Goal: Task Accomplishment & Management: Complete application form

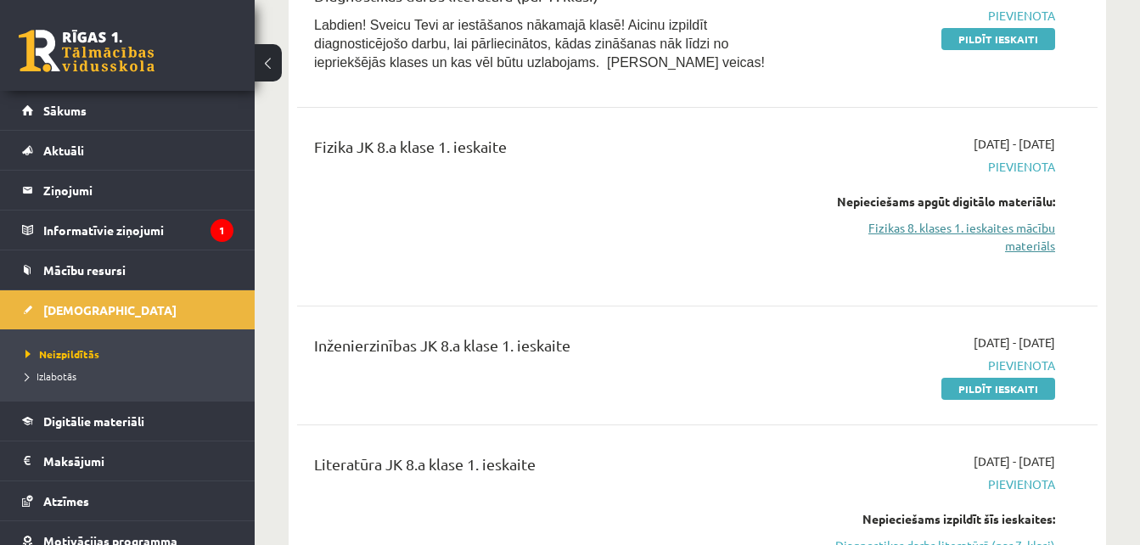
scroll to position [24, 0]
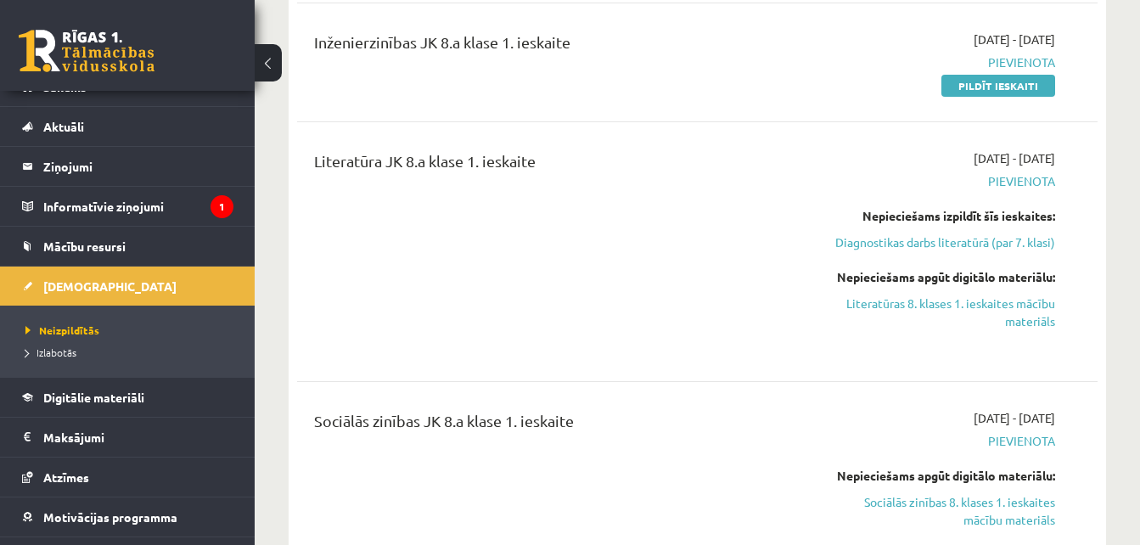
scroll to position [940, 0]
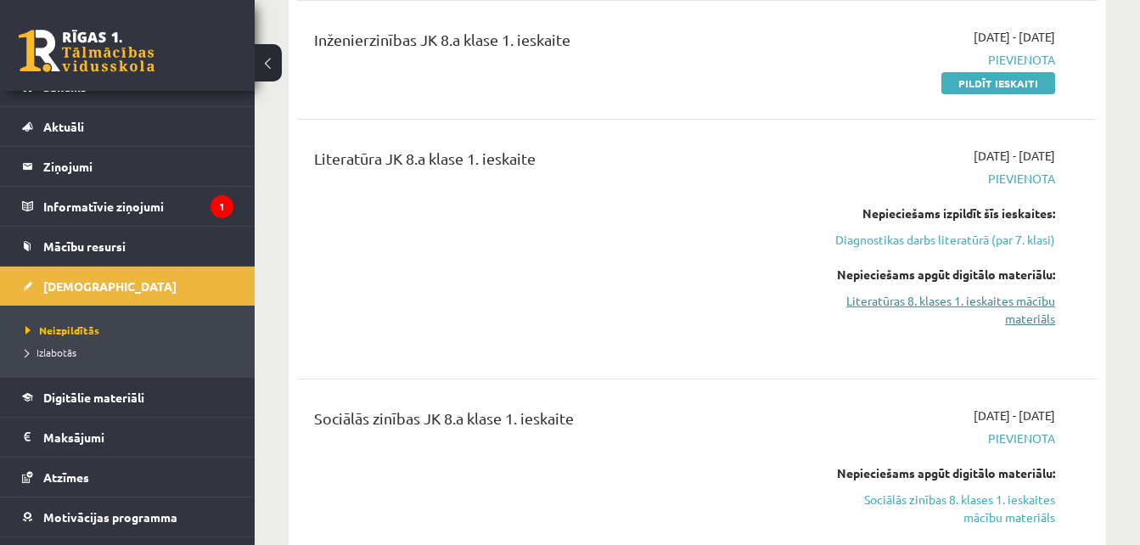
click at [1042, 299] on link "Literatūras 8. klases 1. ieskaites mācību materiāls" at bounding box center [940, 310] width 230 height 36
click at [898, 248] on link "Diagnostikas darbs literatūrā (par 7. klasi)" at bounding box center [940, 240] width 230 height 18
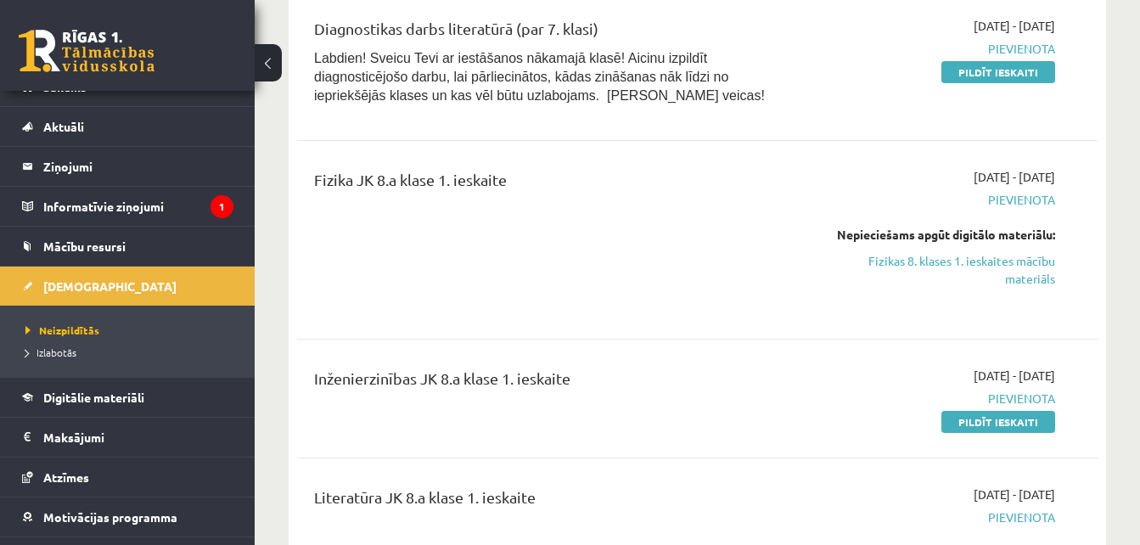
click at [1017, 73] on link "Pildīt ieskaiti" at bounding box center [998, 72] width 114 height 22
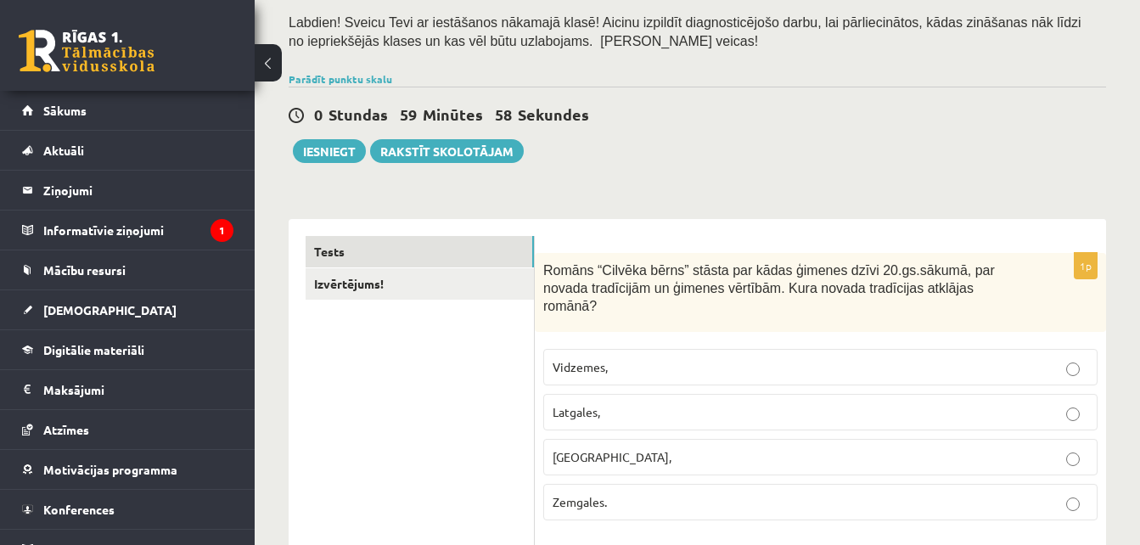
scroll to position [140, 0]
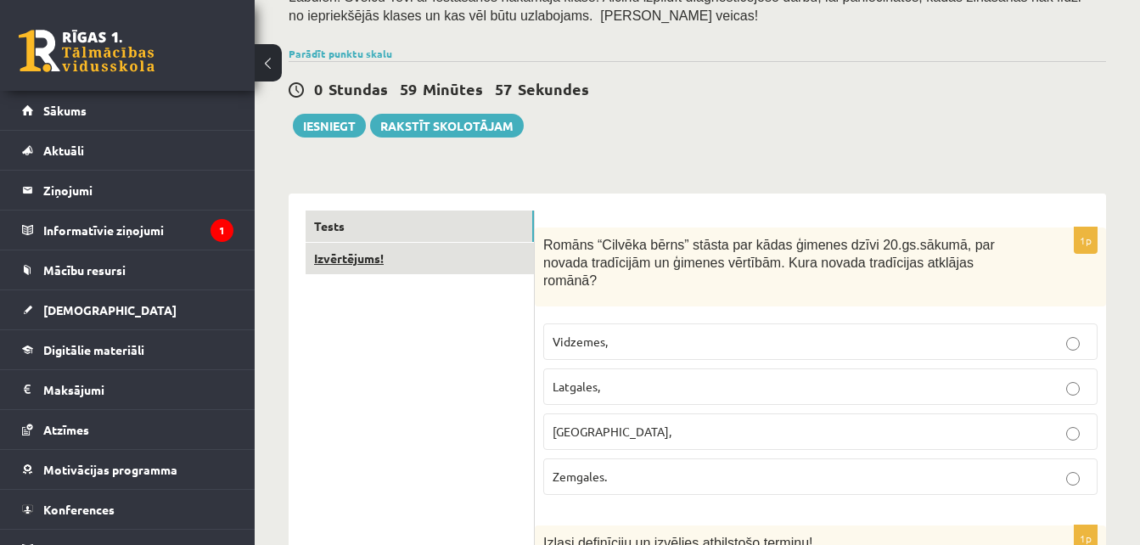
click at [376, 257] on link "Izvērtējums!" at bounding box center [419, 258] width 228 height 31
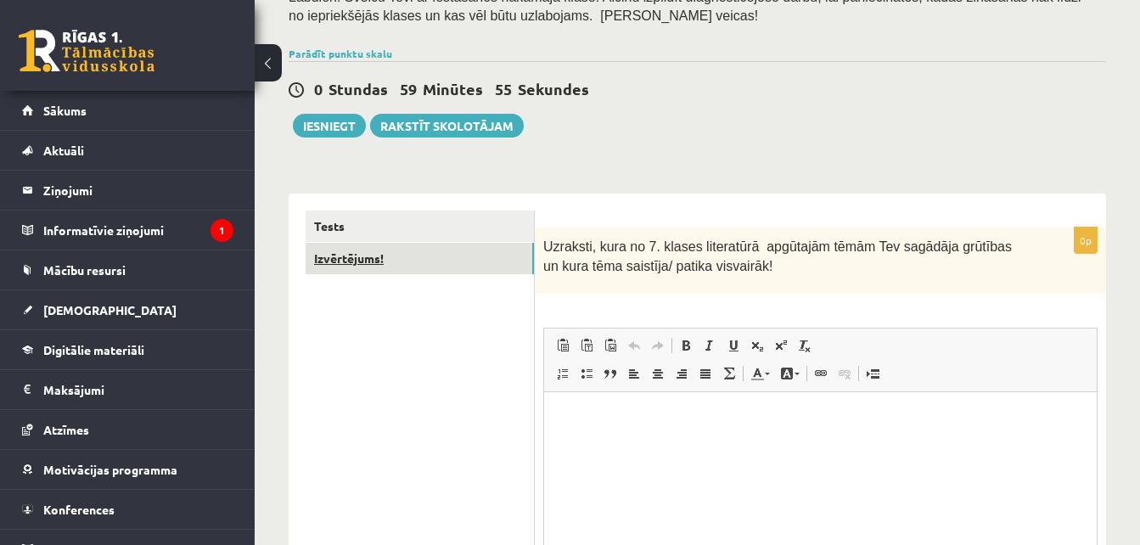
scroll to position [0, 0]
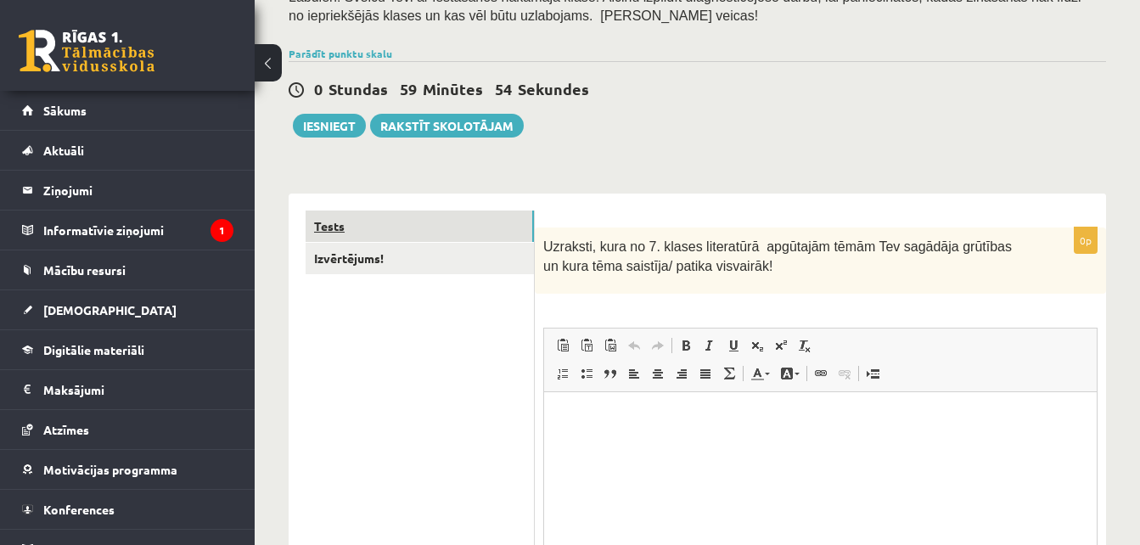
click at [381, 218] on link "Tests" at bounding box center [419, 225] width 228 height 31
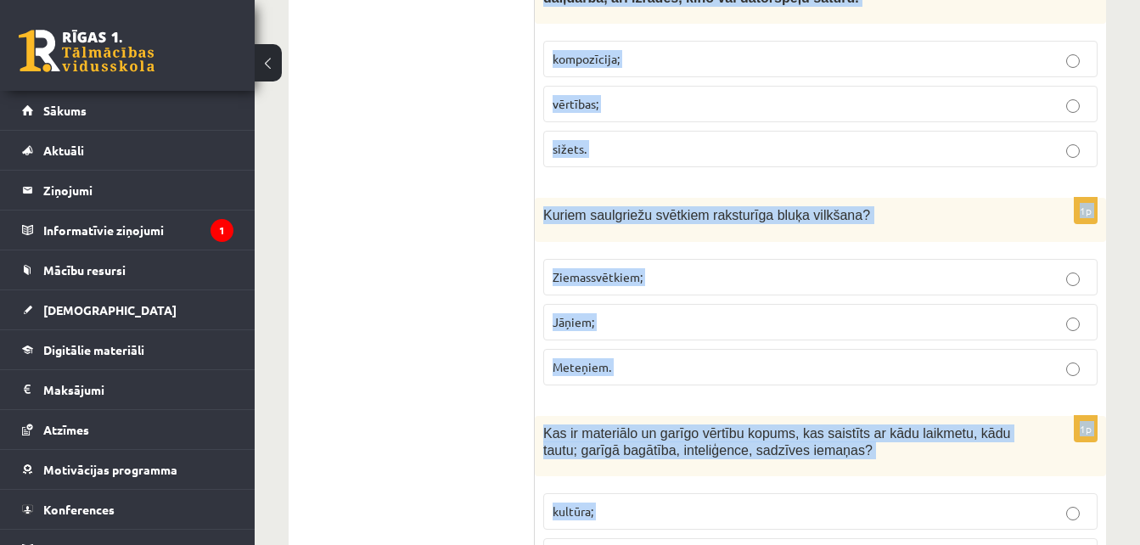
scroll to position [7021, 0]
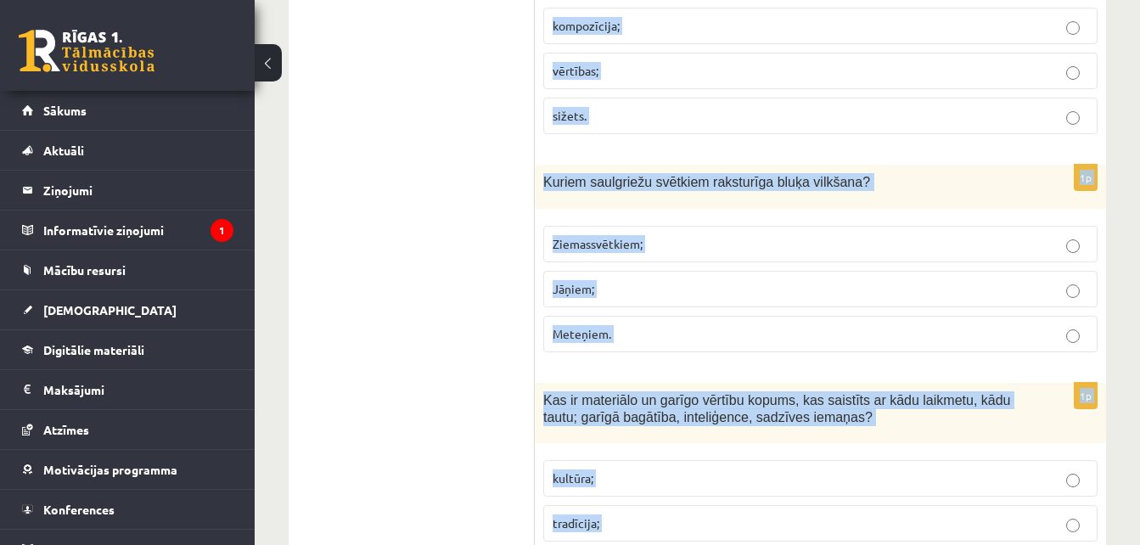
drag, startPoint x: 539, startPoint y: 245, endPoint x: 775, endPoint y: 453, distance: 314.4
copy form "Romāns “Cilvēka bērns” stāsta par kādas ģimenes dzīvi 20.gs.sākumā, par novada …"
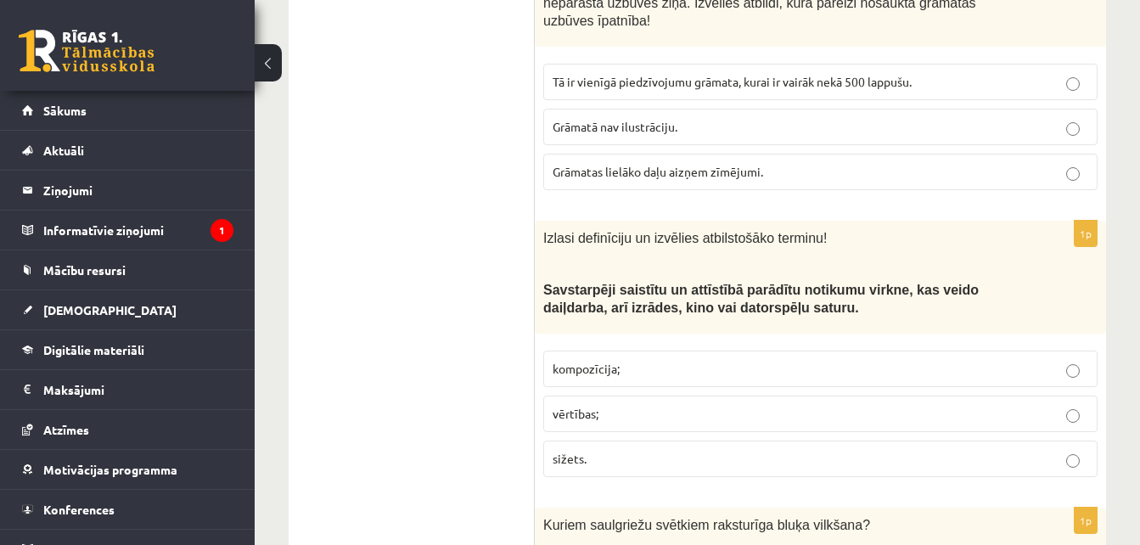
scroll to position [6665, 0]
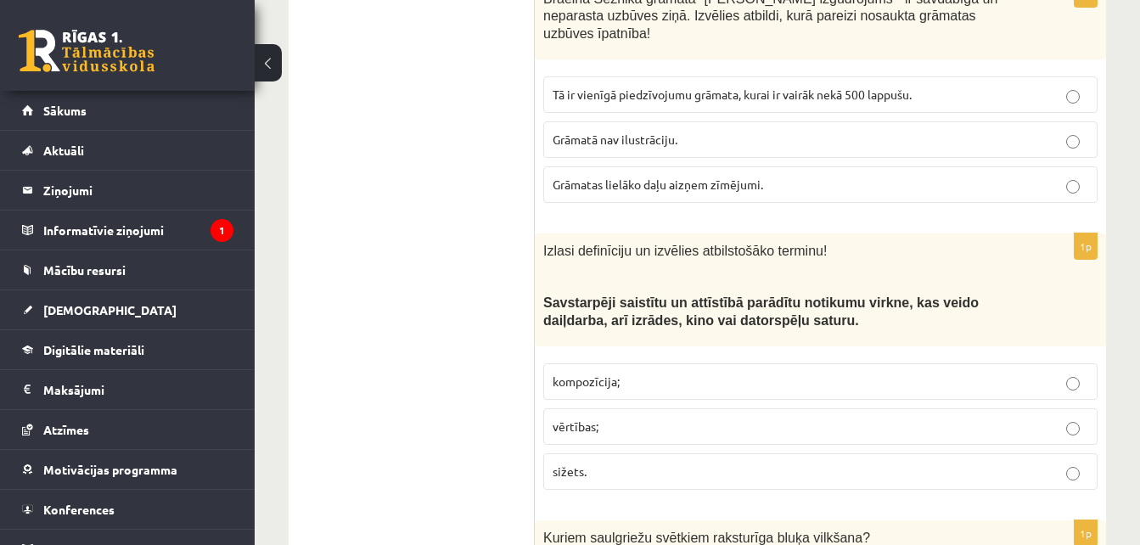
click at [602, 462] on p "sižets." at bounding box center [819, 471] width 535 height 18
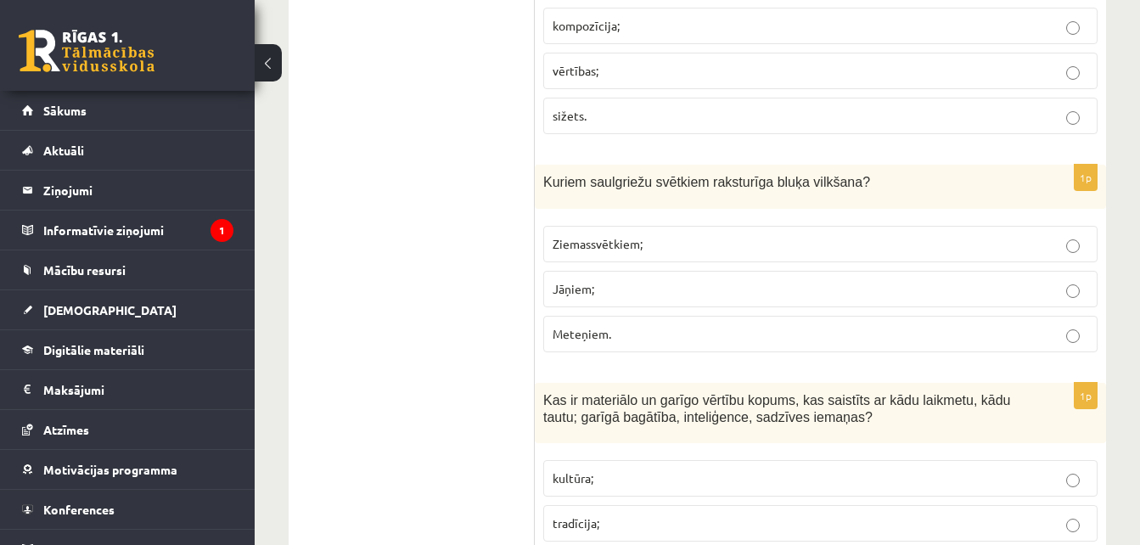
click at [720, 514] on p "tradīcija;" at bounding box center [819, 523] width 535 height 18
click at [922, 460] on label "kultūra;" at bounding box center [820, 478] width 554 height 36
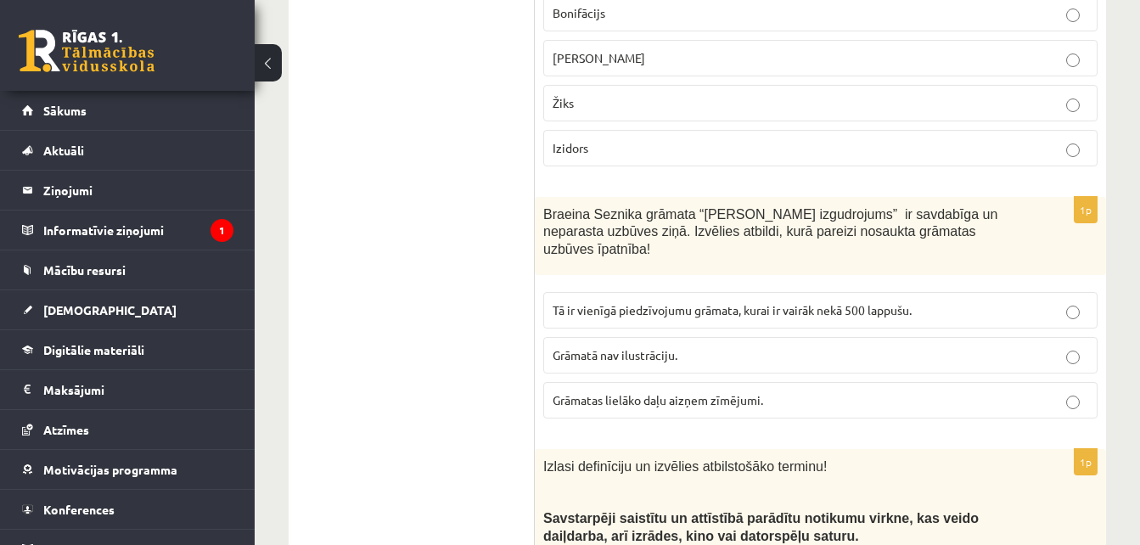
scroll to position [6412, 0]
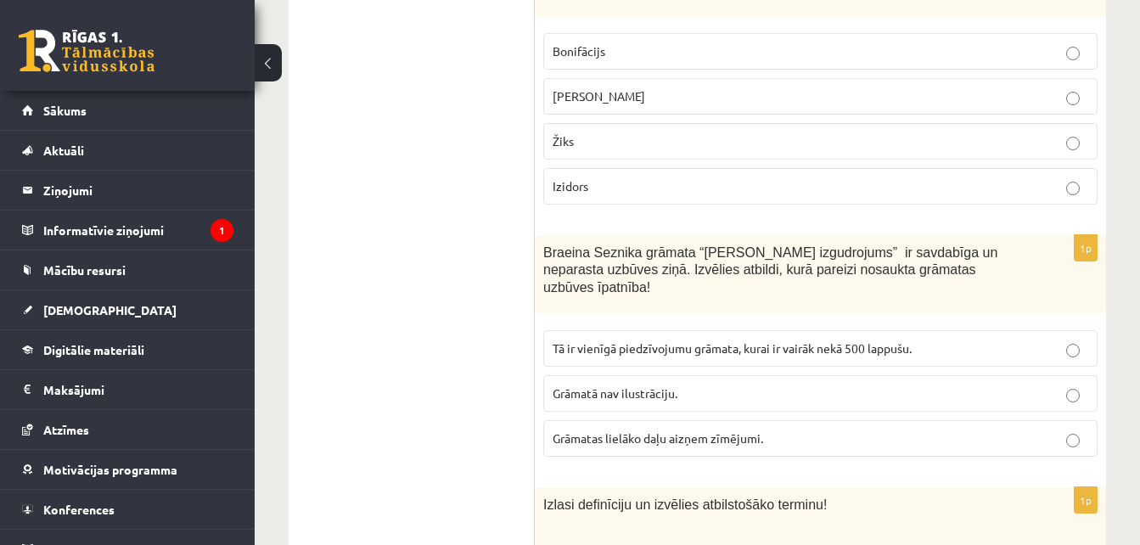
click at [704, 430] on span "Grāmatas lielāko daļu aizņem zīmējumi." at bounding box center [657, 437] width 210 height 15
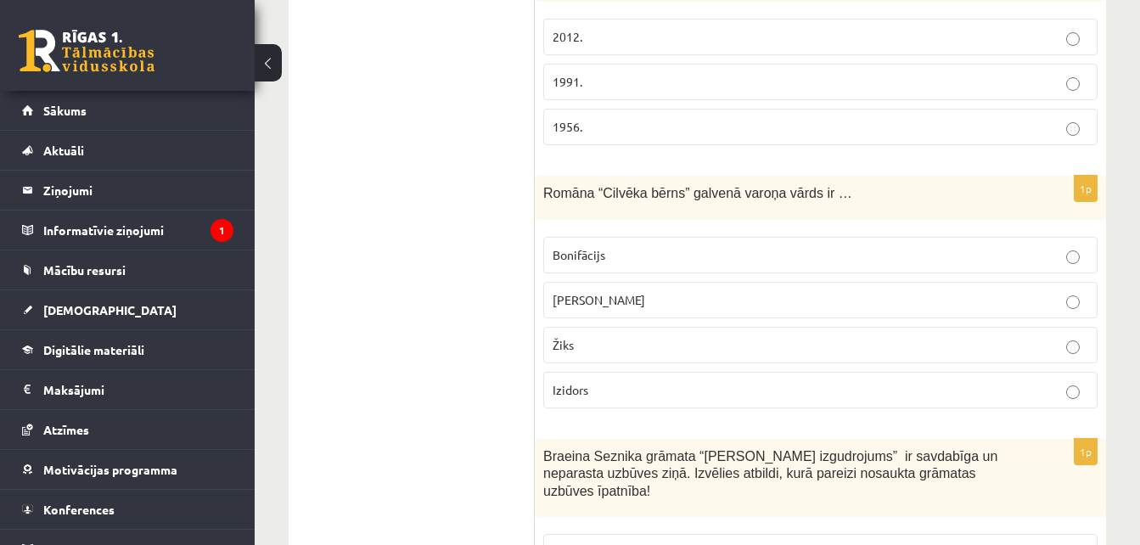
scroll to position [6120, 0]
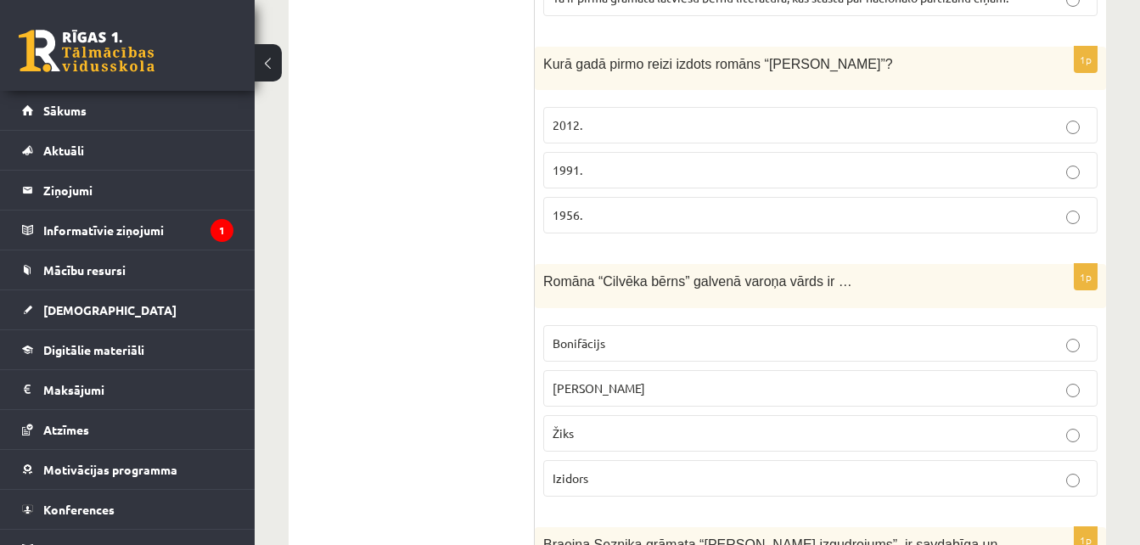
click at [698, 317] on fieldset "Bonifācijs Brigita Žiks Izidors" at bounding box center [820, 409] width 554 height 185
click at [714, 334] on p "Bonifācijs" at bounding box center [819, 343] width 535 height 18
click at [614, 206] on p "1956." at bounding box center [819, 215] width 535 height 18
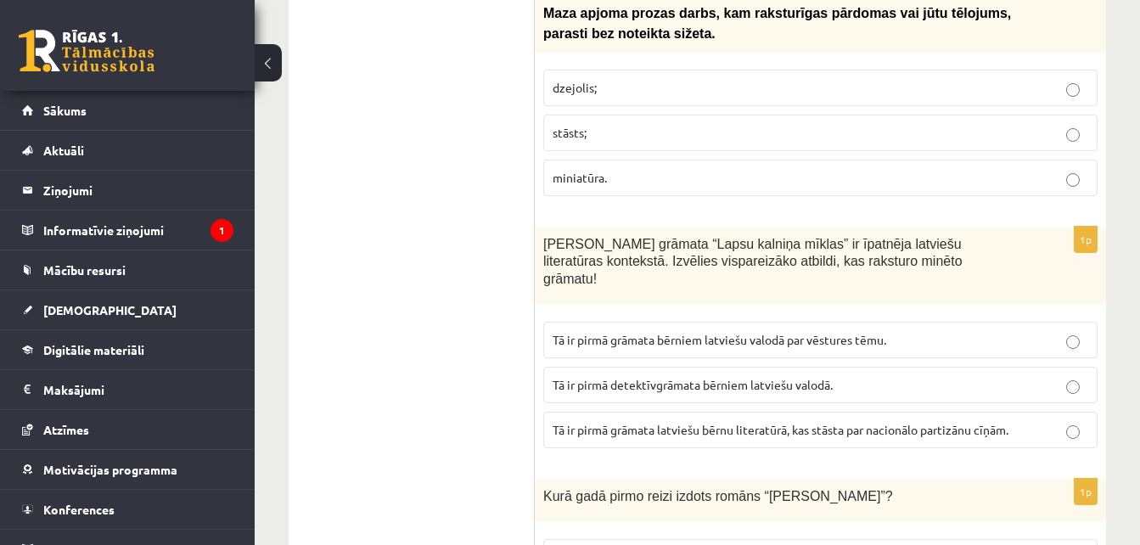
scroll to position [5650, 0]
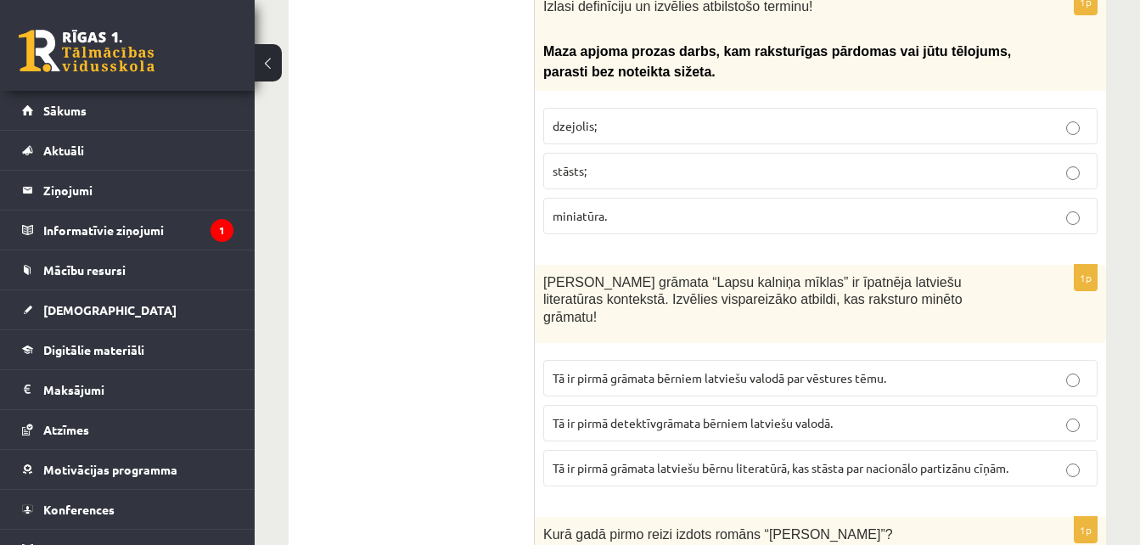
click at [927, 369] on p "Tā ir pirmā grāmata bērniem latviešu valodā par vēstures tēmu." at bounding box center [819, 378] width 535 height 18
click at [927, 414] on p "Tā ir pirmā detektīvgrāmata bērniem latviešu valodā." at bounding box center [819, 423] width 535 height 18
click at [927, 460] on span "Tā ir pirmā grāmata latviešu bērnu literatūrā, kas stāsta par nacionālo partizā…" at bounding box center [780, 467] width 456 height 15
click at [623, 207] on p "miniatūra." at bounding box center [819, 216] width 535 height 18
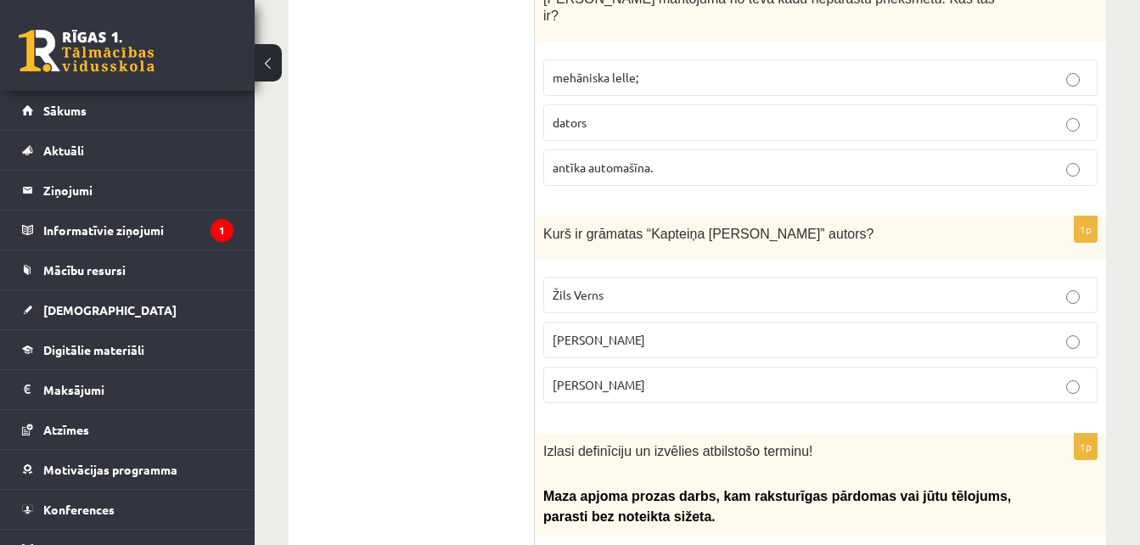
scroll to position [5117, 0]
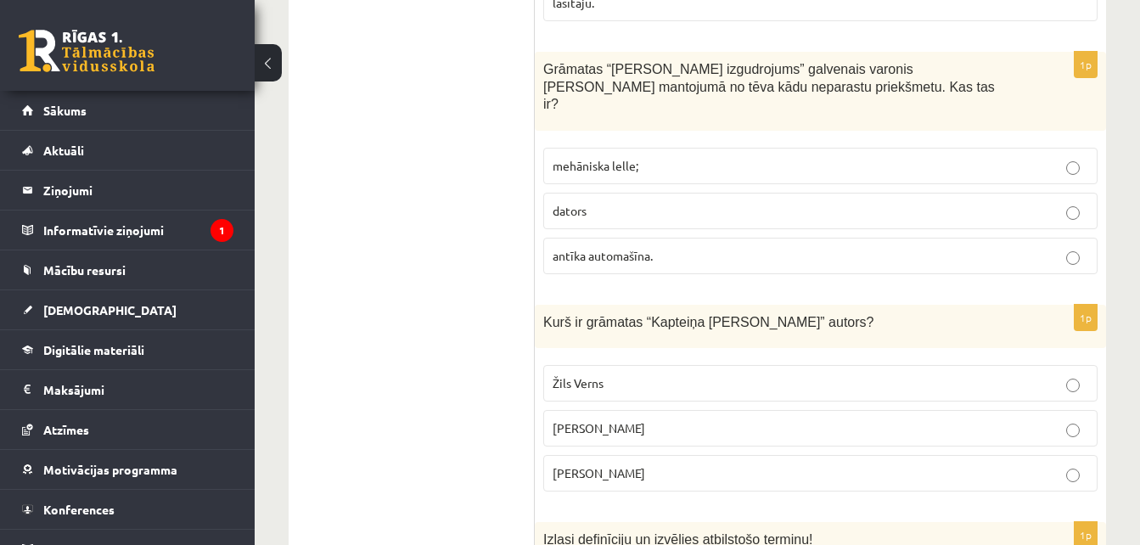
click at [581, 158] on span "mehāniska lelle;" at bounding box center [595, 165] width 86 height 15
click at [625, 374] on p "Žils Verns" at bounding box center [819, 383] width 535 height 18
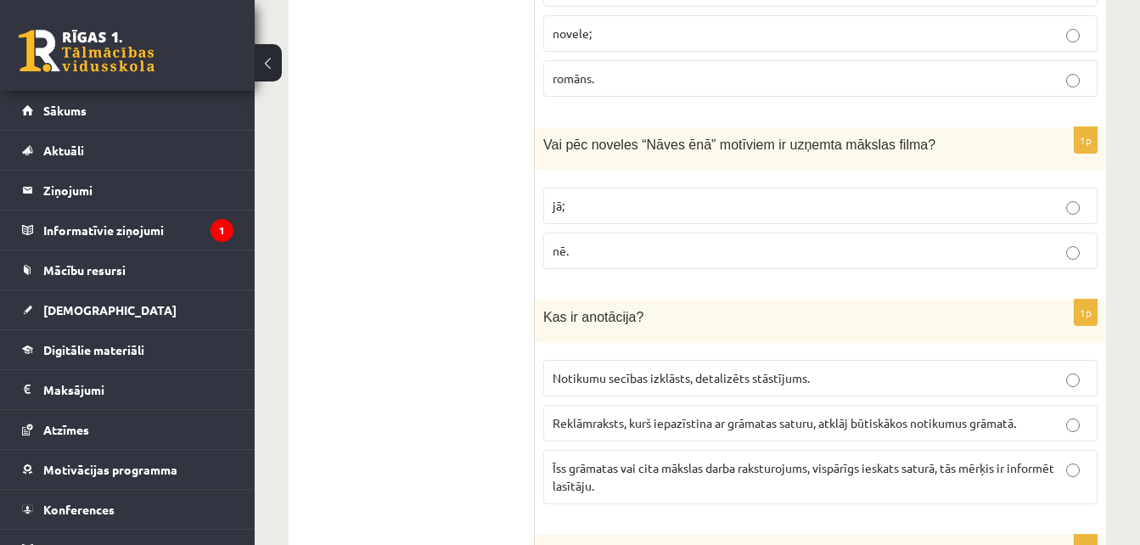
scroll to position [4621, 0]
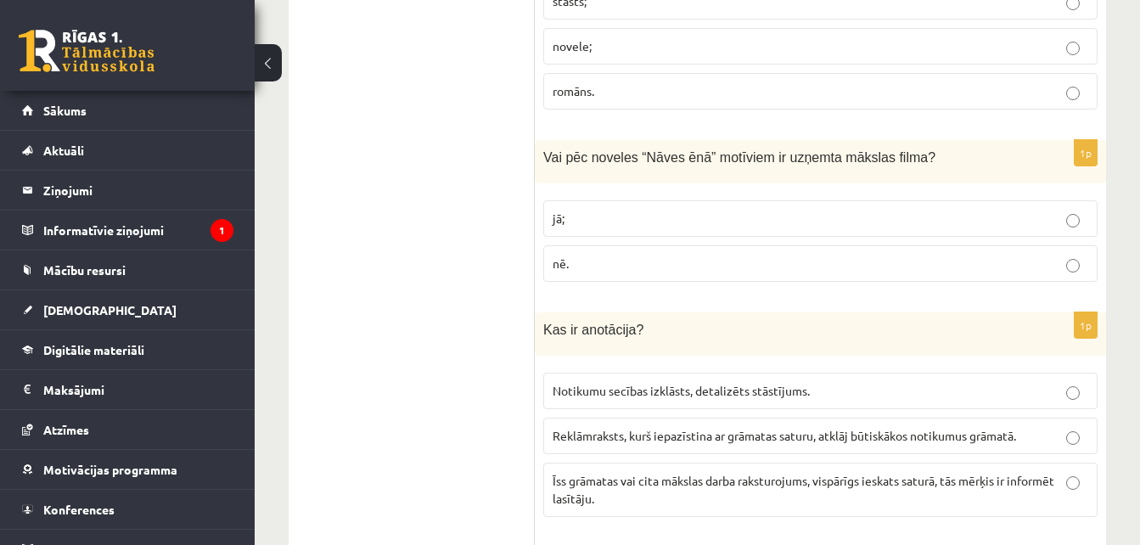
click at [630, 473] on span "Īss grāmatas vai cita mākslas darba raksturojums, vispārīgs ieskats saturā, tās…" at bounding box center [802, 489] width 501 height 33
click at [584, 210] on p "jā;" at bounding box center [819, 219] width 535 height 18
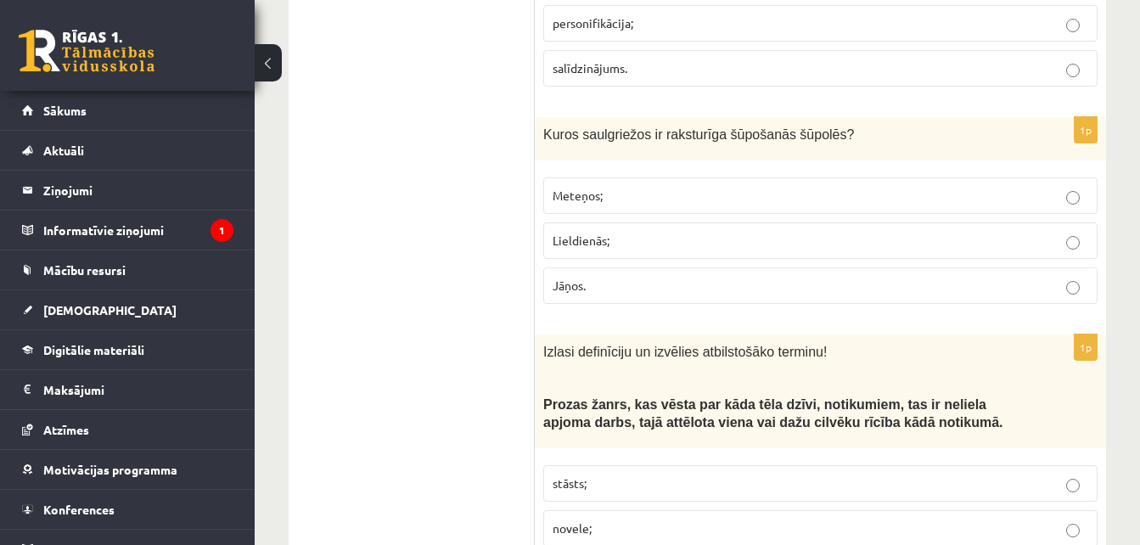
scroll to position [4088, 0]
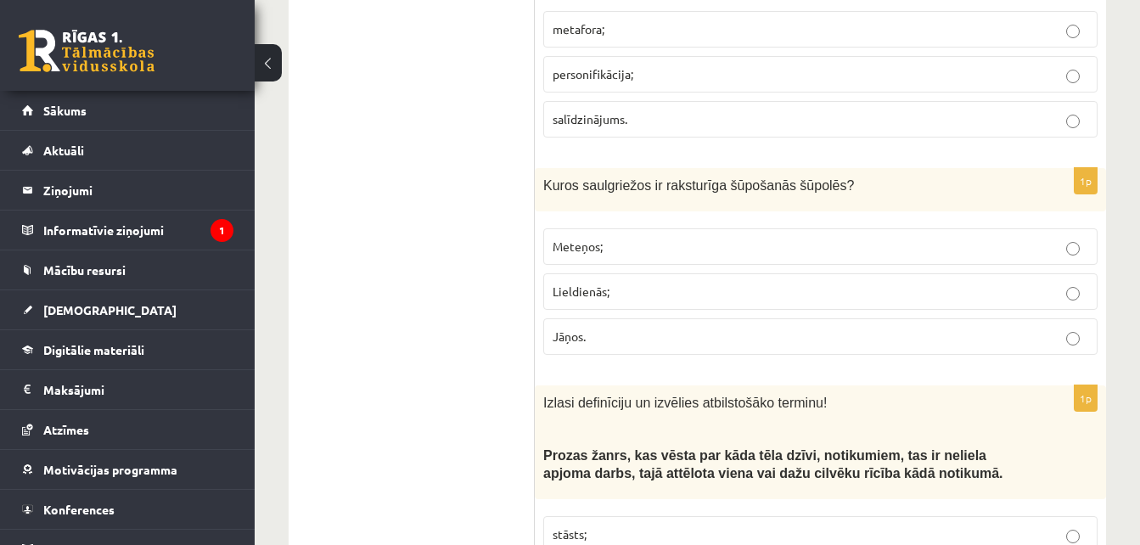
click at [702, 283] on p "Lieldienās;" at bounding box center [819, 292] width 535 height 18
click at [665, 525] on p "stāsts;" at bounding box center [819, 534] width 535 height 18
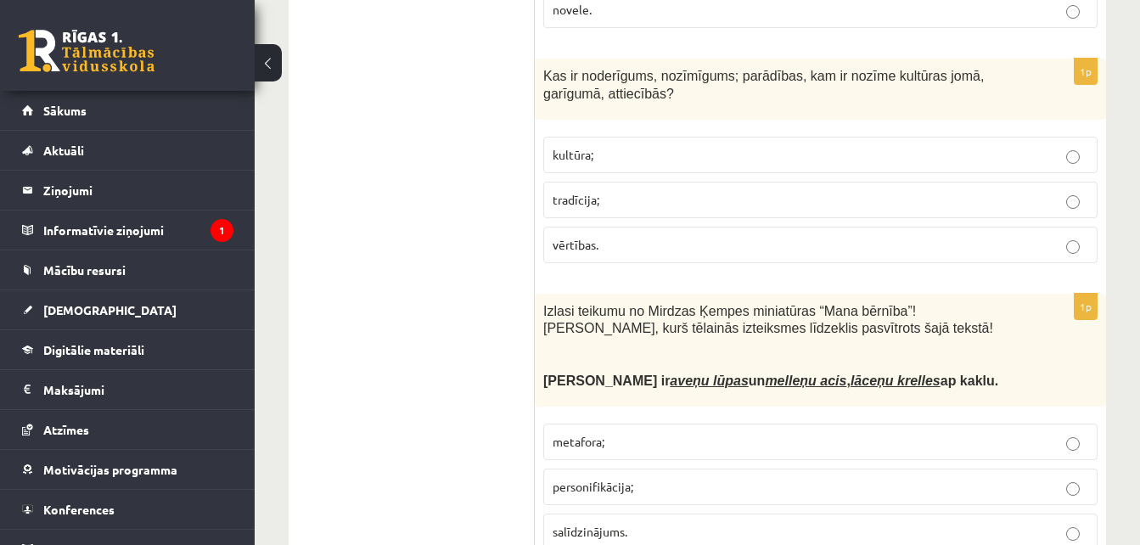
scroll to position [3638, 0]
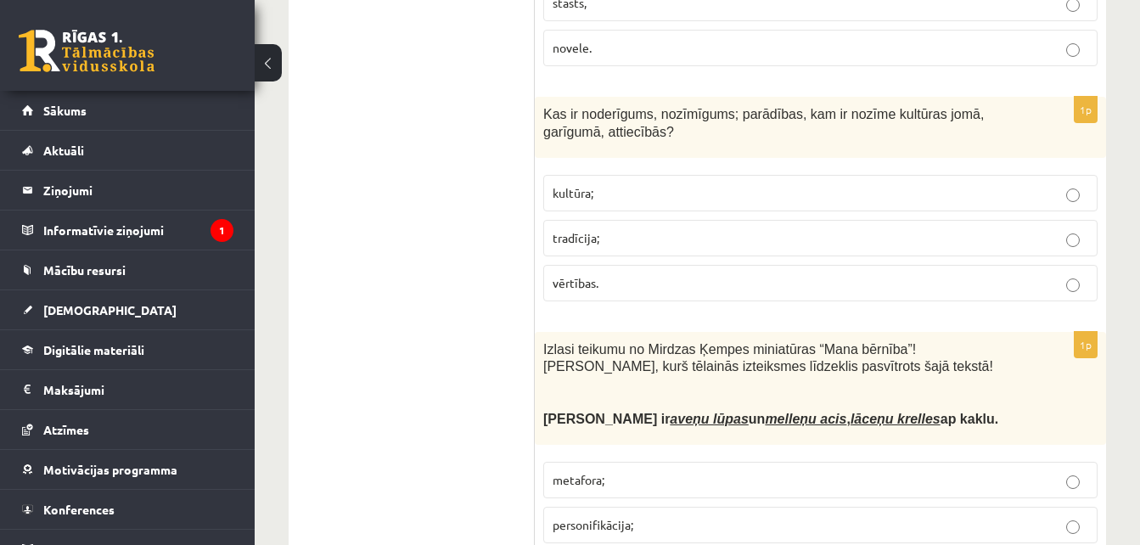
click at [645, 274] on p "vērtības." at bounding box center [819, 283] width 535 height 18
click at [727, 471] on p "metafora;" at bounding box center [819, 480] width 535 height 18
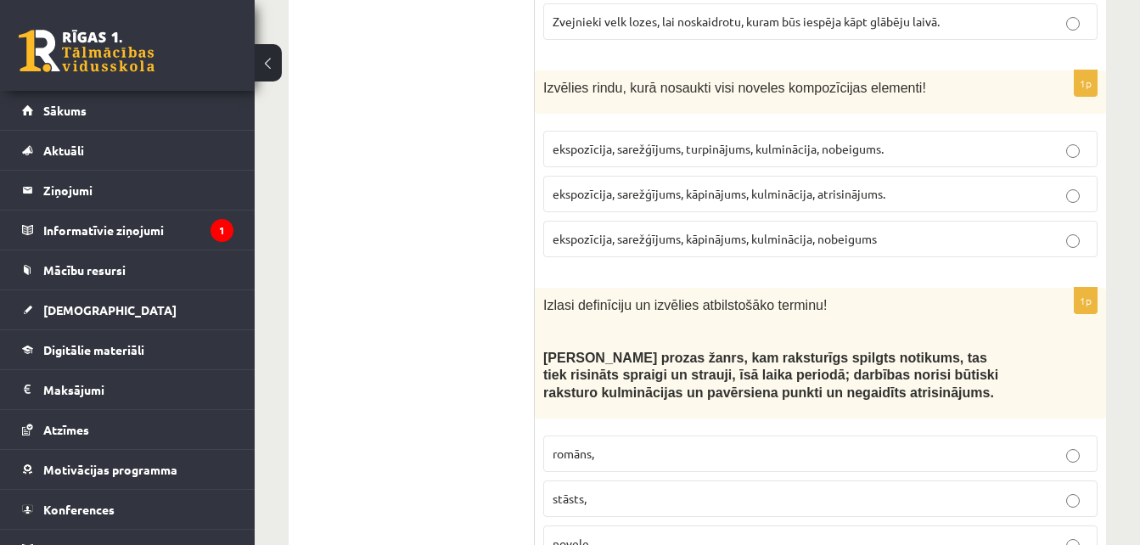
scroll to position [3129, 0]
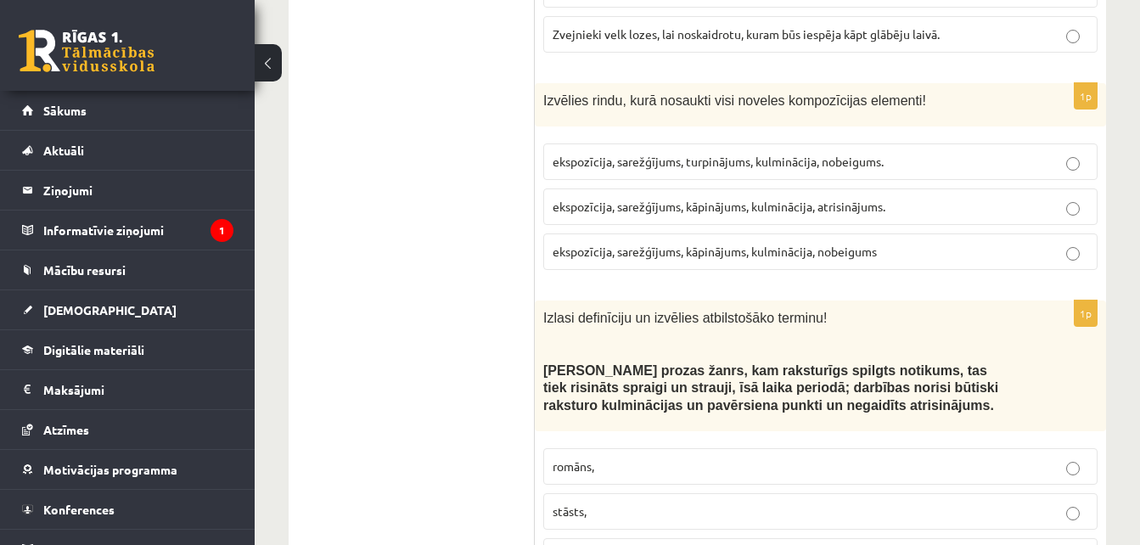
click at [837, 199] on span "ekspozīcija, sarežģījums, kāpinājums, kulminācija, atrisinājums." at bounding box center [718, 206] width 333 height 15
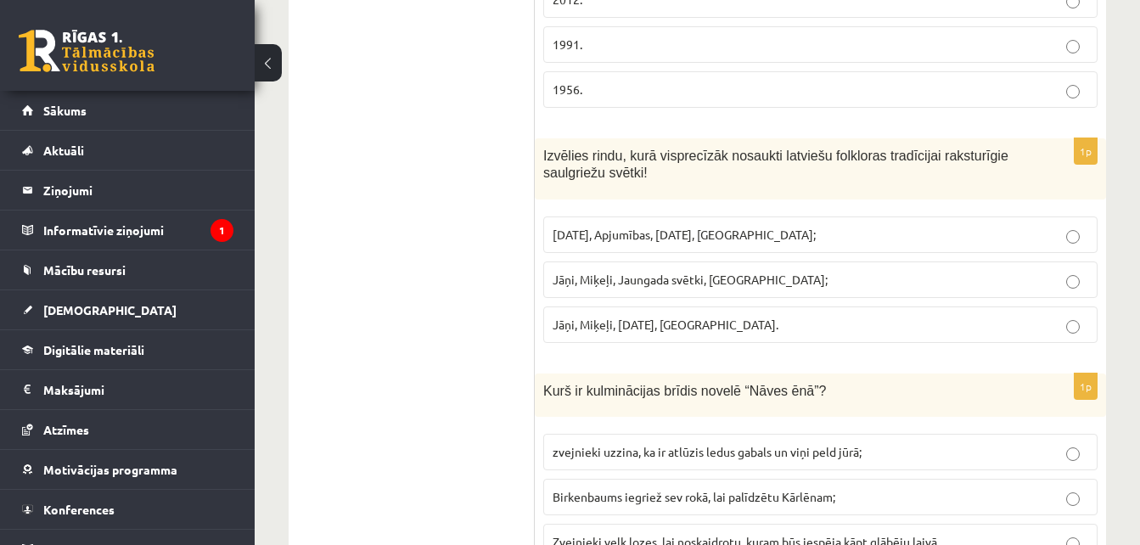
scroll to position [2609, 0]
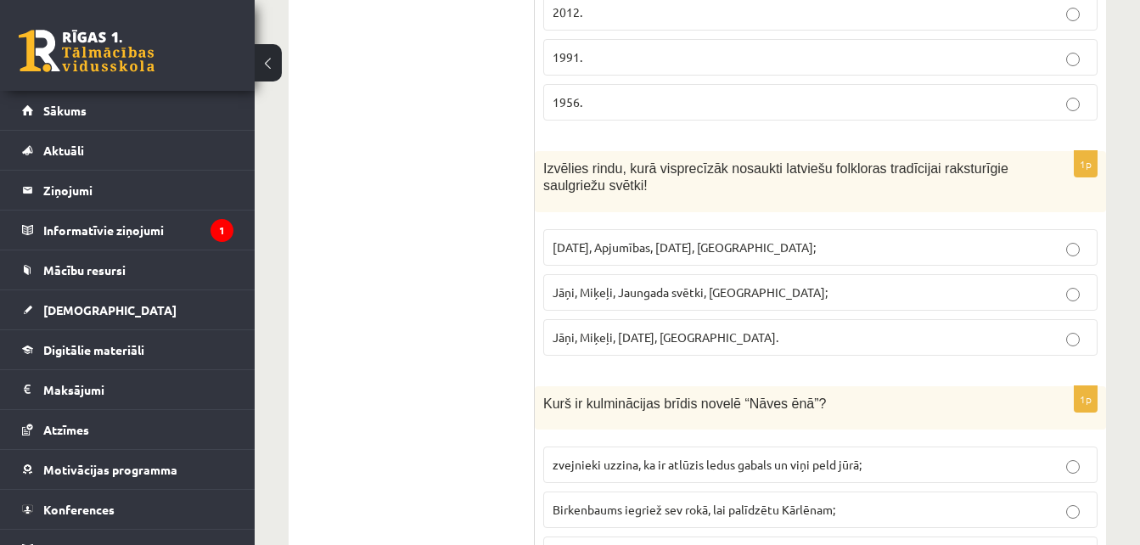
click at [741, 544] on span "Zvejnieki velk lozes, lai noskaidrotu, kuram būs iespēja kāpt glābēju laivā." at bounding box center [745, 553] width 387 height 15
click at [747, 329] on span "Jāņi, Miķeļi, Ziemassvētki, Lieldienas." at bounding box center [665, 336] width 226 height 15
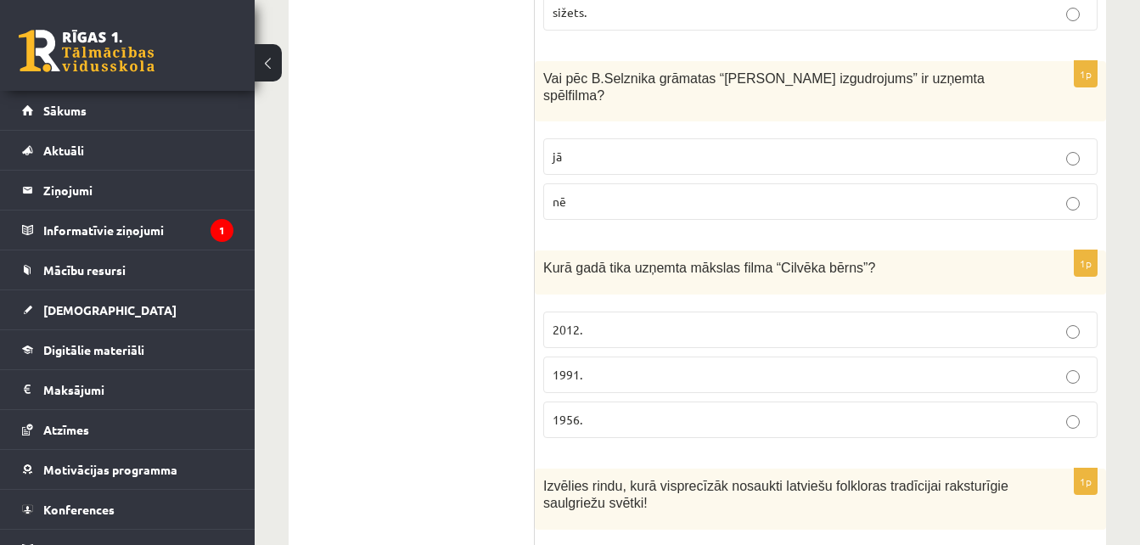
scroll to position [2266, 0]
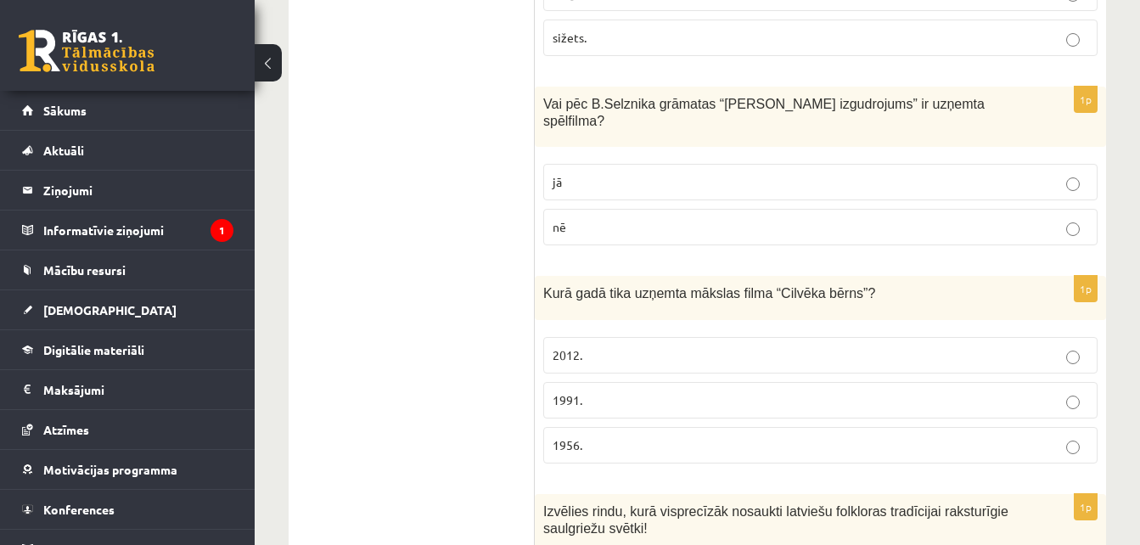
click at [577, 382] on label "1991." at bounding box center [820, 400] width 554 height 36
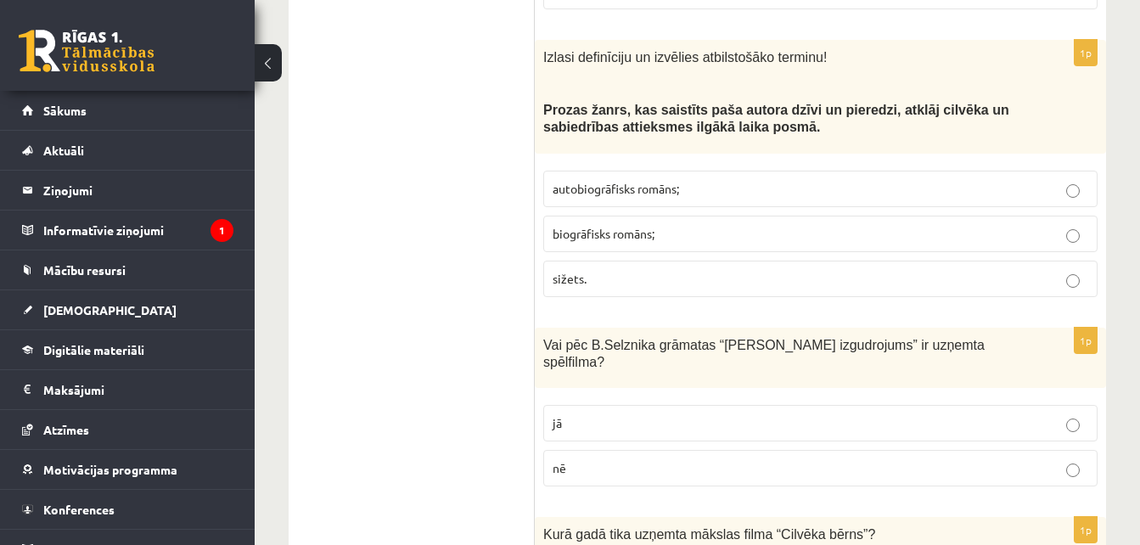
scroll to position [1962, 0]
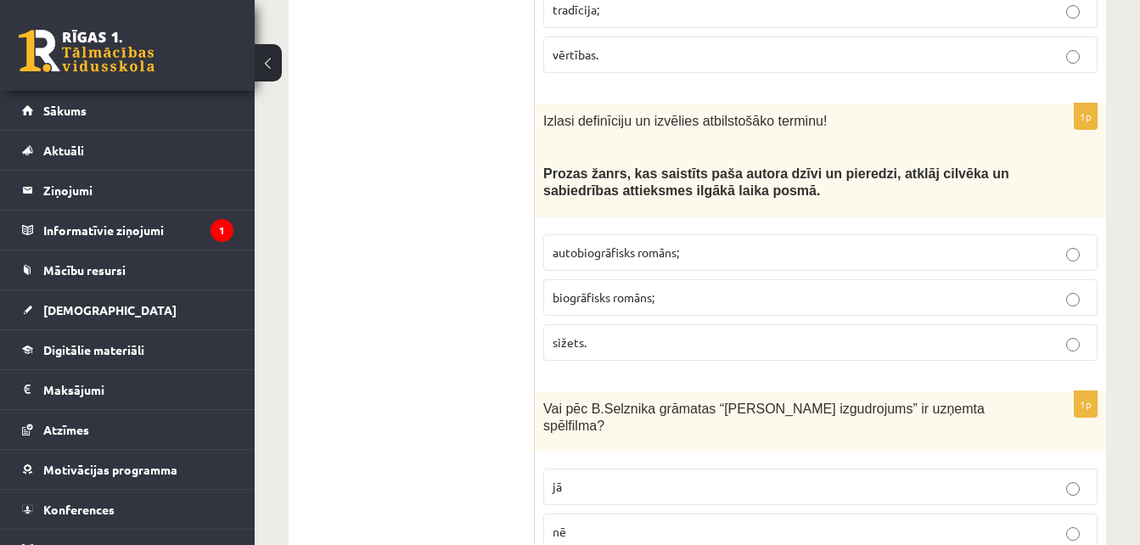
click at [622, 244] on span "autobiogrāfisks romāns;" at bounding box center [615, 251] width 126 height 15
click at [658, 468] on label "jā" at bounding box center [820, 486] width 554 height 36
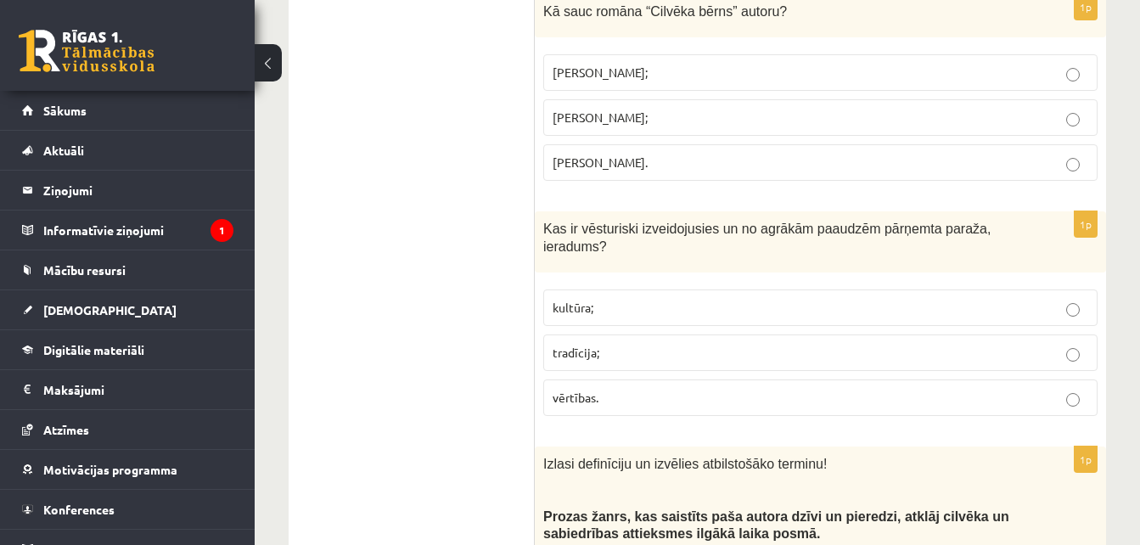
scroll to position [1530, 0]
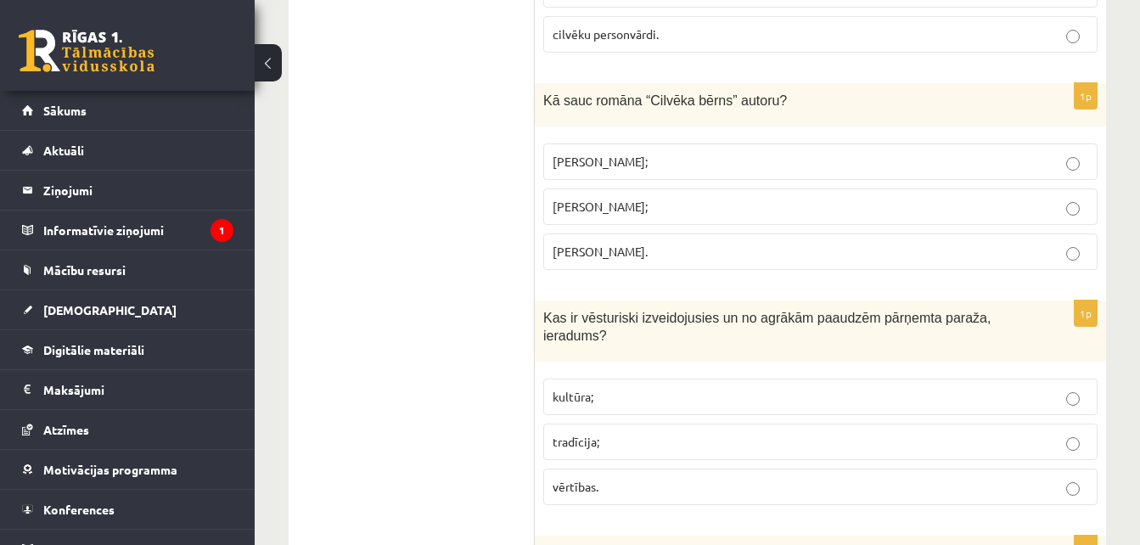
click at [786, 433] on p "tradīcija;" at bounding box center [819, 442] width 535 height 18
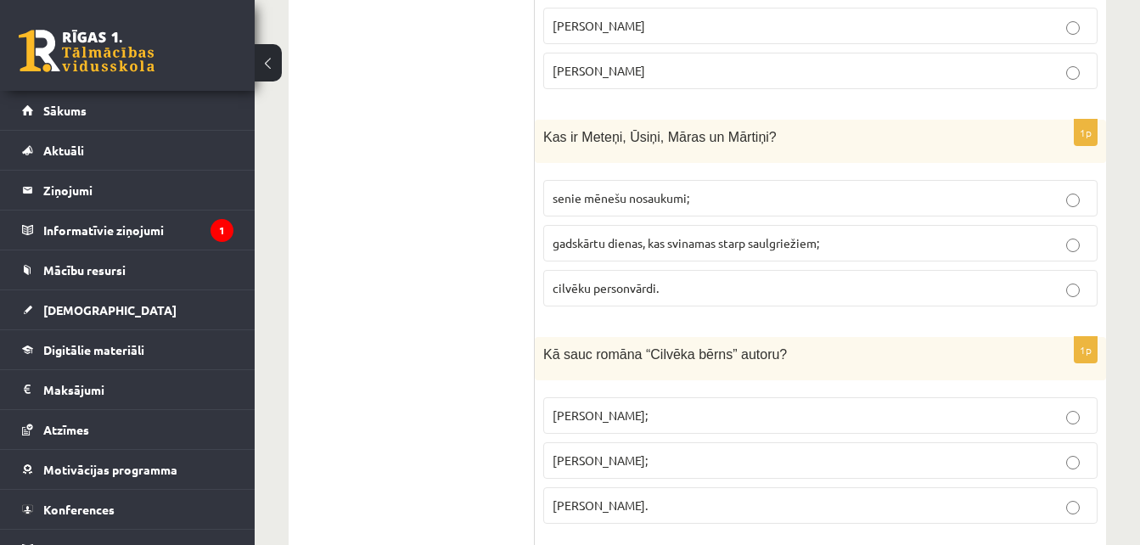
scroll to position [1251, 0]
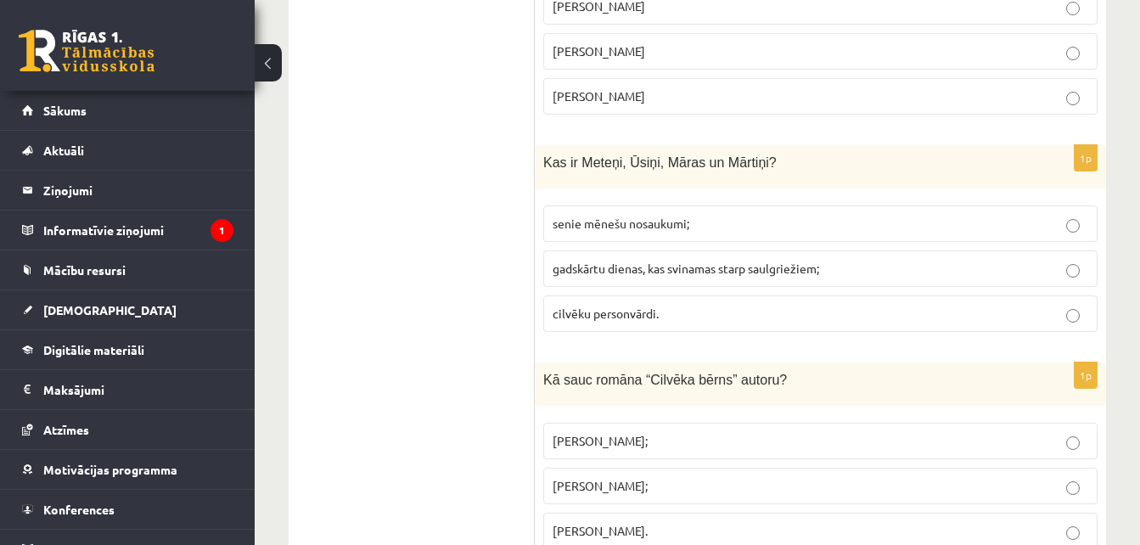
click at [651, 477] on p "Jānis Klīdzējs;" at bounding box center [819, 486] width 535 height 18
click at [684, 261] on span "gadskārtu dienas, kas svinamas starp saulgriežiem;" at bounding box center [685, 268] width 266 height 15
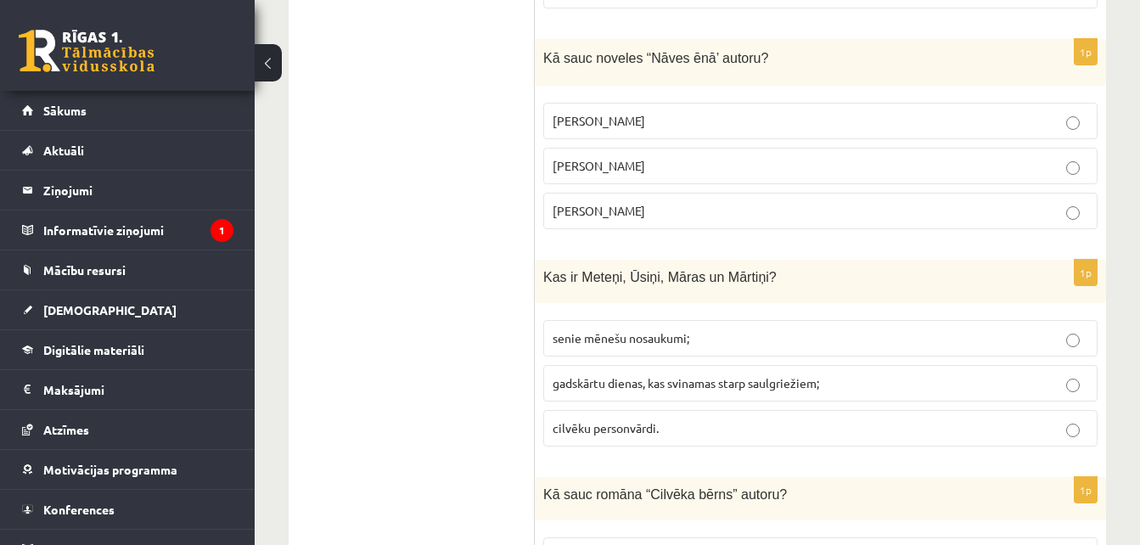
scroll to position [1085, 0]
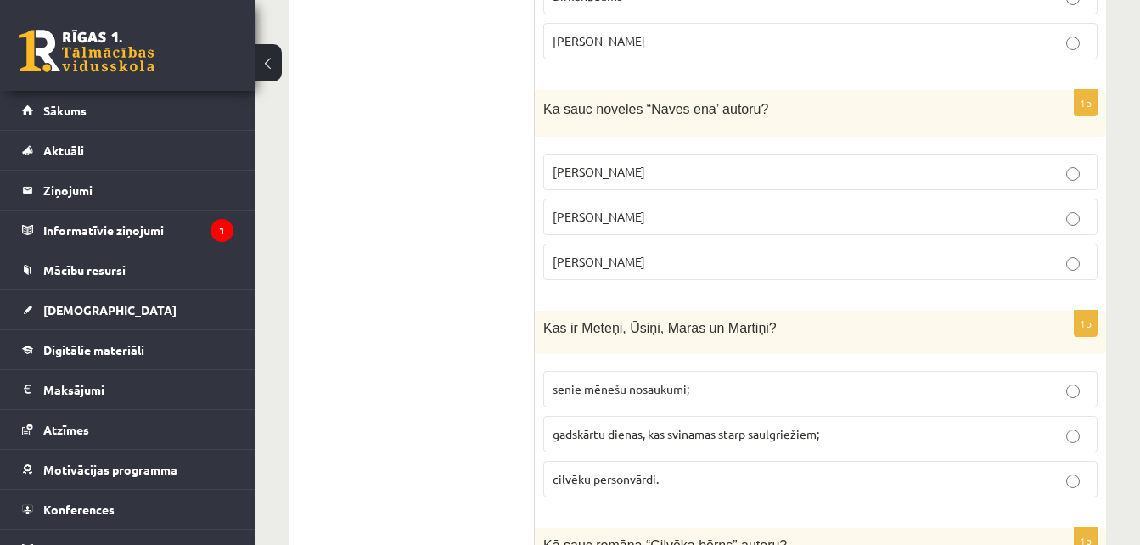
click at [634, 164] on span "Rūdolfs Blaumanis" at bounding box center [598, 171] width 92 height 15
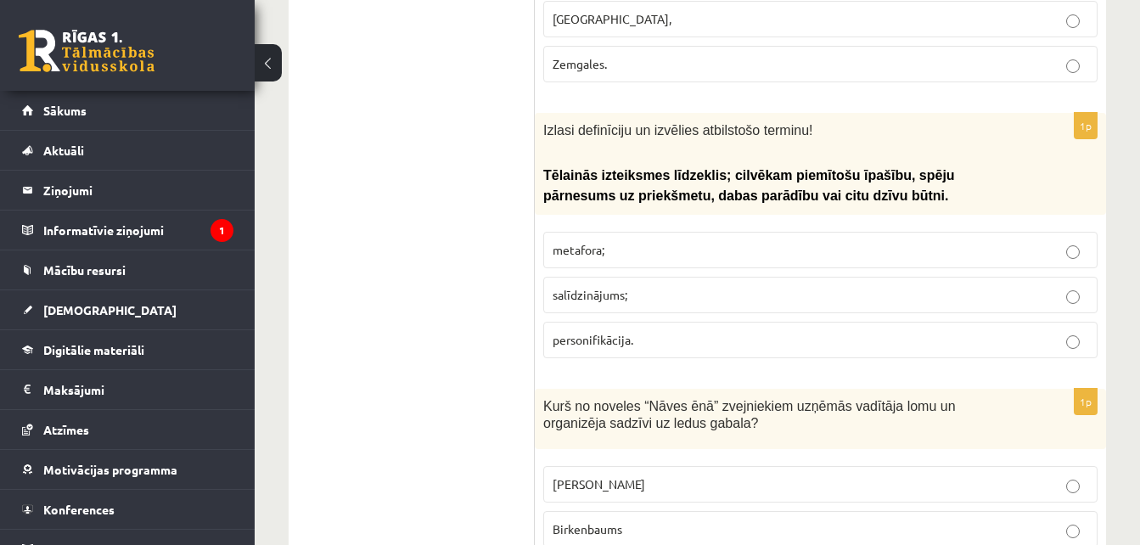
scroll to position [565, 0]
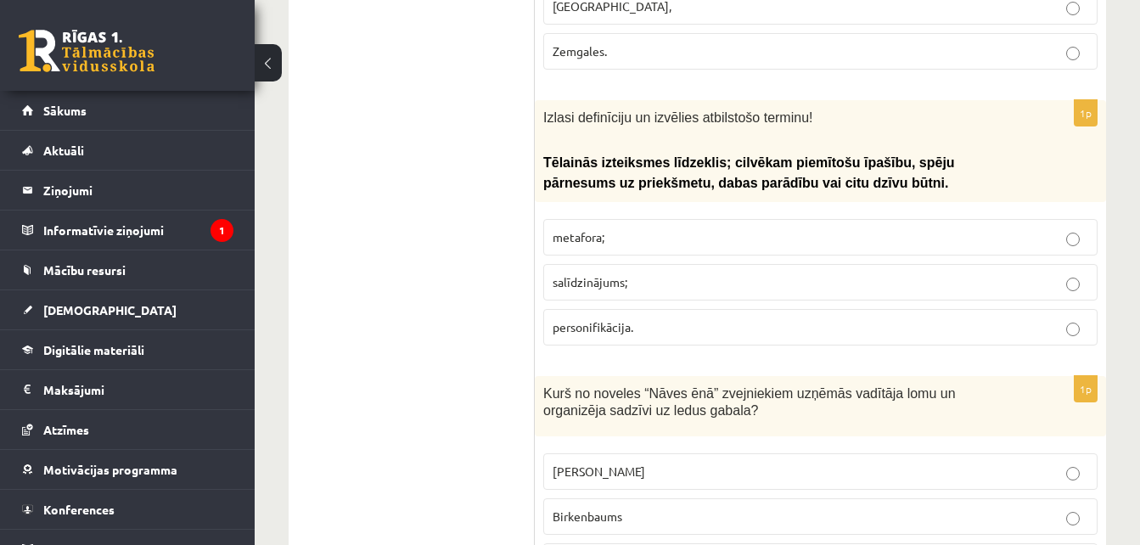
click at [668, 453] on label "Grīntāls" at bounding box center [820, 471] width 554 height 36
click at [678, 318] on p "personifikācija." at bounding box center [819, 327] width 535 height 18
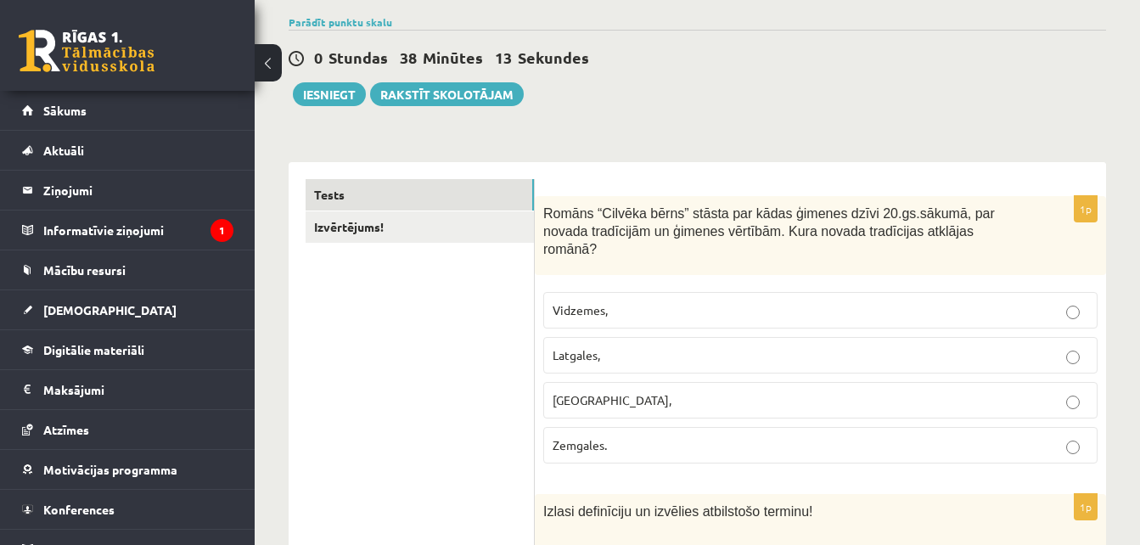
scroll to position [146, 0]
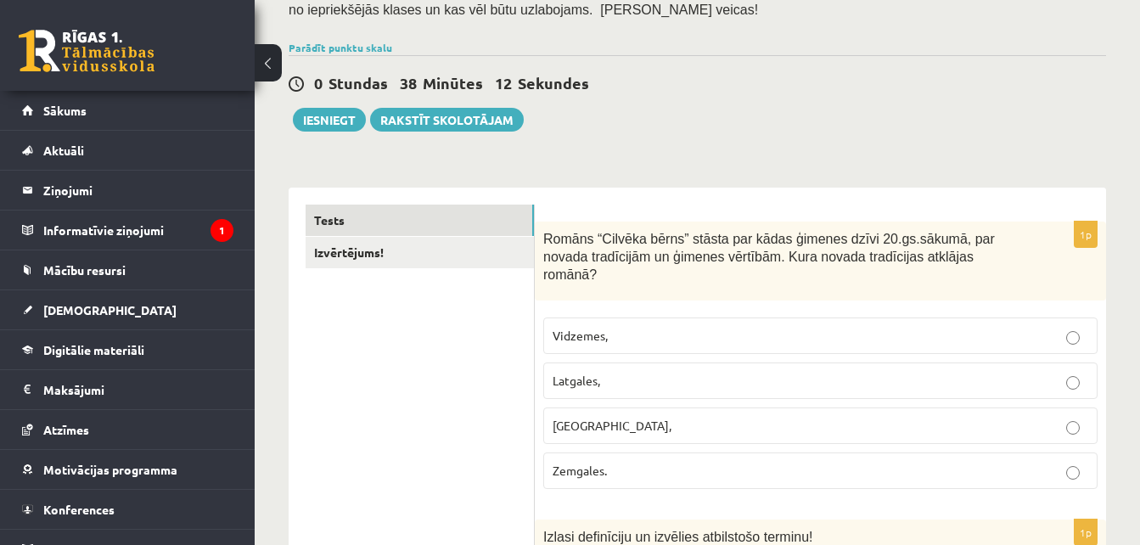
click at [702, 372] on p "Latgales," at bounding box center [819, 381] width 535 height 18
click at [490, 247] on link "Izvērtējums!" at bounding box center [419, 252] width 228 height 31
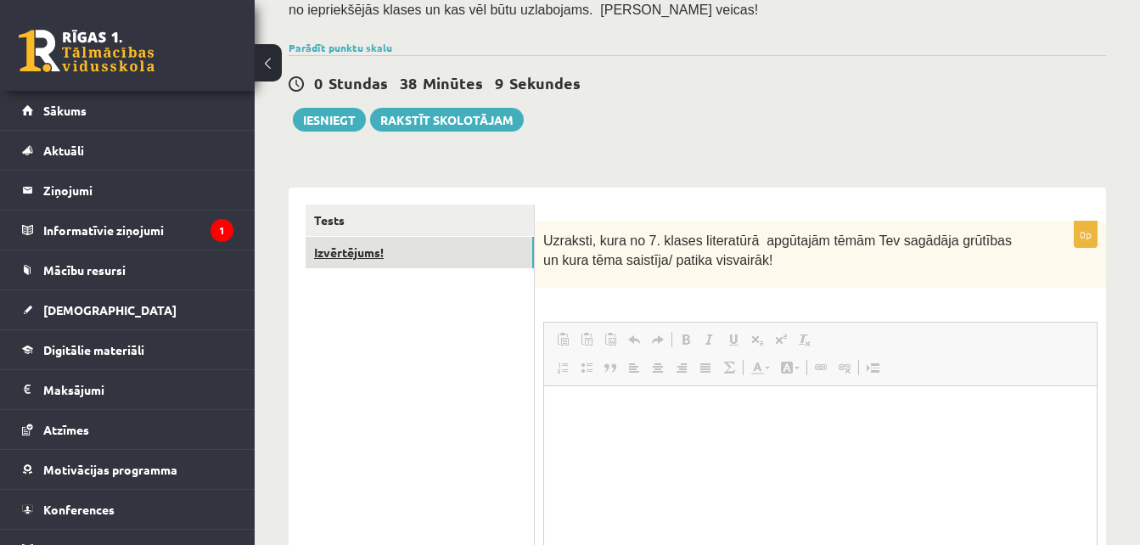
scroll to position [0, 0]
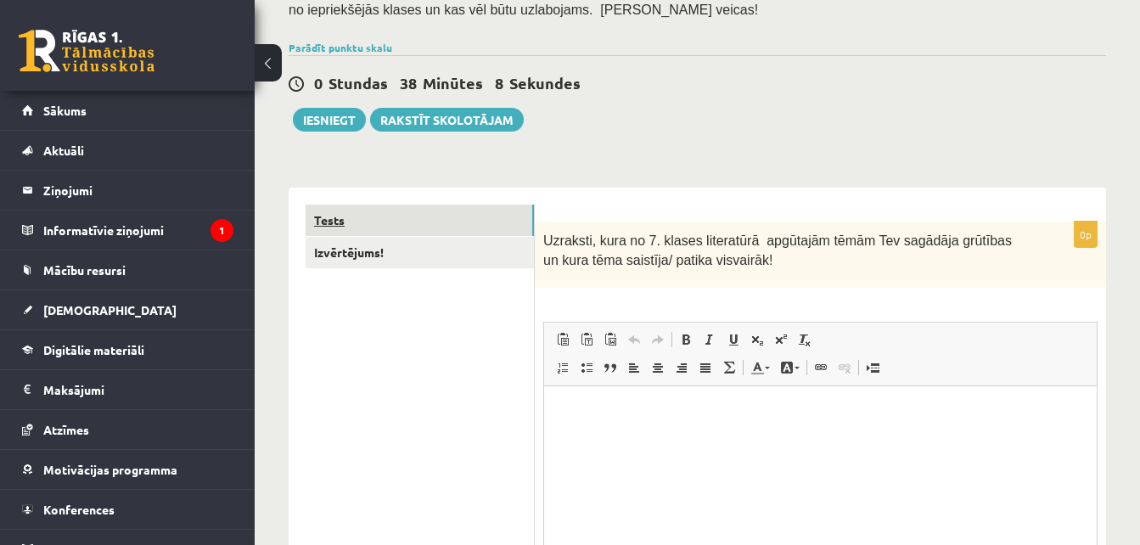
click at [474, 219] on link "Tests" at bounding box center [419, 220] width 228 height 31
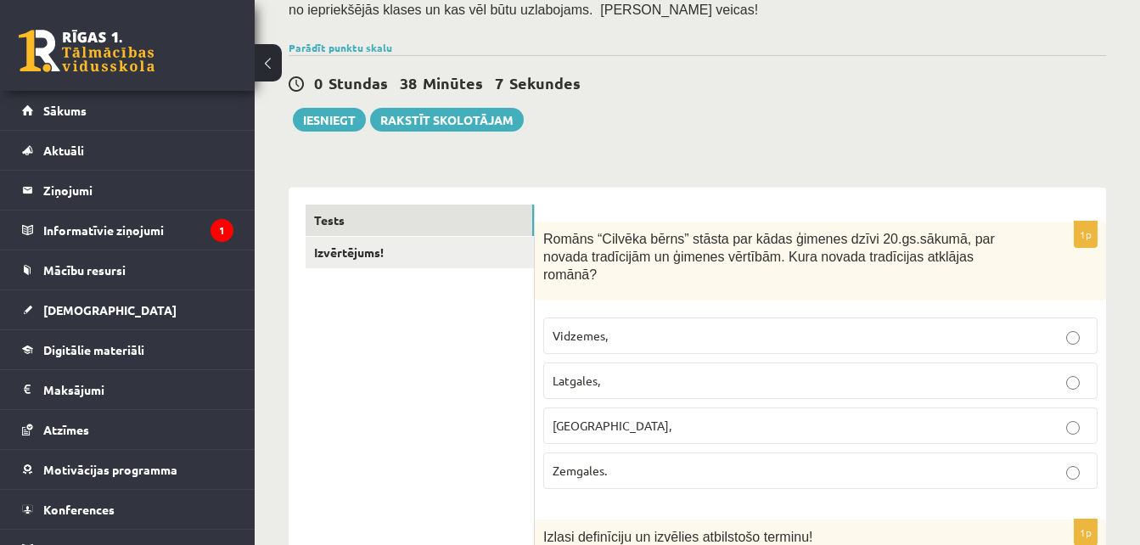
click at [642, 327] on p "Vidzemes," at bounding box center [819, 336] width 535 height 18
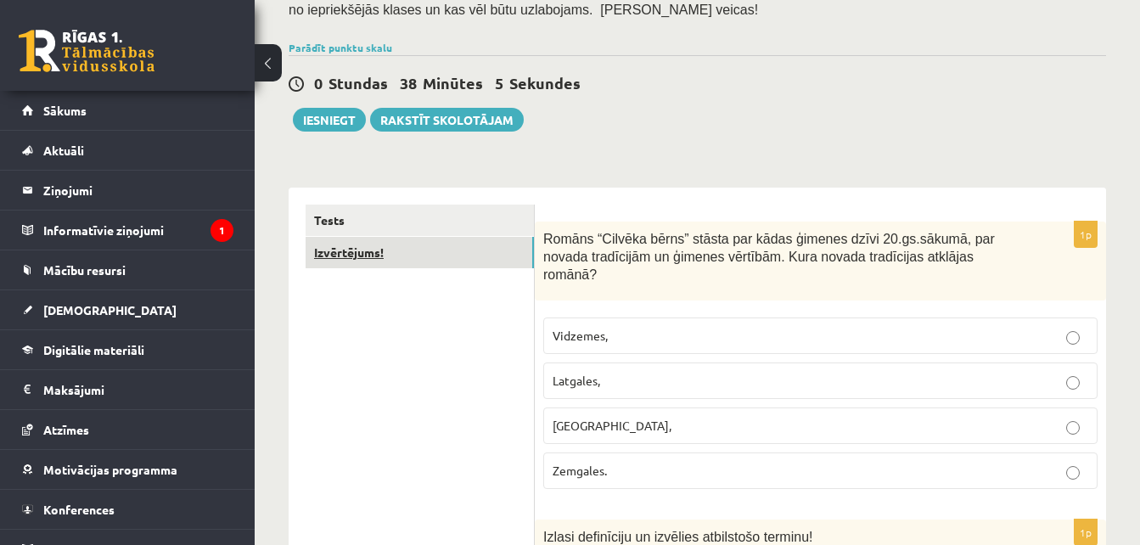
click at [494, 253] on link "Izvērtējums!" at bounding box center [419, 252] width 228 height 31
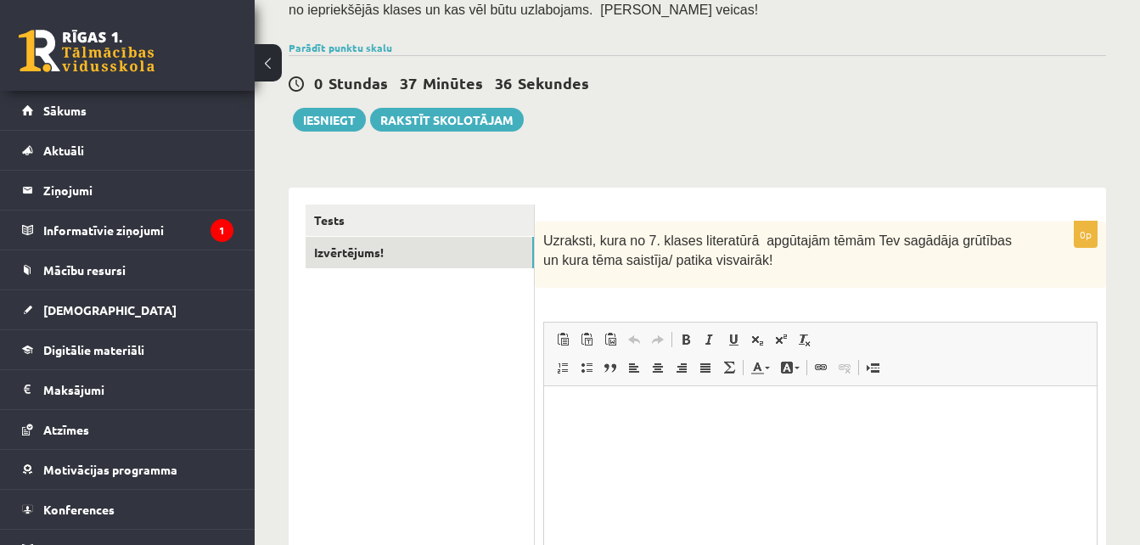
click at [678, 423] on html at bounding box center [820, 411] width 552 height 52
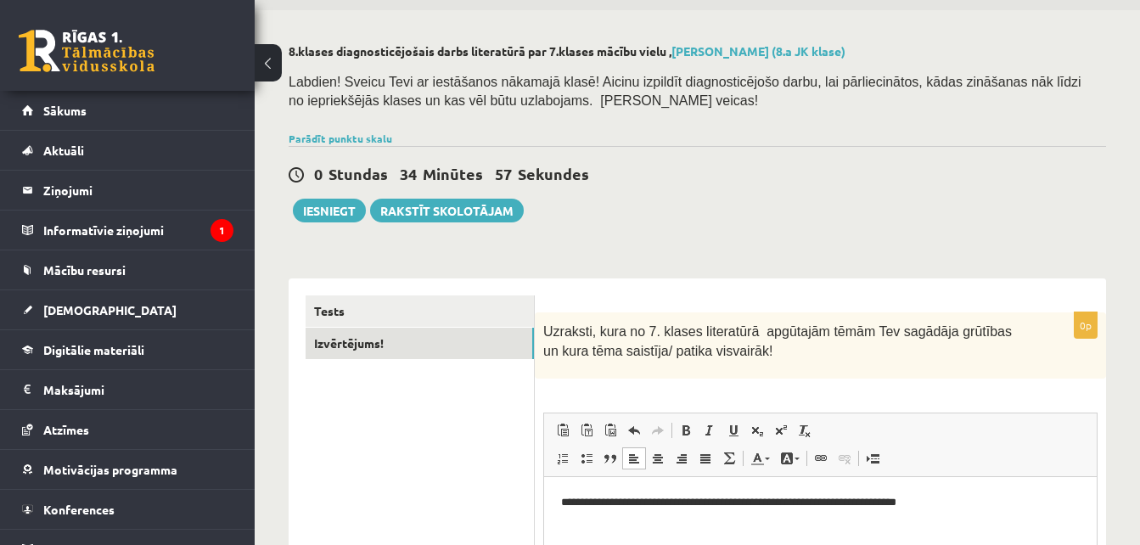
scroll to position [53, 0]
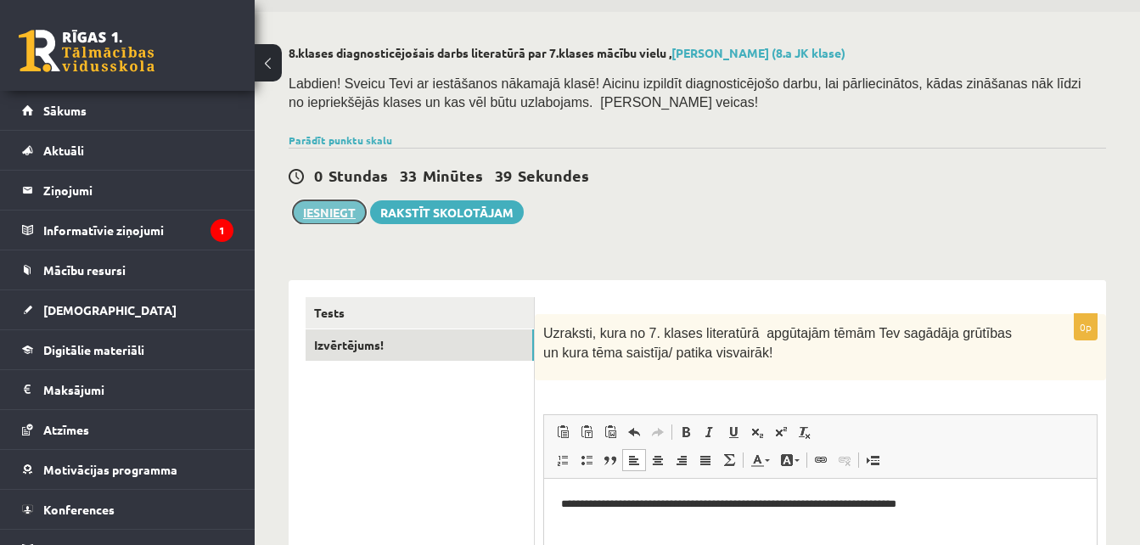
click at [347, 210] on button "Iesniegt" at bounding box center [329, 212] width 73 height 24
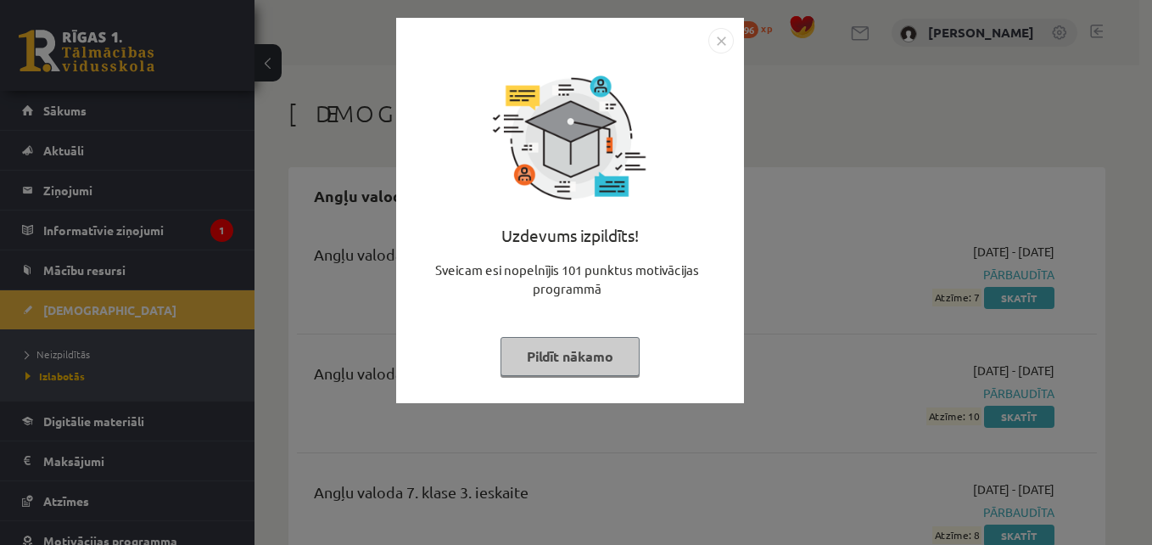
click at [606, 354] on button "Pildīt nākamo" at bounding box center [570, 356] width 139 height 39
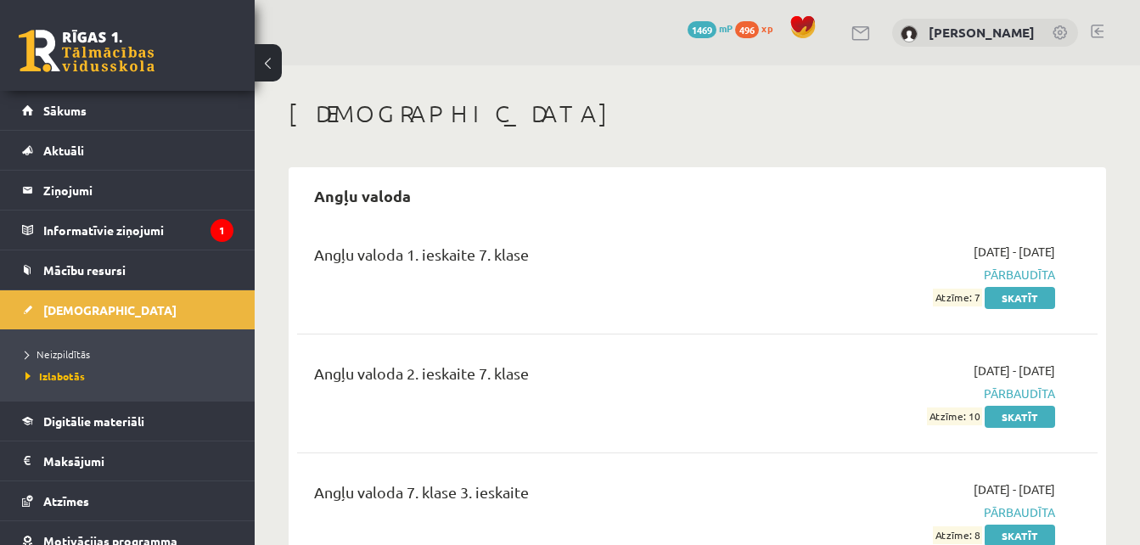
click at [694, 32] on span "1469" at bounding box center [701, 29] width 29 height 17
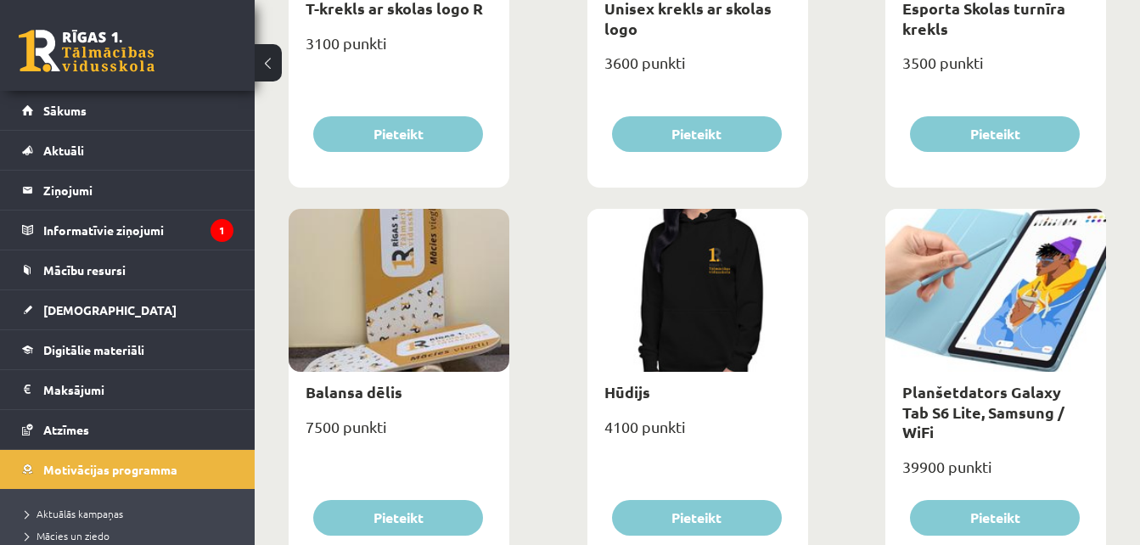
scroll to position [1160, 0]
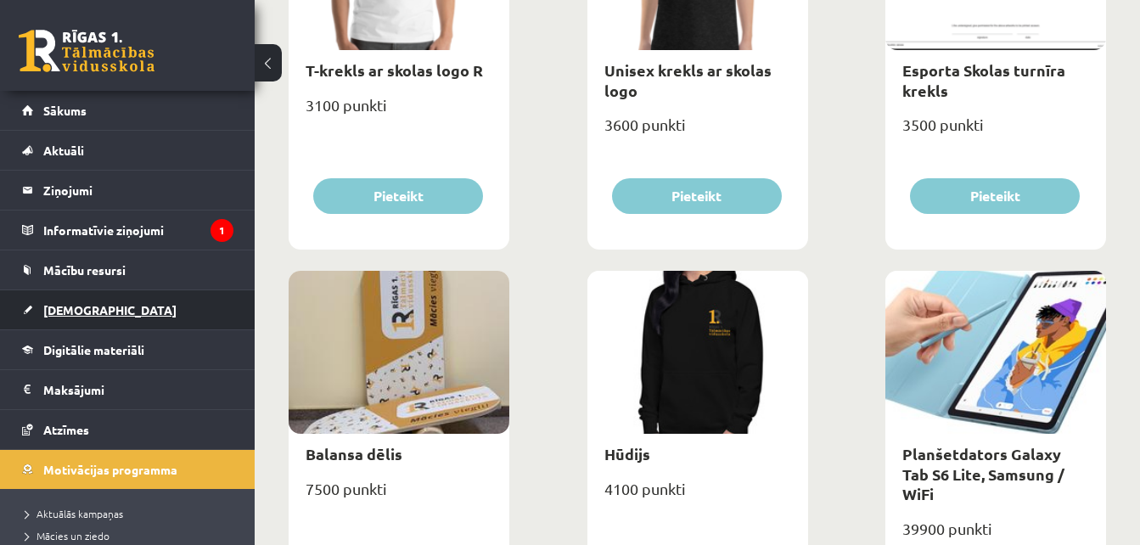
click at [112, 311] on link "[DEMOGRAPHIC_DATA]" at bounding box center [127, 309] width 211 height 39
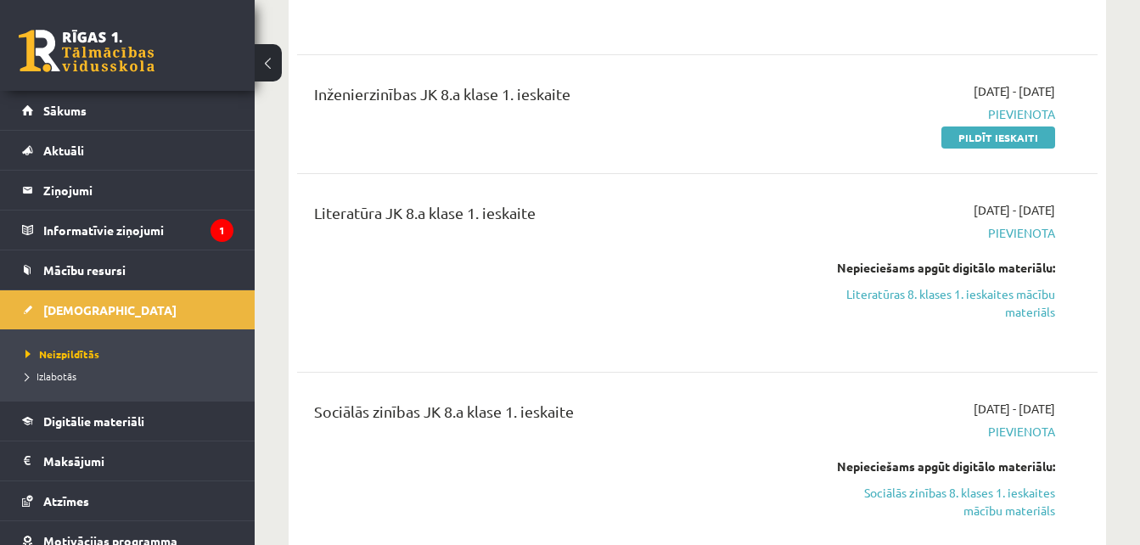
scroll to position [705, 0]
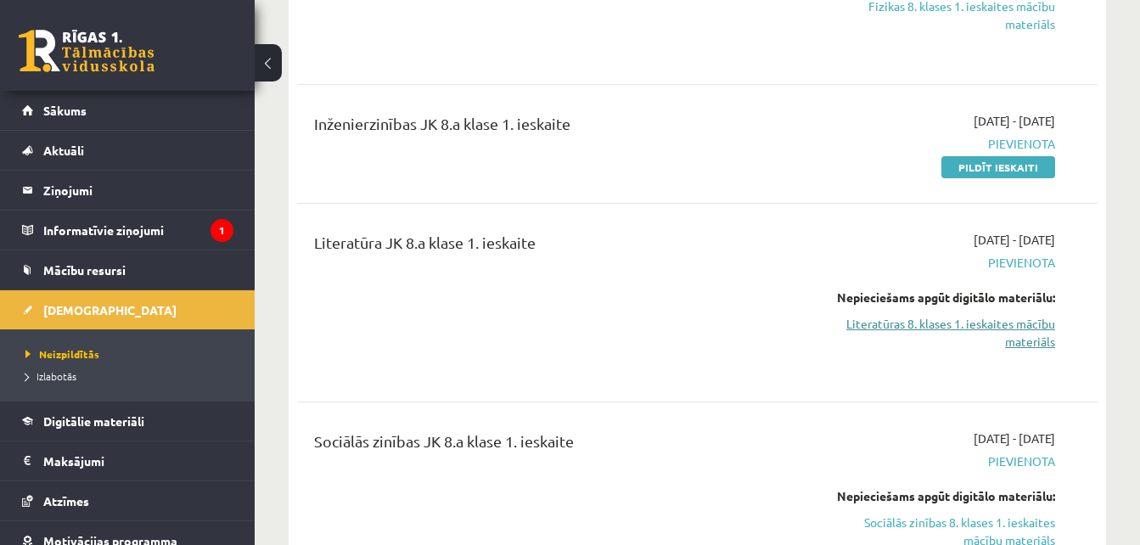
click at [976, 326] on link "Literatūras 8. klases 1. ieskaites mācību materiāls" at bounding box center [940, 333] width 230 height 36
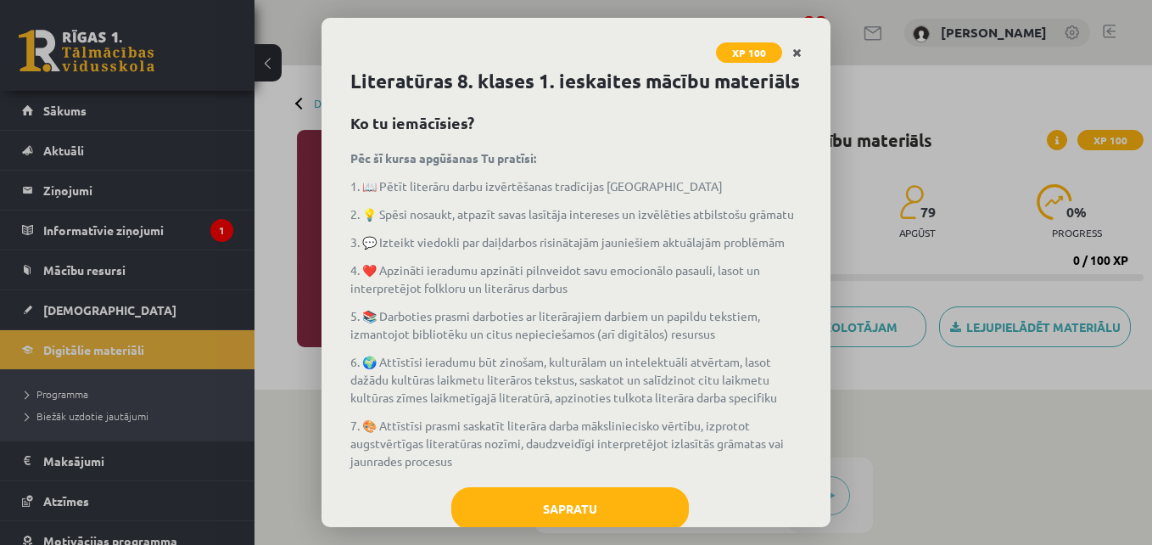
click at [797, 53] on icon "Close" at bounding box center [797, 54] width 9 height 12
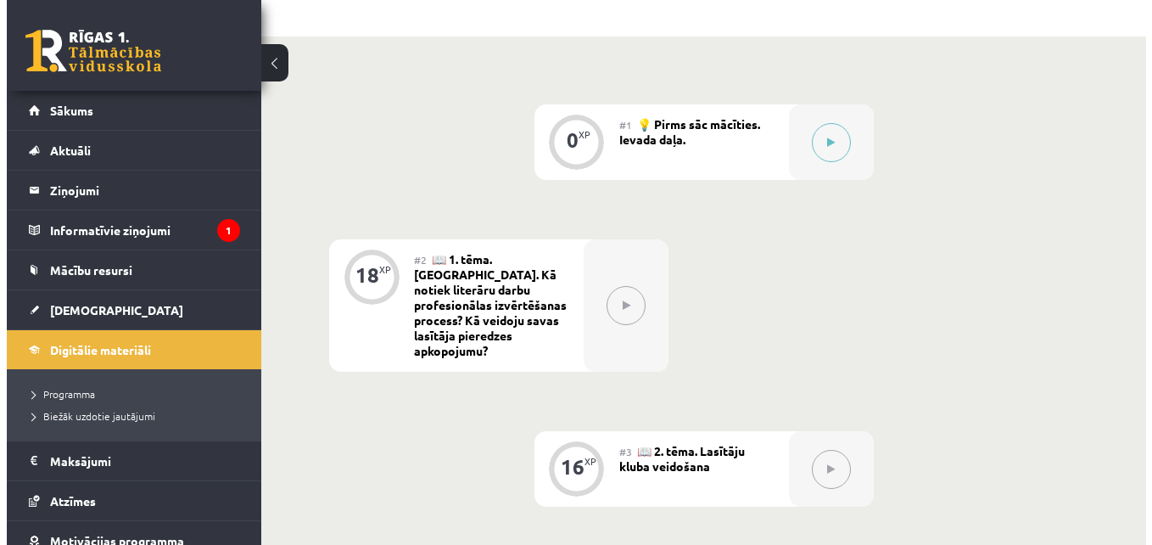
scroll to position [365, 0]
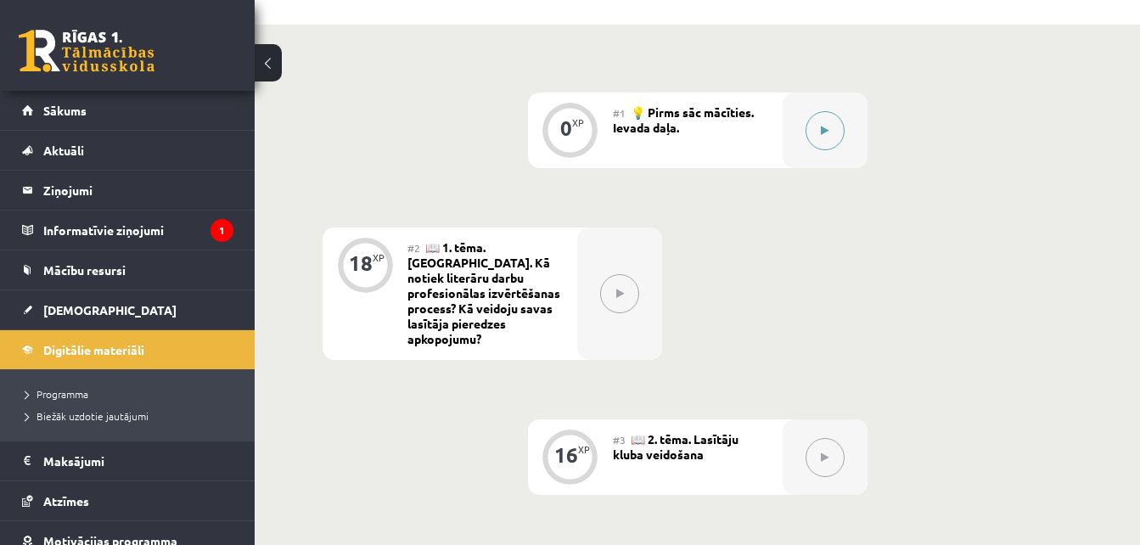
click at [821, 126] on icon at bounding box center [825, 131] width 8 height 10
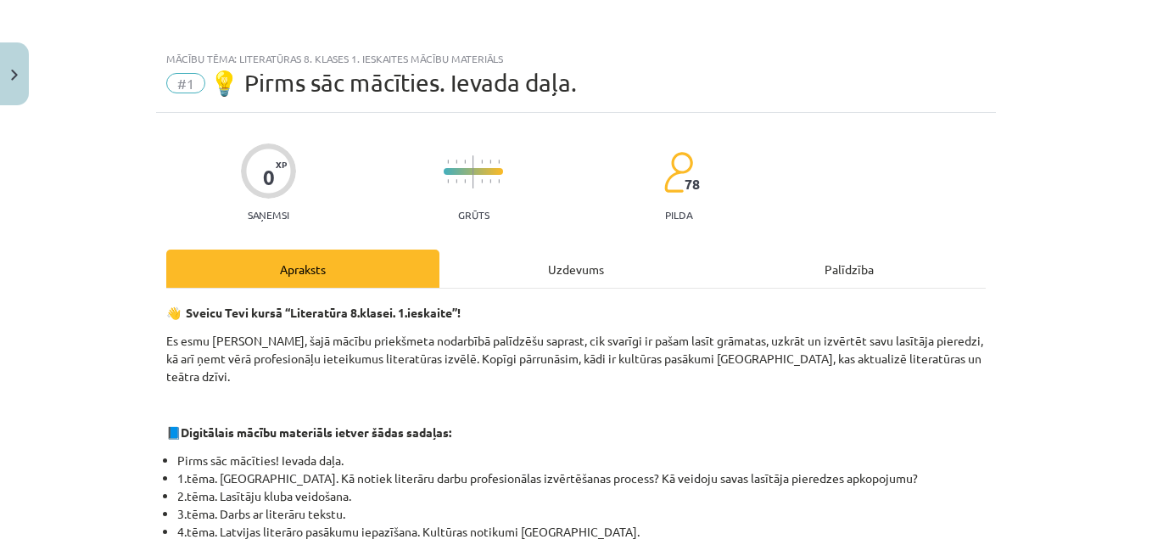
click at [580, 275] on div "Uzdevums" at bounding box center [576, 268] width 273 height 38
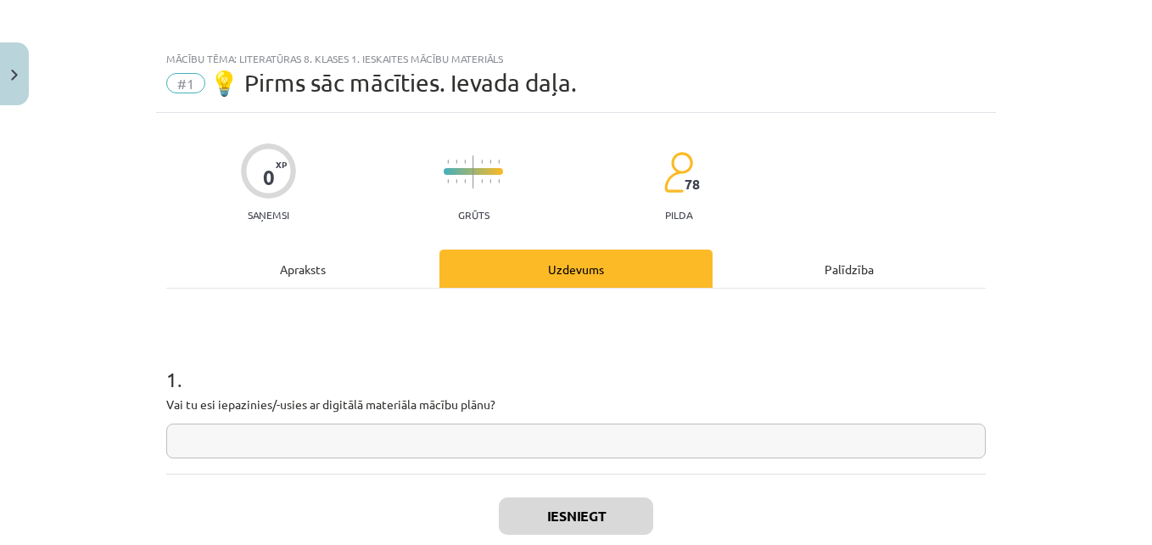
scroll to position [42, 0]
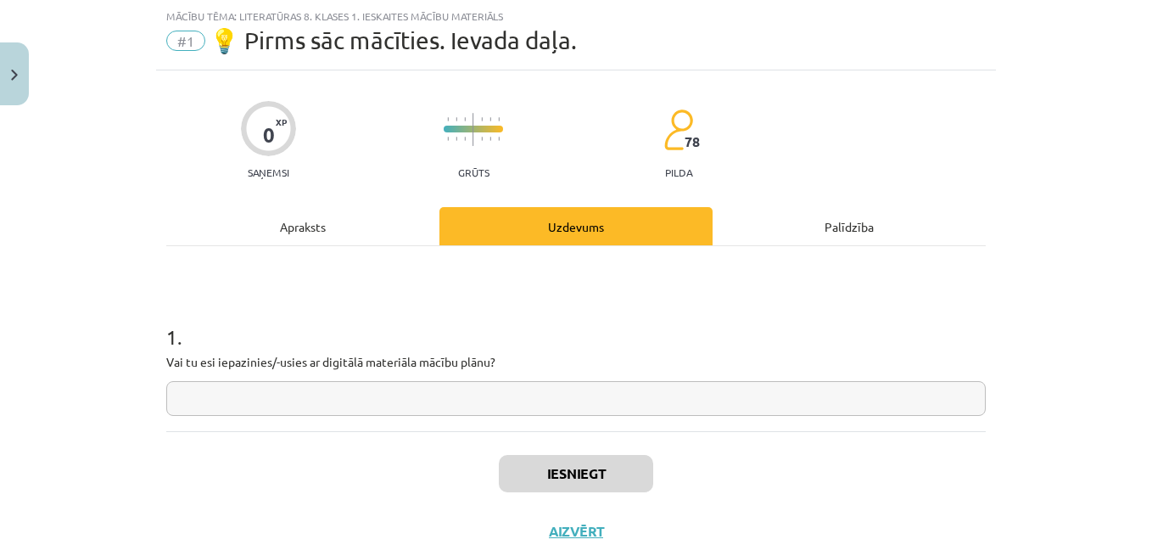
click at [473, 394] on input "text" at bounding box center [576, 398] width 820 height 35
type input "**"
click at [558, 473] on button "Iesniegt" at bounding box center [576, 473] width 154 height 37
click at [601, 536] on button "Nākamā nodarbība" at bounding box center [576, 542] width 166 height 39
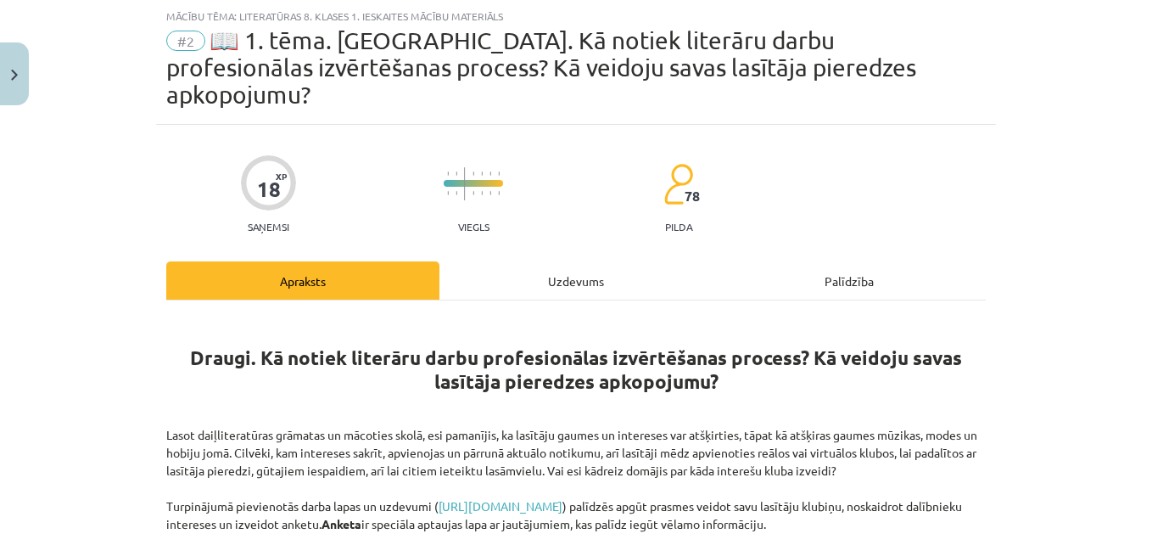
click at [546, 262] on div "Uzdevums" at bounding box center [576, 280] width 273 height 38
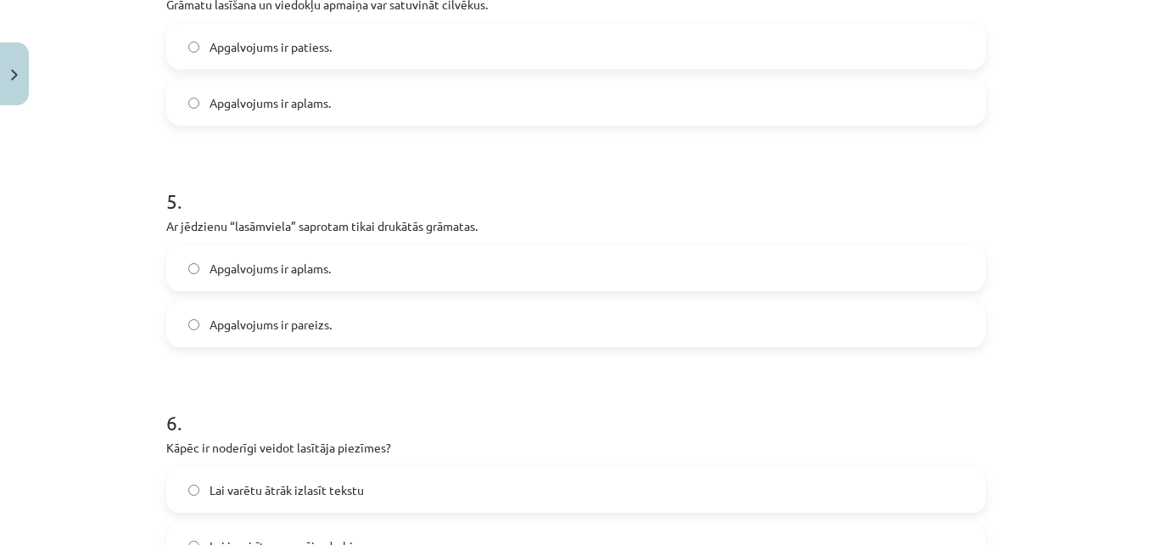
scroll to position [1536, 0]
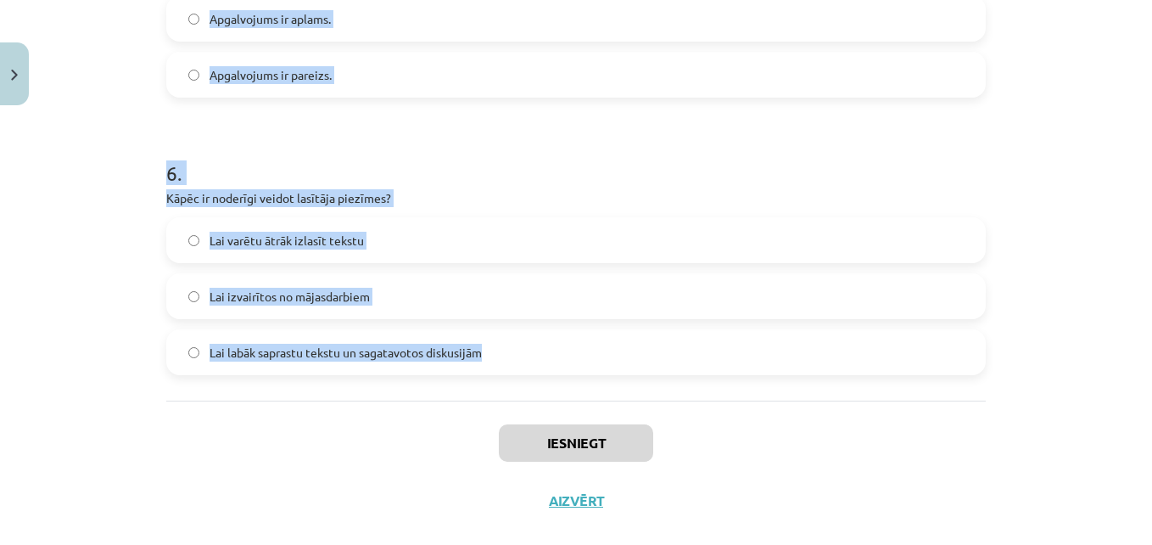
drag, startPoint x: 153, startPoint y: 358, endPoint x: 521, endPoint y: 330, distance: 369.3
copy form "1 . Ko lasītājs var darīt, lai labāk atcerētos kādu notikumu? Vienkārši to pārl…"
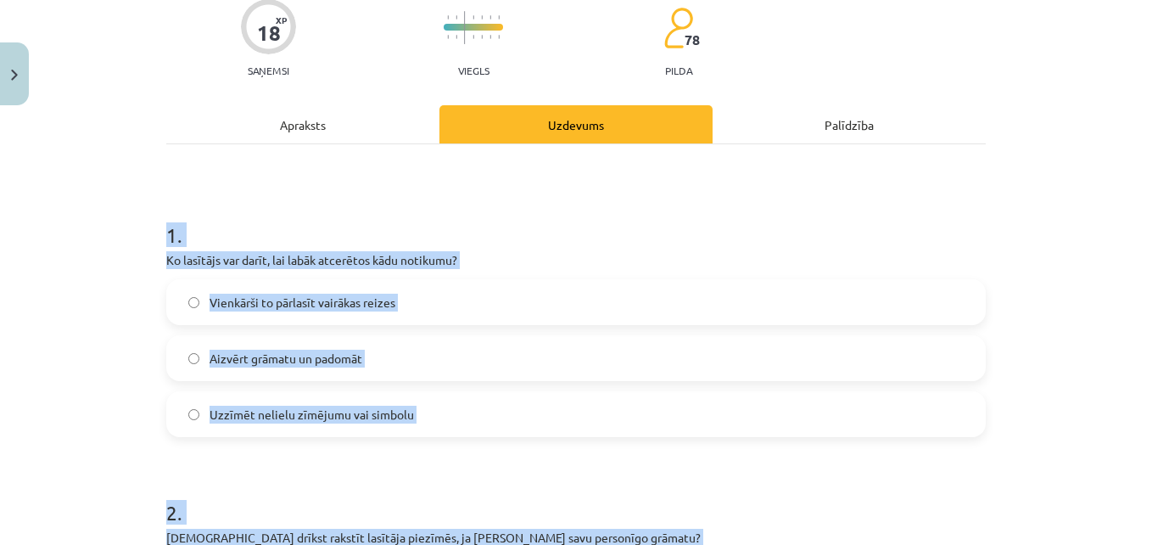
scroll to position [220, 0]
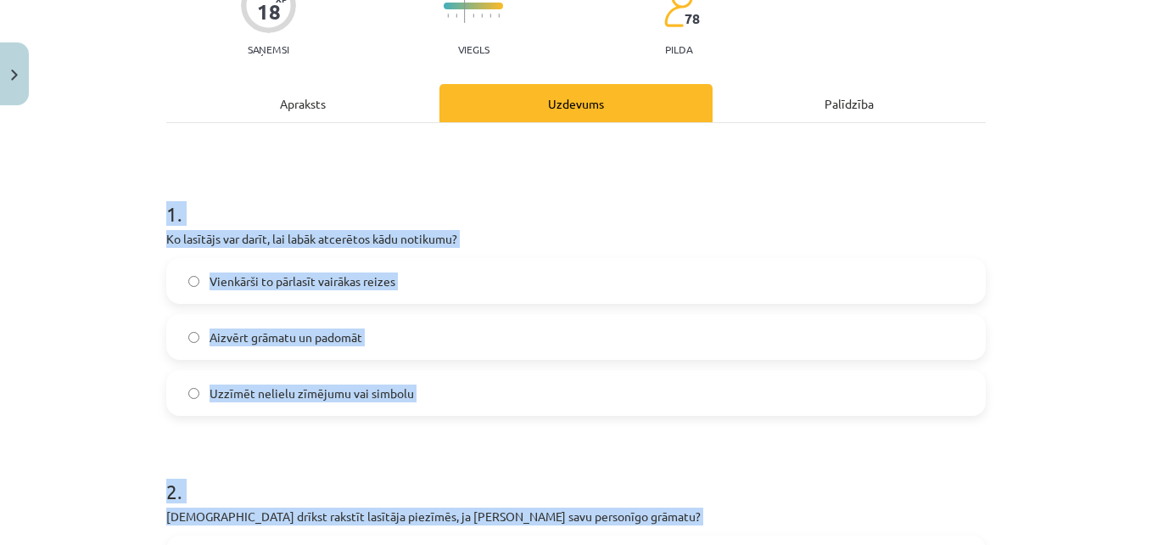
click at [350, 384] on span "Uzzīmēt nelielu zīmējumu vai simbolu" at bounding box center [312, 393] width 205 height 18
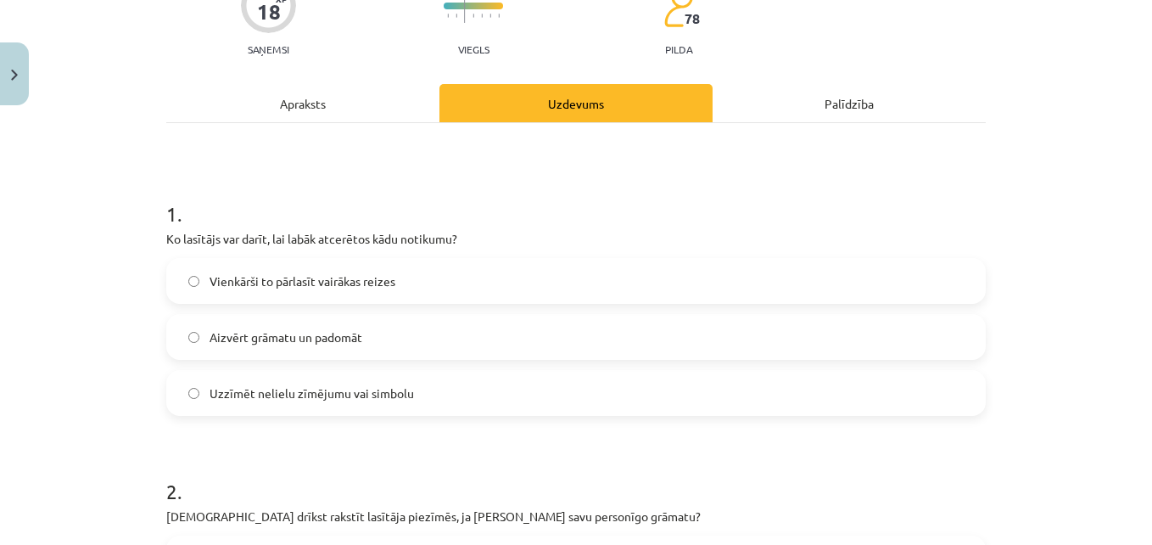
click at [494, 260] on label "Vienkārši to pārlasīt vairākas reizes" at bounding box center [576, 281] width 816 height 42
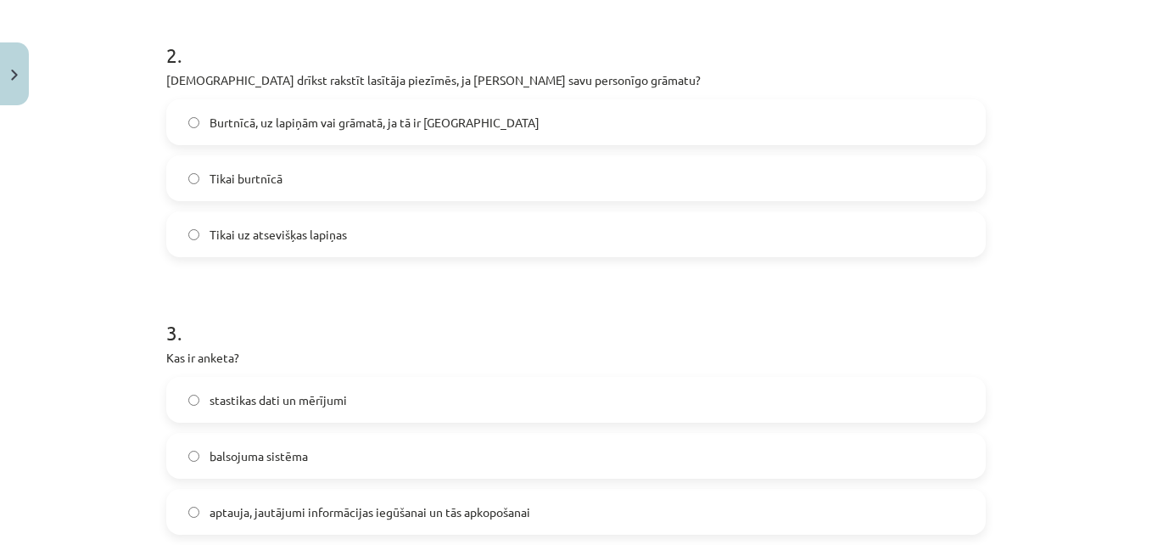
scroll to position [677, 0]
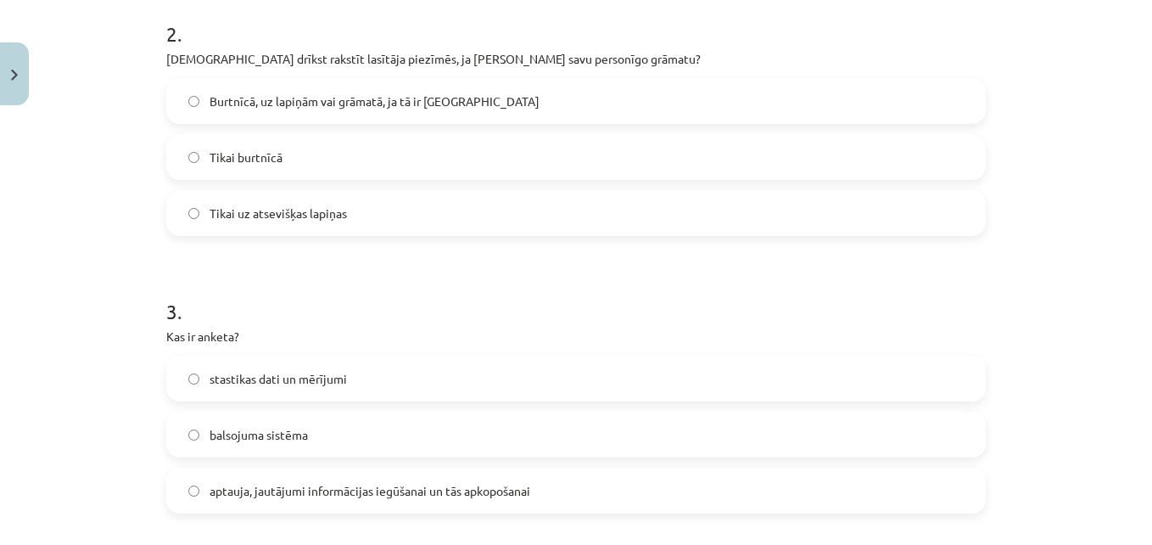
click at [478, 81] on label "Burtnīcā, uz lapiņām vai grāmatā, ja tā ir [GEOGRAPHIC_DATA]" at bounding box center [576, 101] width 816 height 42
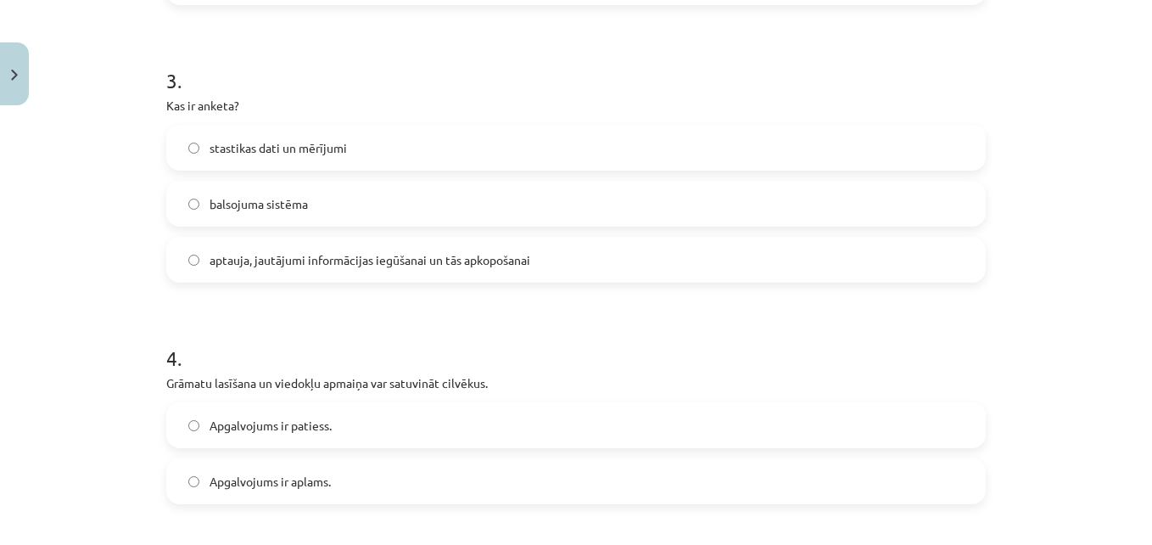
scroll to position [922, 0]
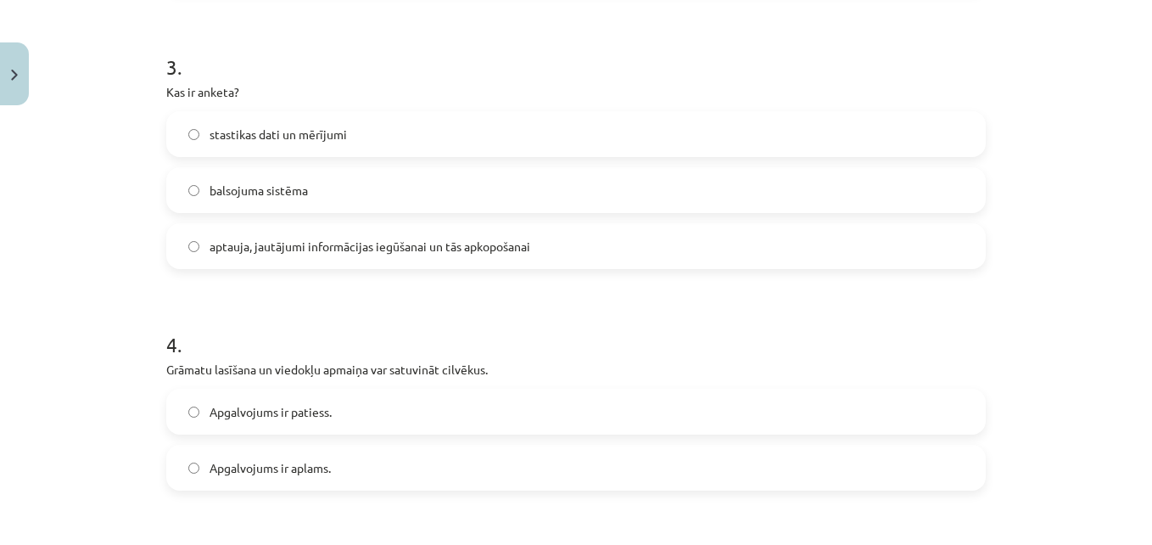
click at [479, 238] on span "aptauja, jautājumi informācijas iegūšanai un tās apkopošanai" at bounding box center [370, 247] width 321 height 18
click at [320, 403] on span "Apgalvojums ir patiess." at bounding box center [271, 412] width 122 height 18
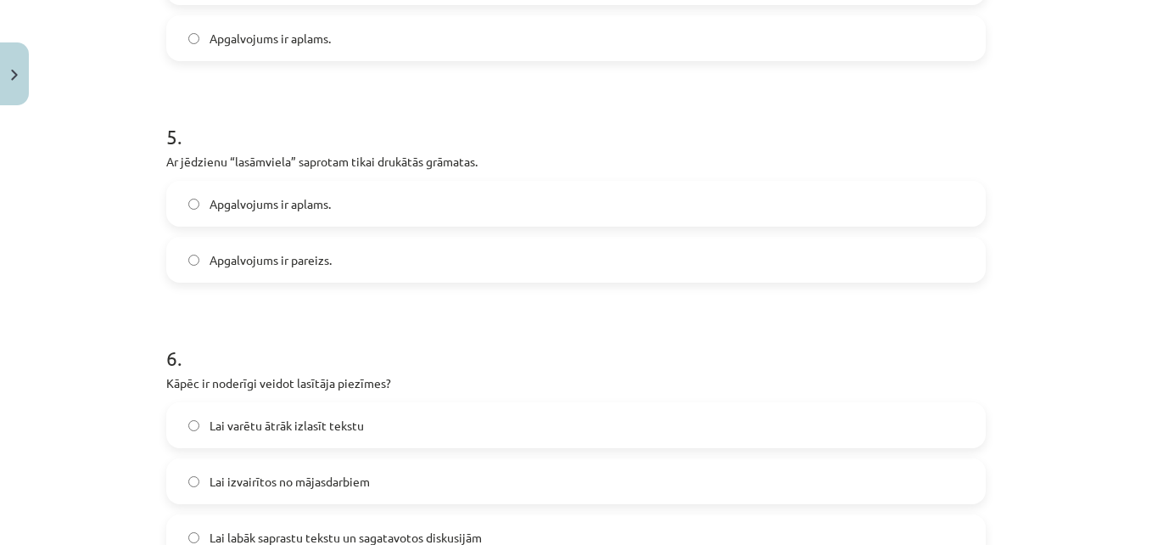
scroll to position [1386, 0]
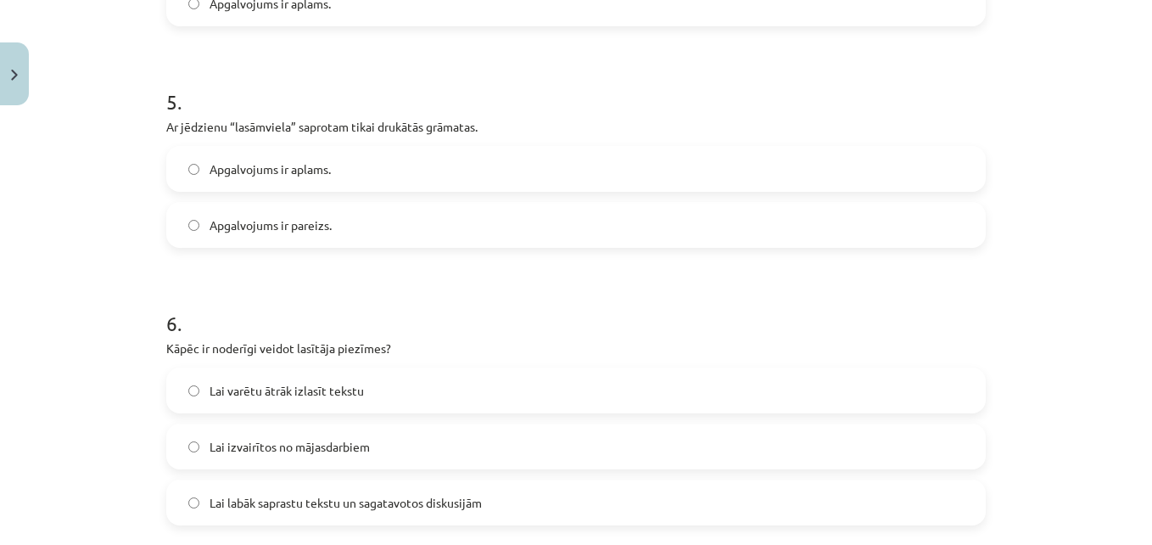
click at [471, 148] on label "Apgalvojums ir aplams." at bounding box center [576, 169] width 816 height 42
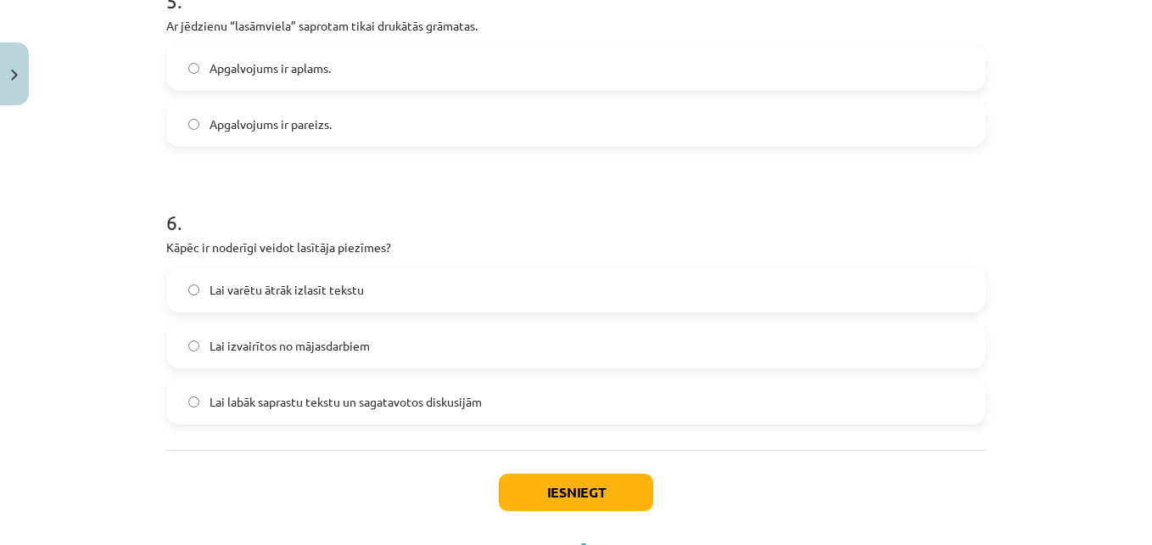
scroll to position [1536, 0]
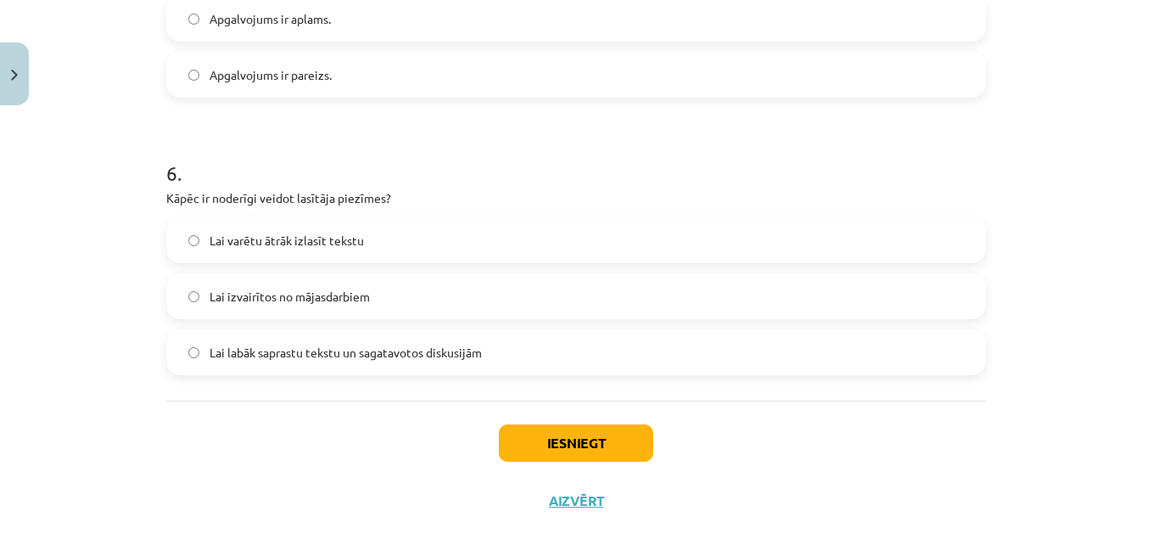
click at [602, 331] on label "Lai labāk saprastu tekstu un sagatavotos diskusijām" at bounding box center [576, 352] width 816 height 42
click at [543, 427] on button "Iesniegt" at bounding box center [576, 442] width 154 height 37
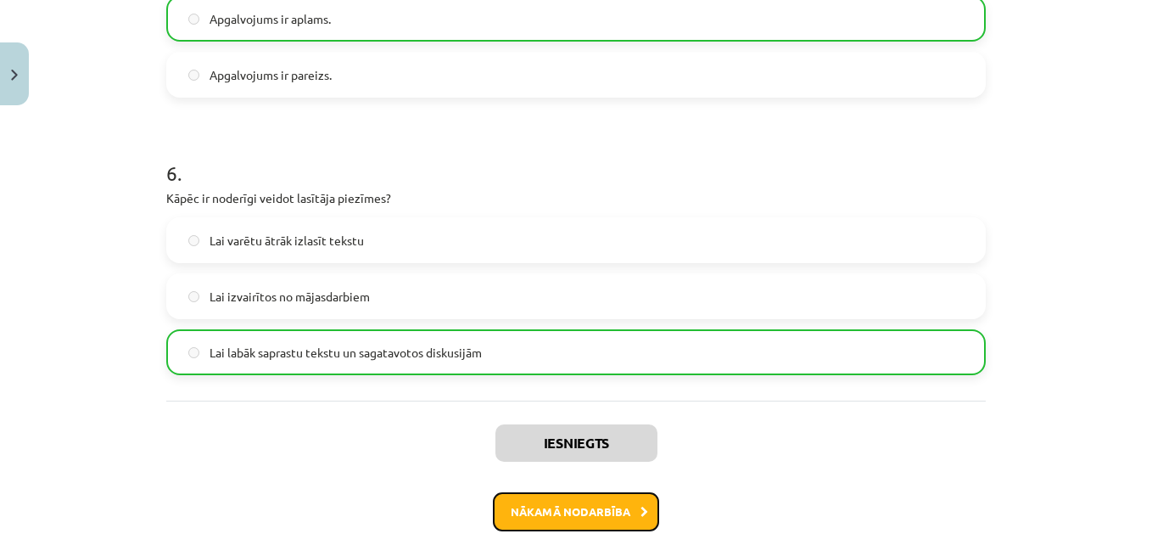
click at [580, 492] on button "Nākamā nodarbība" at bounding box center [576, 511] width 166 height 39
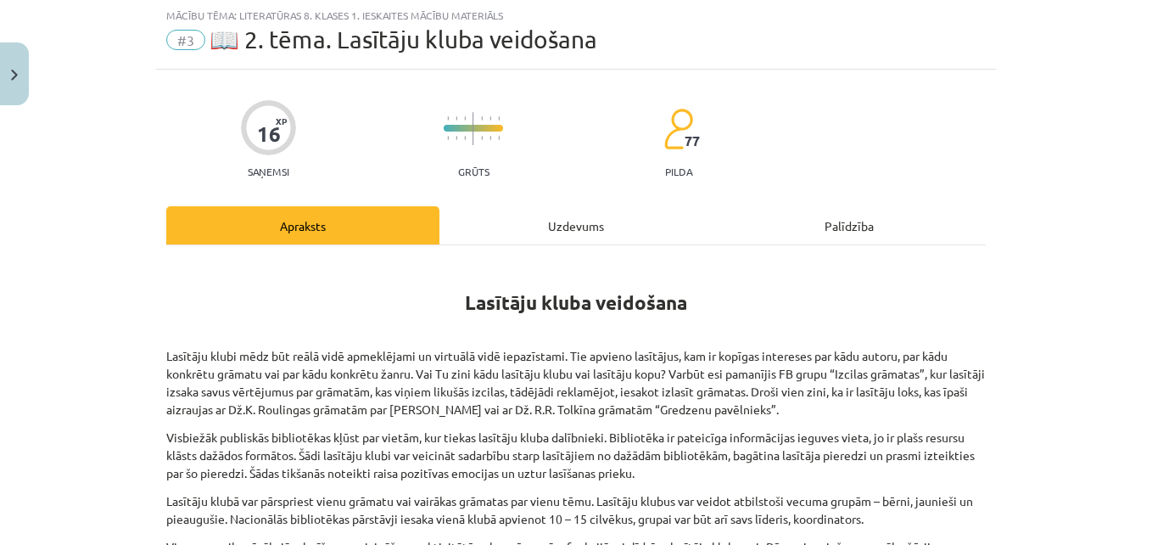
scroll to position [42, 0]
click at [551, 229] on div "Uzdevums" at bounding box center [576, 226] width 273 height 38
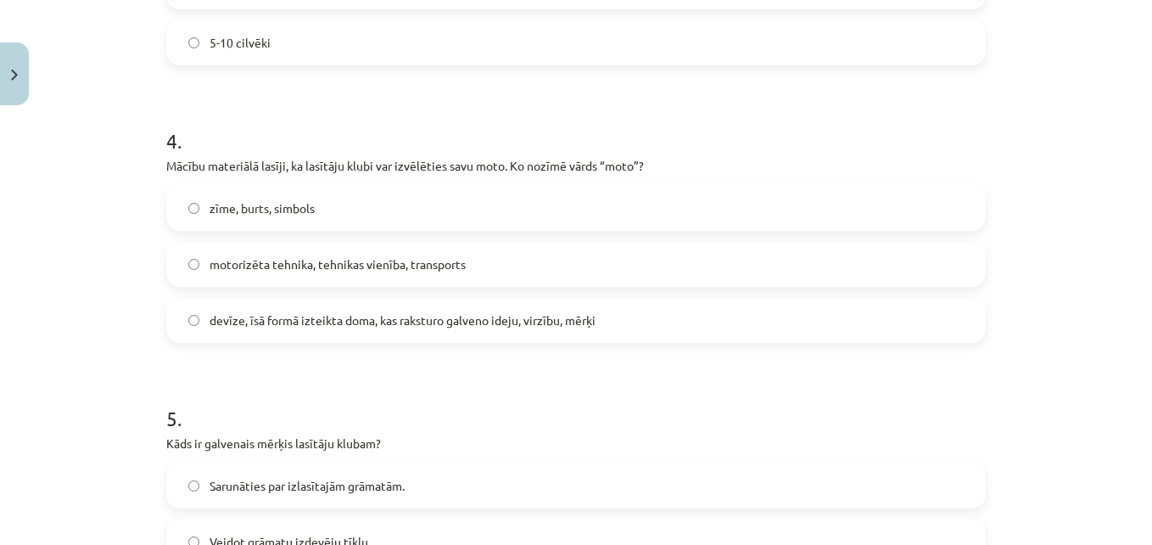
scroll to position [1919, 0]
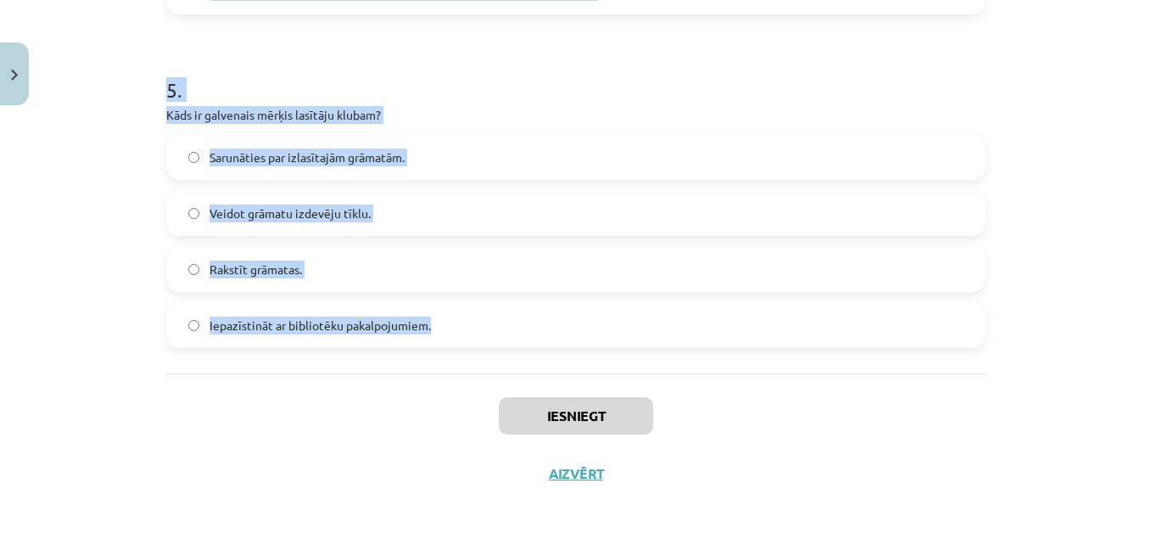
drag, startPoint x: 151, startPoint y: 337, endPoint x: 453, endPoint y: 328, distance: 302.2
copy form "1 . Loremipsumd si ametconsect, adi el seddoeius te inci utlabore. Etdol magna …"
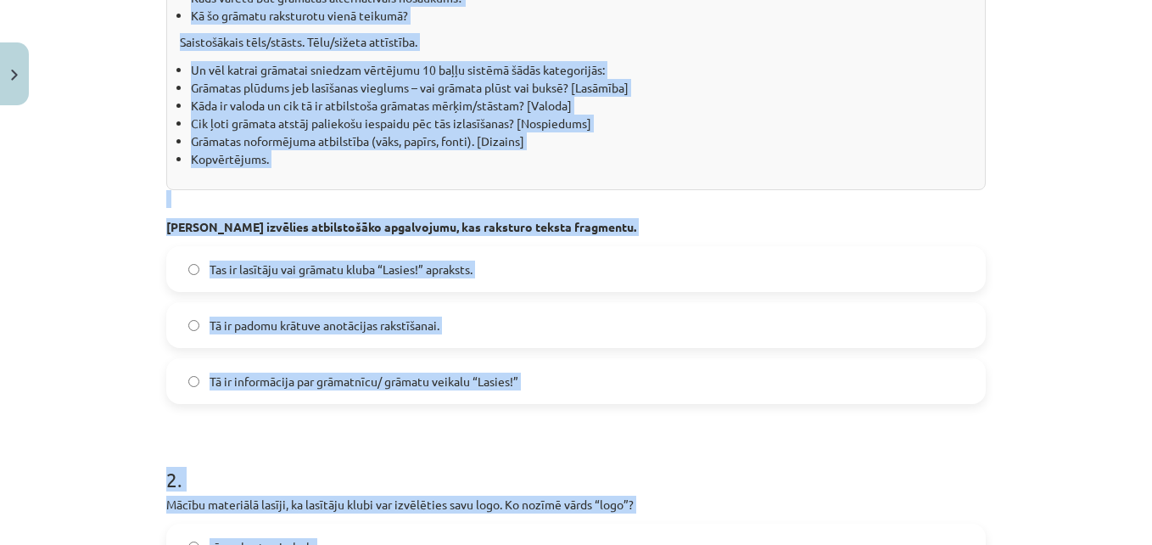
scroll to position [682, 0]
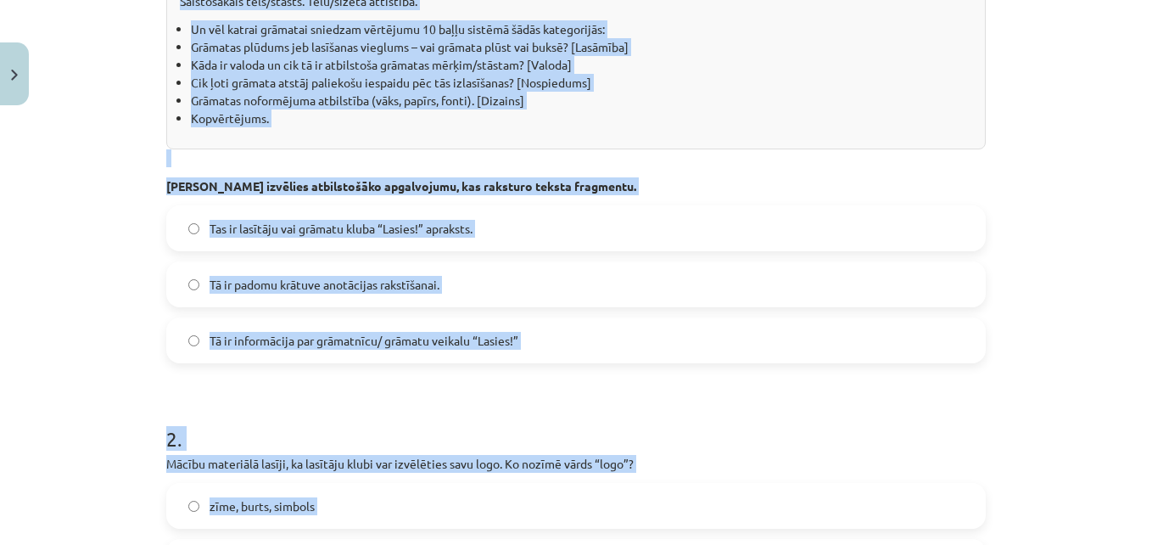
click at [546, 231] on label "Tas ir lasītāju vai grāmatu kluba “Lasies!” apraksts." at bounding box center [576, 228] width 816 height 42
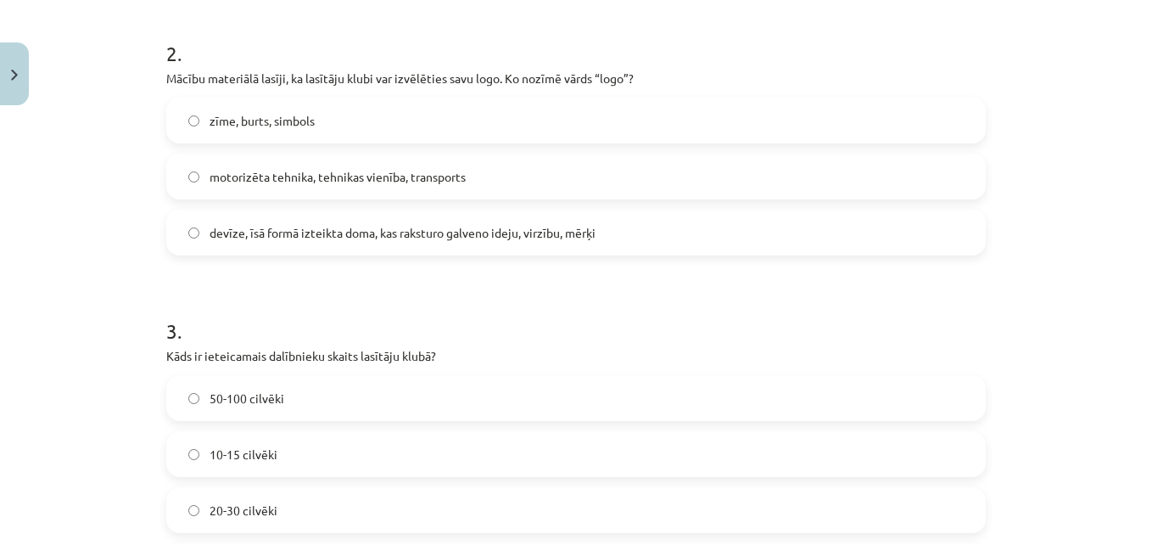
scroll to position [1101, 0]
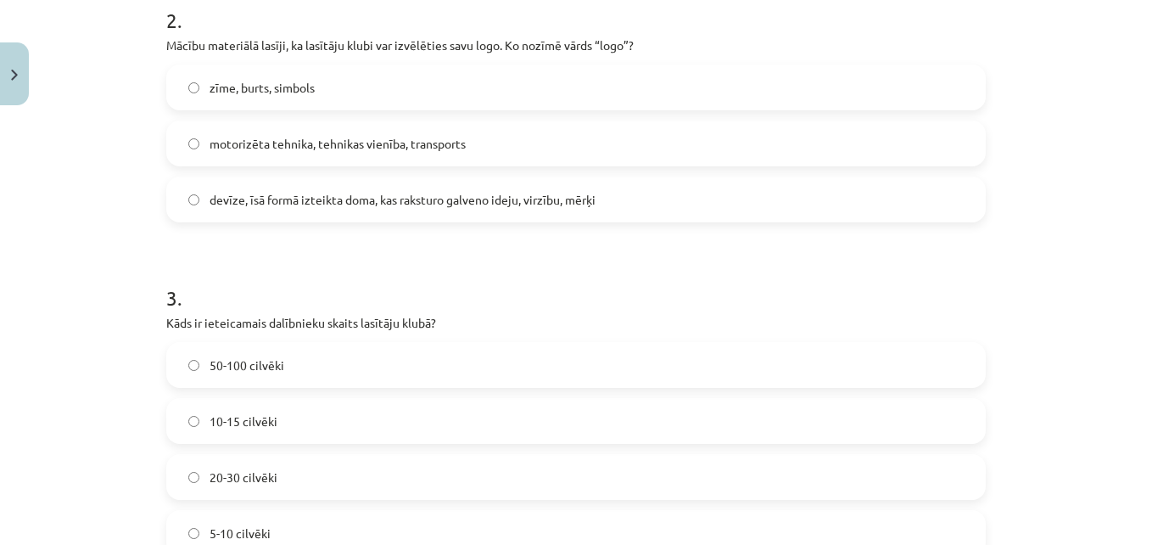
click at [394, 81] on label "zīme, burts, simbols" at bounding box center [576, 87] width 816 height 42
click at [341, 529] on label "5-10 cilvēki" at bounding box center [576, 533] width 816 height 42
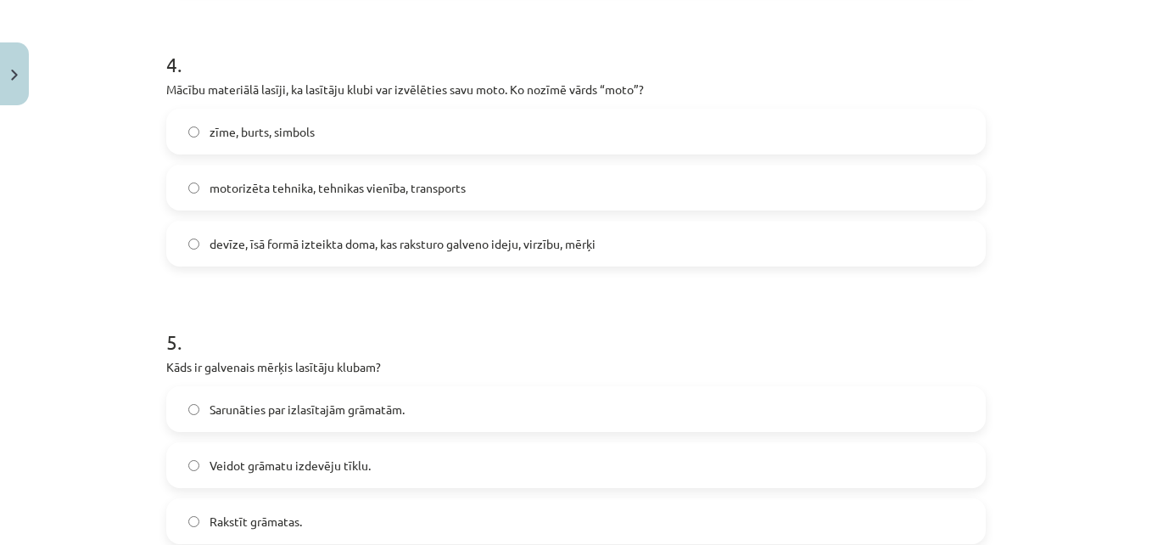
scroll to position [1675, 0]
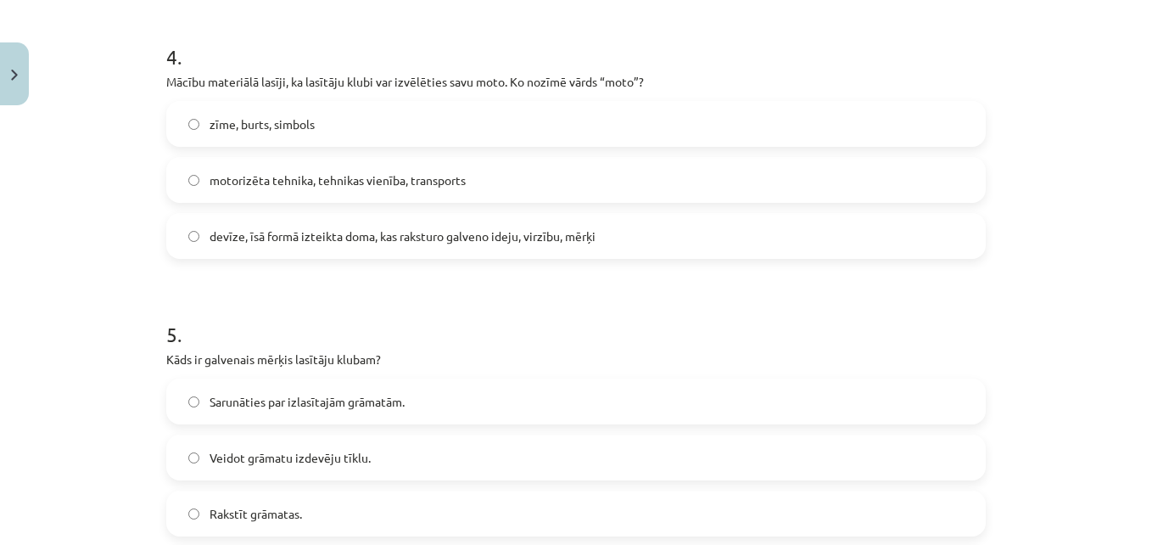
click at [296, 236] on span "devīze, īsā formā izteikta doma, kas raksturo galveno ideju, virzību, mērķi" at bounding box center [403, 236] width 386 height 18
click at [332, 399] on span "Sarunāties par izlasītajām grāmatām." at bounding box center [307, 402] width 195 height 18
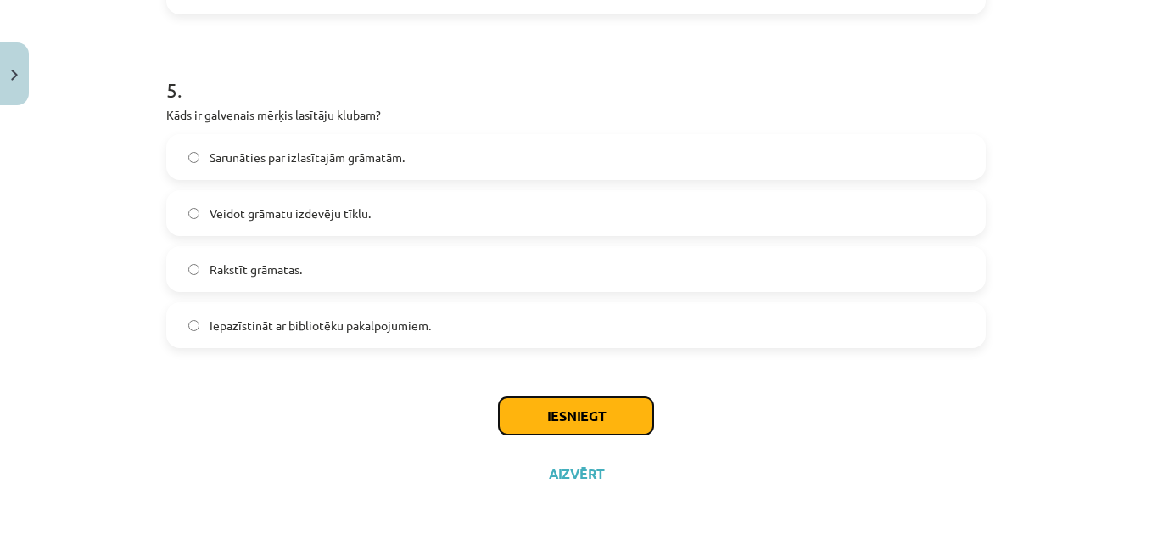
click at [627, 404] on button "Iesniegt" at bounding box center [576, 415] width 154 height 37
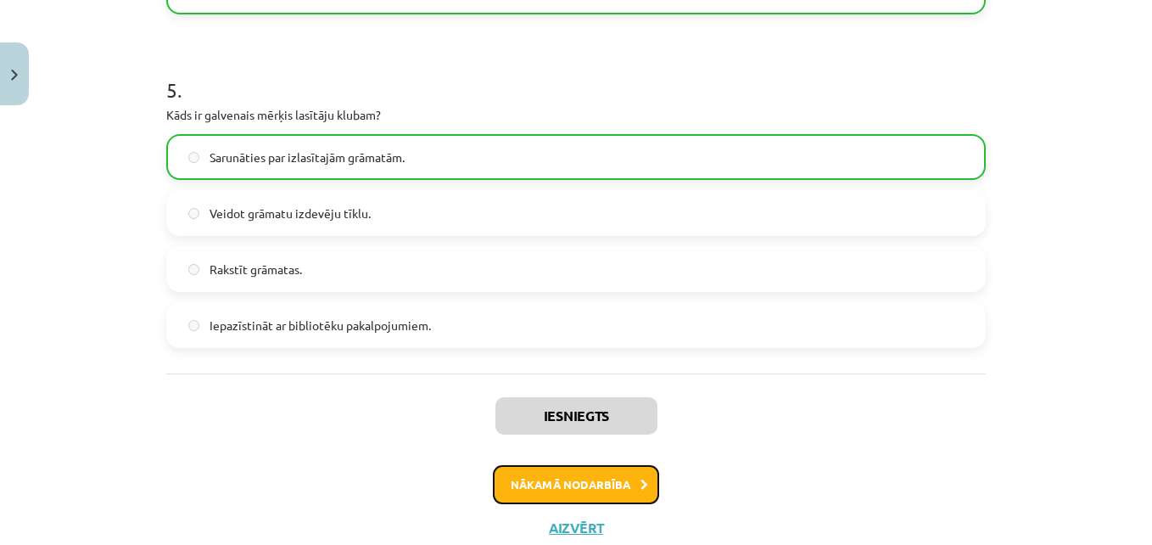
click at [641, 480] on icon at bounding box center [645, 484] width 8 height 11
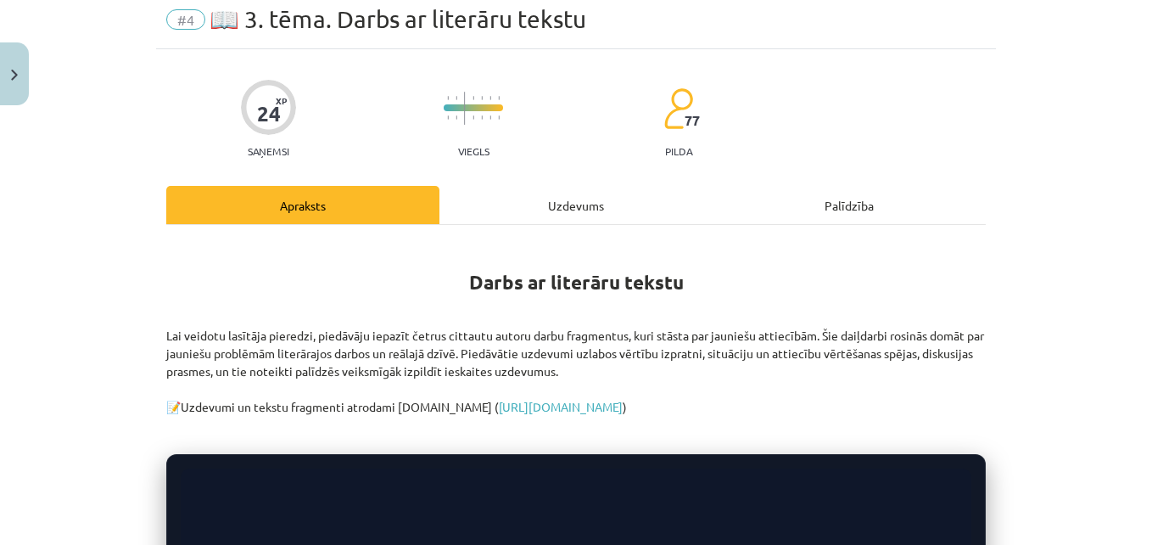
scroll to position [42, 0]
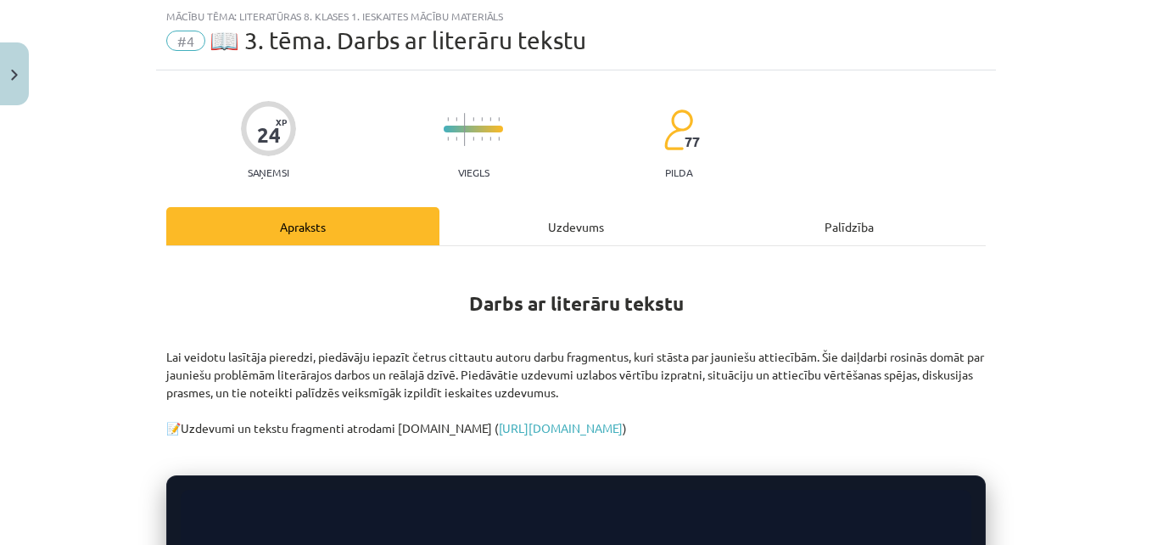
click at [552, 232] on div "Uzdevums" at bounding box center [576, 226] width 273 height 38
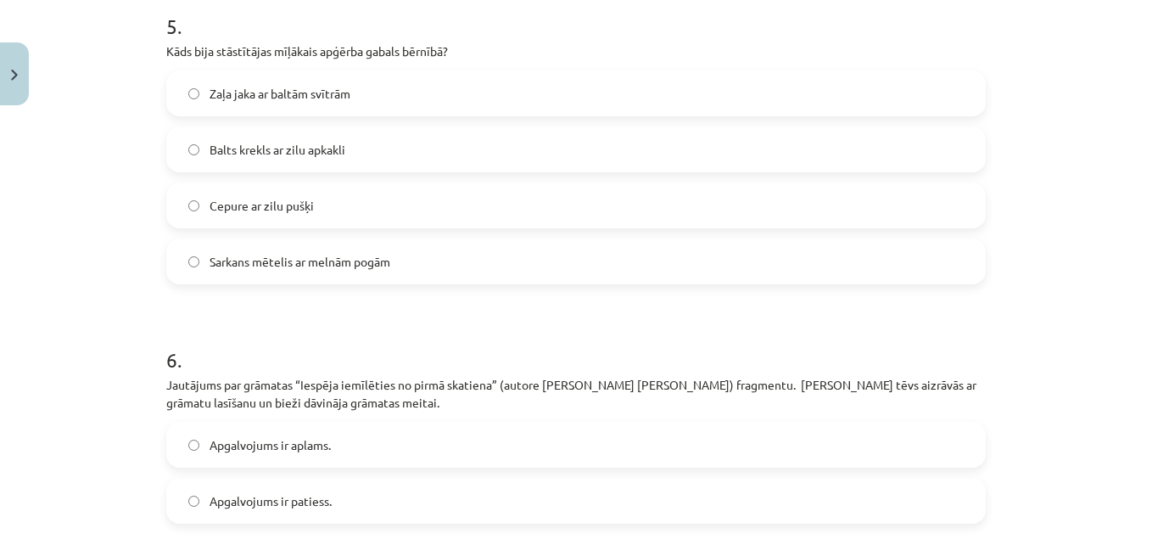
scroll to position [1808, 0]
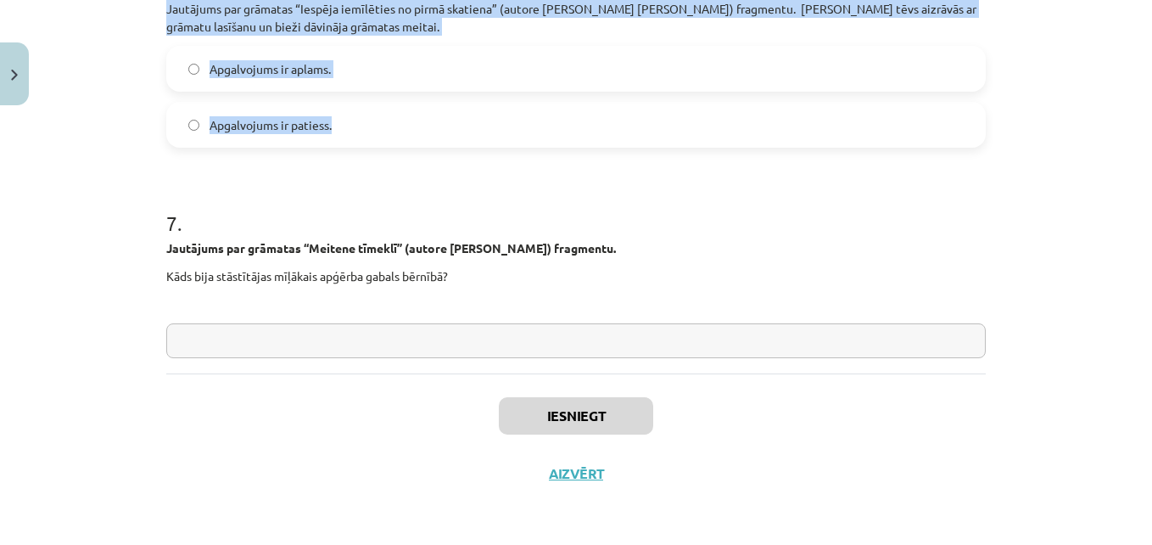
drag, startPoint x: 145, startPoint y: 331, endPoint x: 499, endPoint y: 139, distance: 402.5
click at [499, 139] on div "Mācību tēma: Literatūras 8. klases 1. ieskaites mācību materiāls #4 📖 3. tēma. …" at bounding box center [576, 272] width 1152 height 545
copy form "1 . Loremipsu dol sitametc “Ad Eli seddoe, Temp?” (incidi Utla Etdolor) magnaal…"
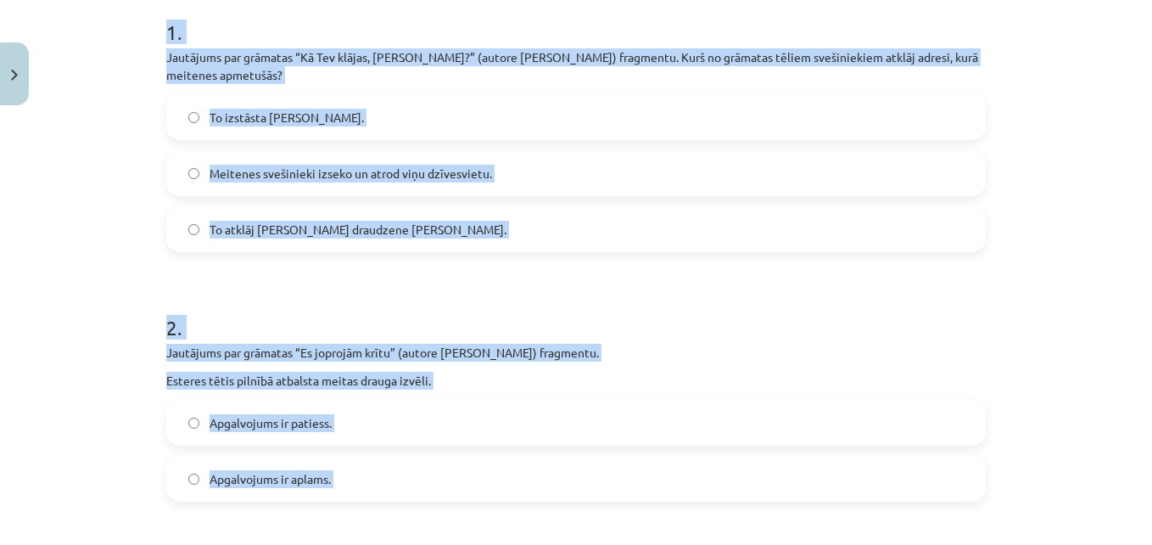
scroll to position [304, 0]
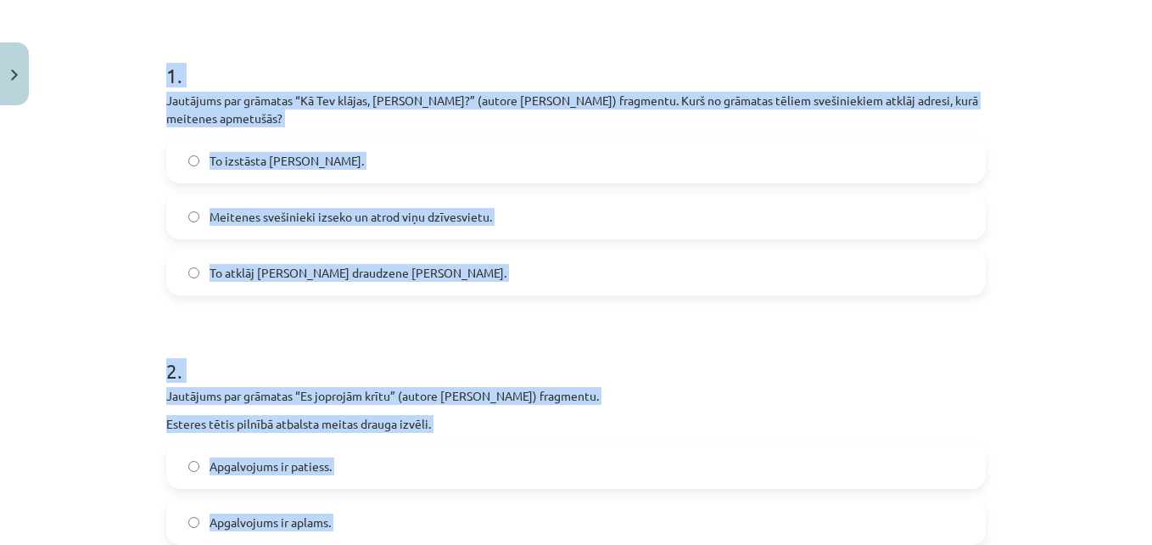
click at [409, 155] on label "To izstāsta [PERSON_NAME]." at bounding box center [576, 160] width 816 height 42
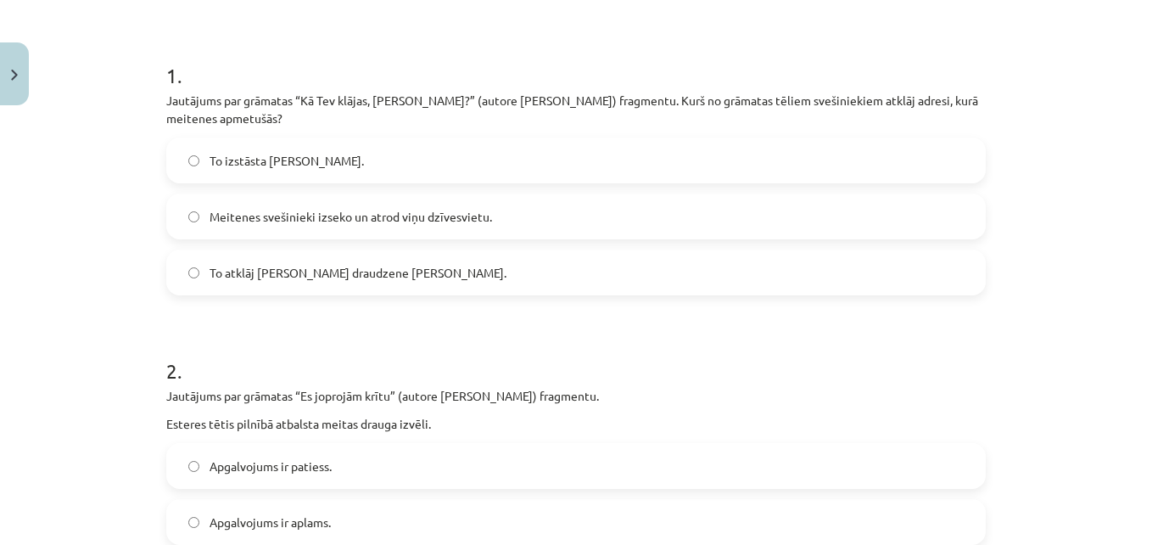
click at [397, 277] on label "To atklāj [PERSON_NAME] draudzene [PERSON_NAME]." at bounding box center [576, 272] width 816 height 42
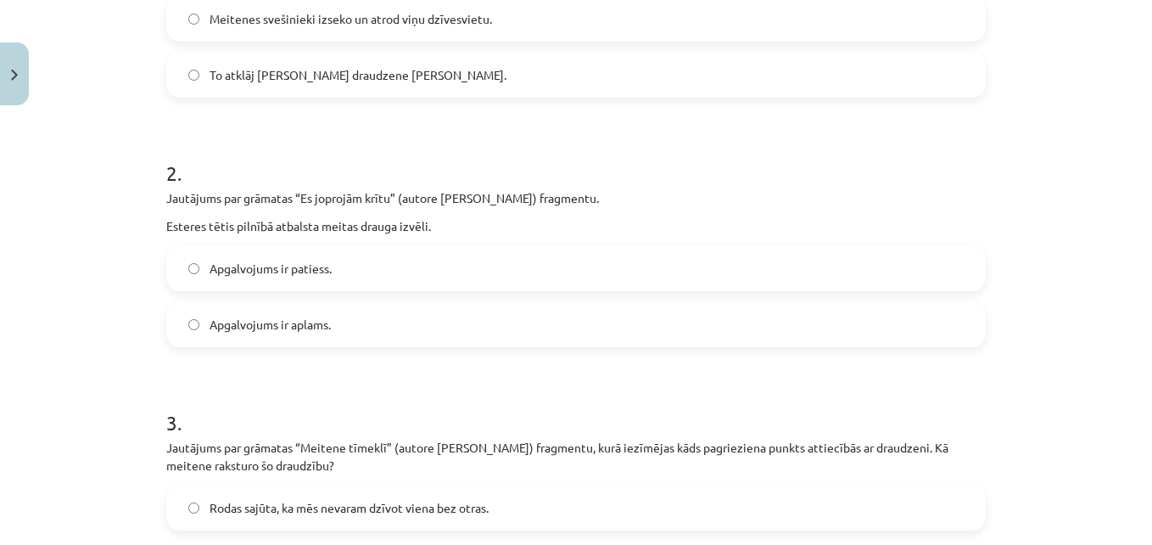
scroll to position [569, 0]
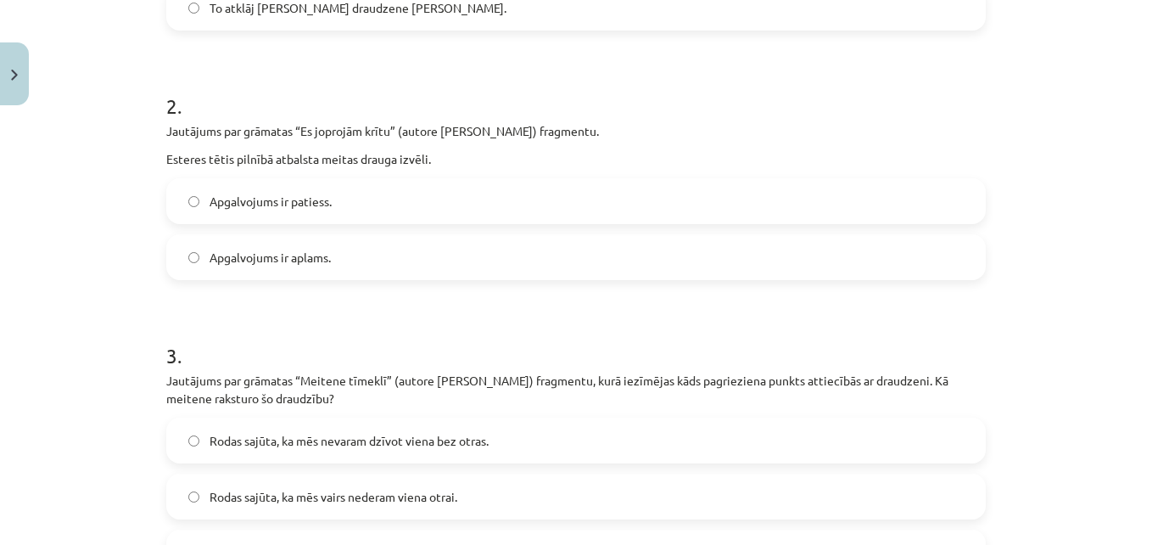
click at [380, 247] on label "Apgalvojums ir aplams." at bounding box center [576, 257] width 816 height 42
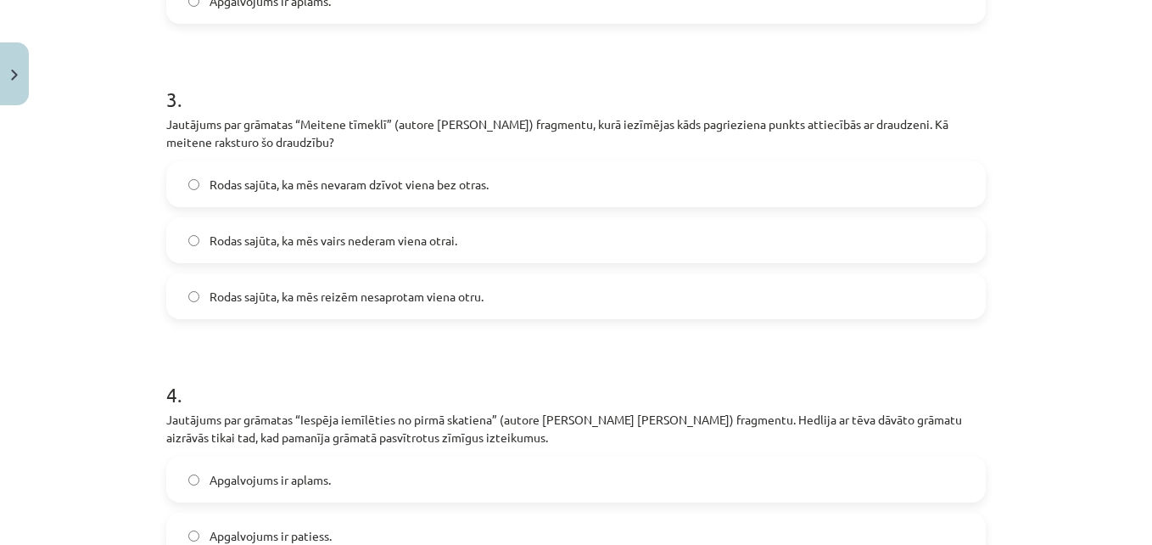
scroll to position [884, 0]
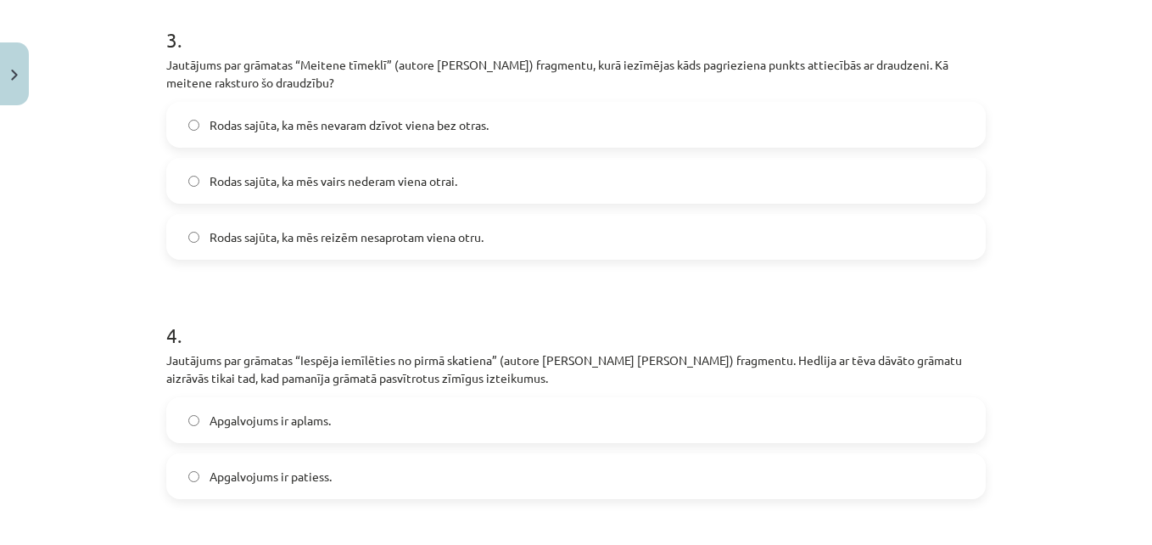
click at [367, 477] on label "Apgalvojums ir patiess." at bounding box center [576, 476] width 816 height 42
click at [432, 184] on span "Rodas sajūta, ka mēs vairs nederam viena otrai." at bounding box center [334, 181] width 248 height 18
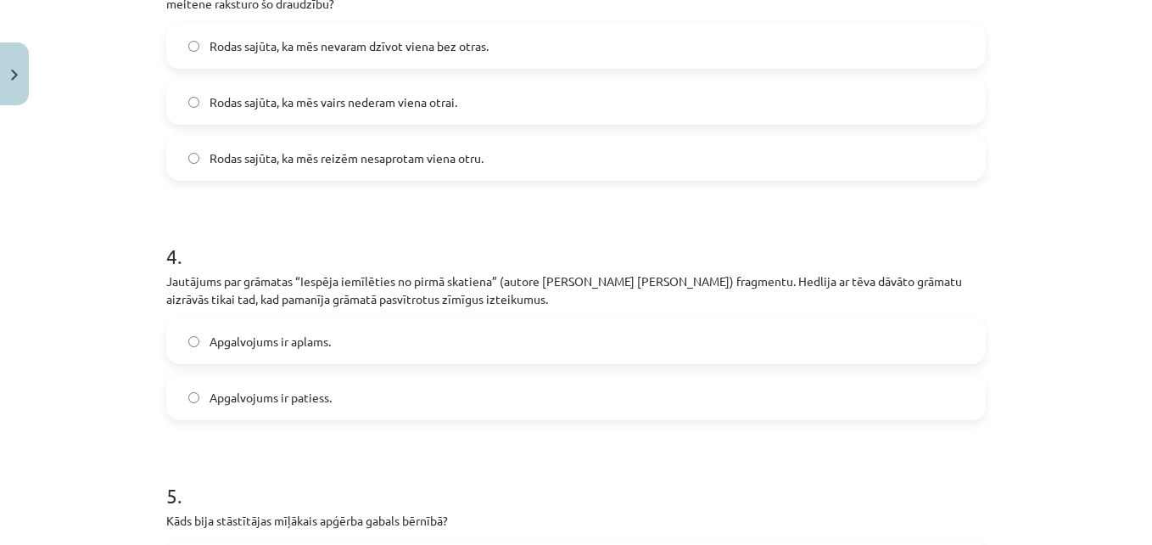
scroll to position [872, 0]
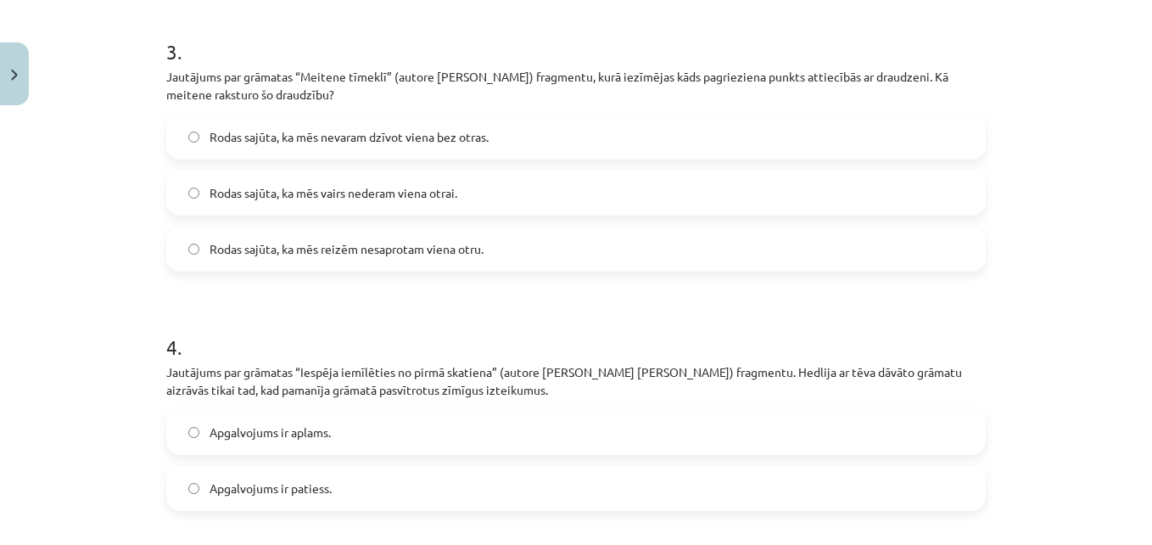
click at [735, 254] on label "Rodas sajūta, ka mēs reizēm nesaprotam viena otru." at bounding box center [576, 248] width 816 height 42
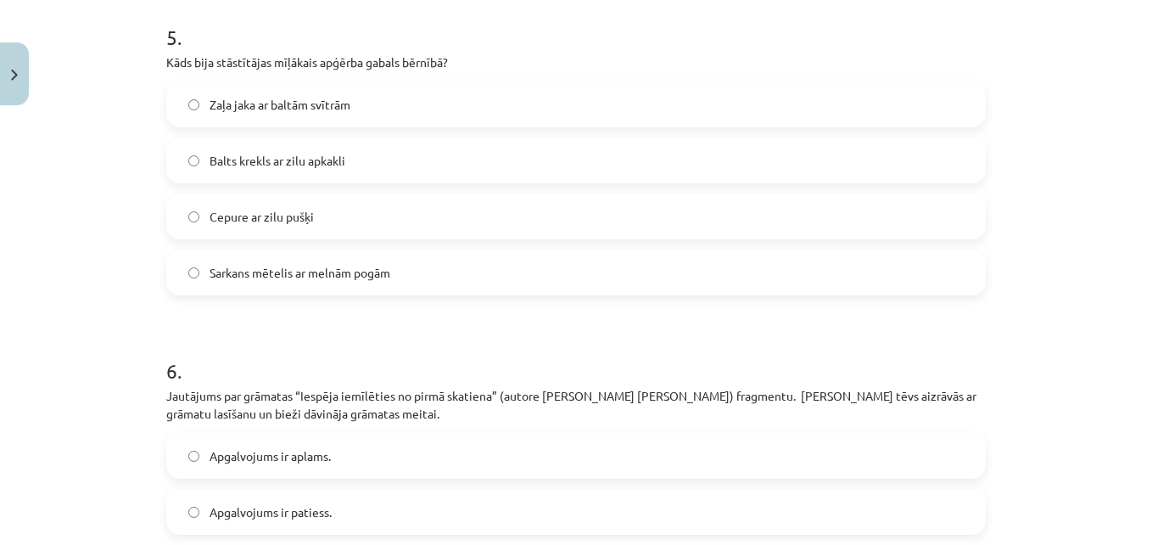
scroll to position [1426, 0]
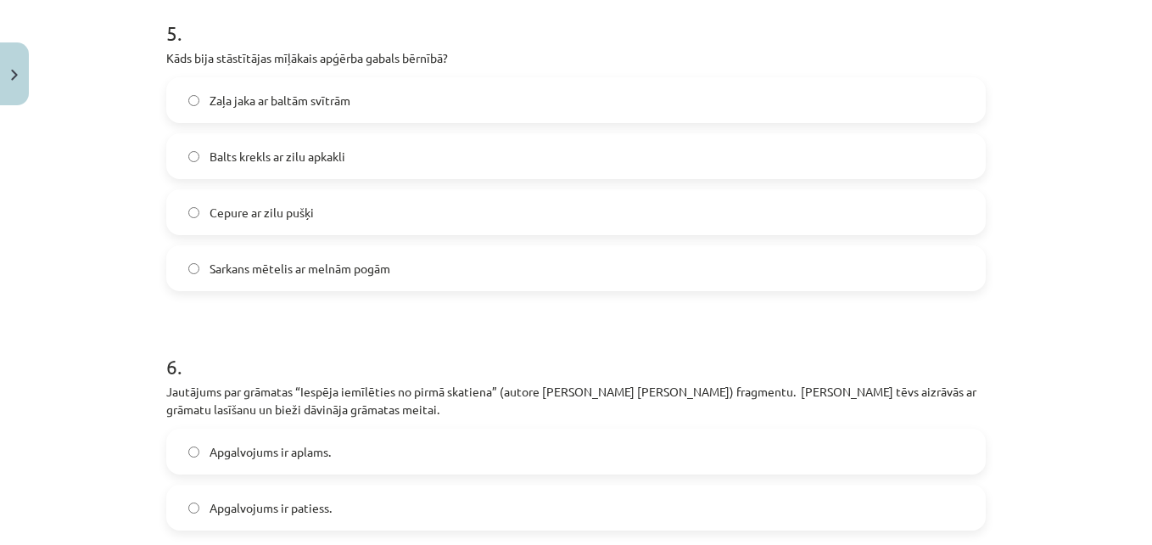
click at [417, 94] on label "Zaļa jaka ar baltām svītrām" at bounding box center [576, 100] width 816 height 42
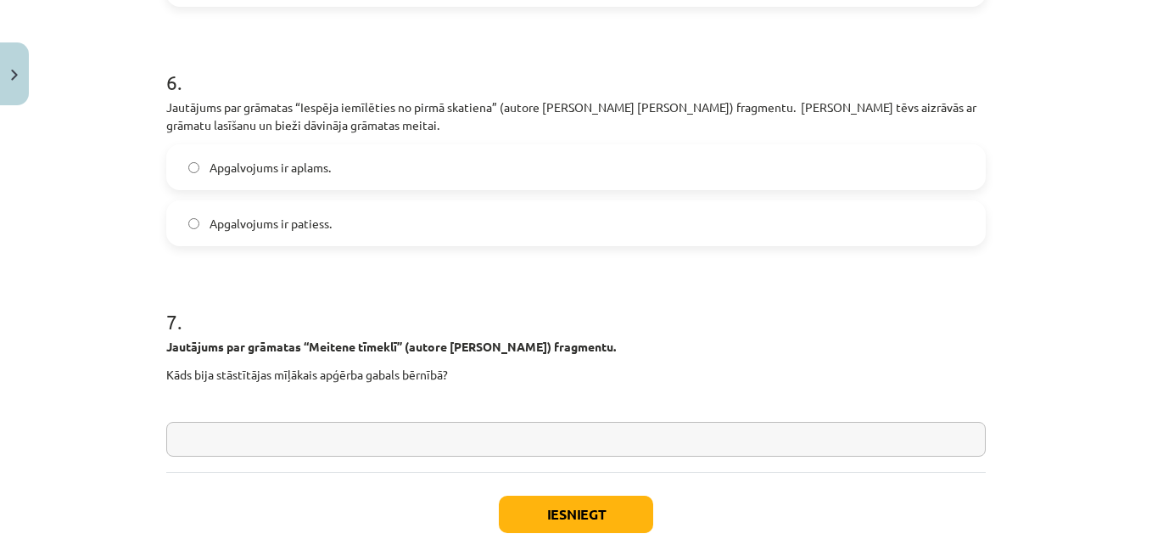
scroll to position [1757, 0]
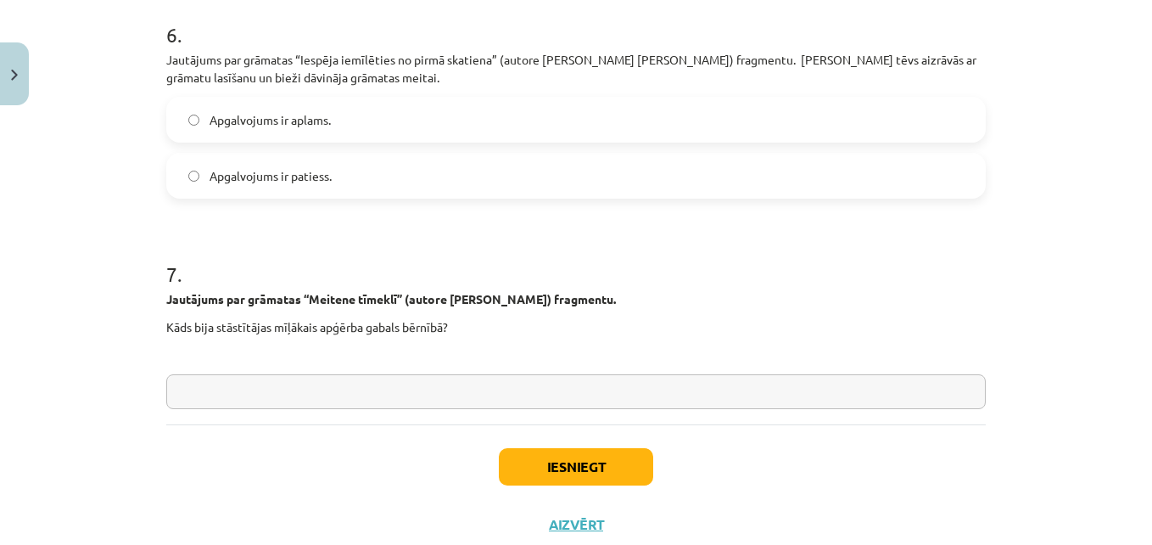
click at [434, 177] on label "Apgalvojums ir patiess." at bounding box center [576, 175] width 816 height 42
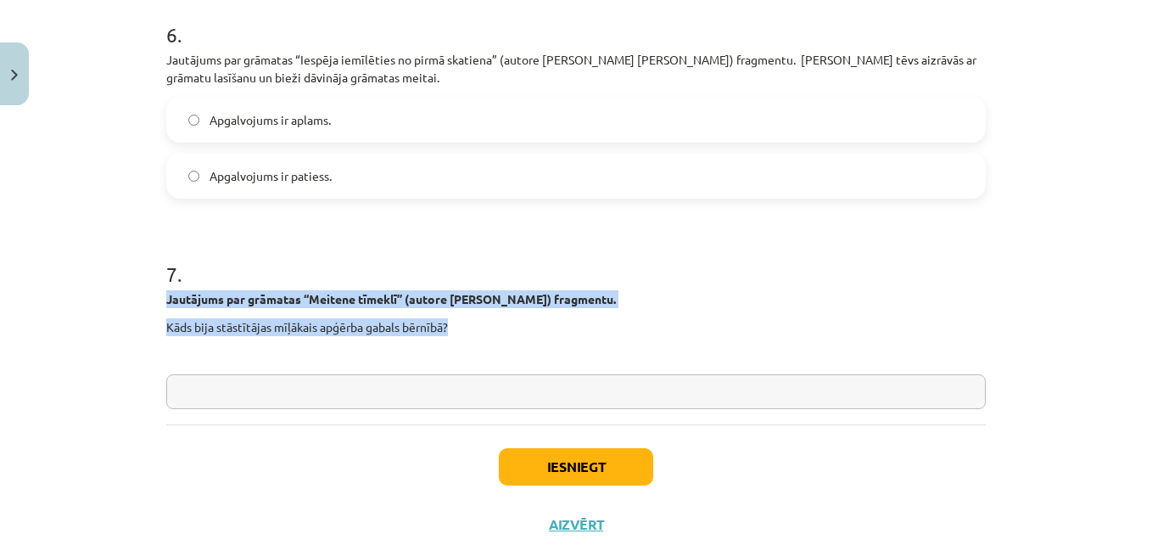
drag, startPoint x: 155, startPoint y: 297, endPoint x: 472, endPoint y: 326, distance: 317.8
copy div "Jautājums par grāmatas “Meitene tīmeklī” (autore [PERSON_NAME]) fragmentu. Kāds…"
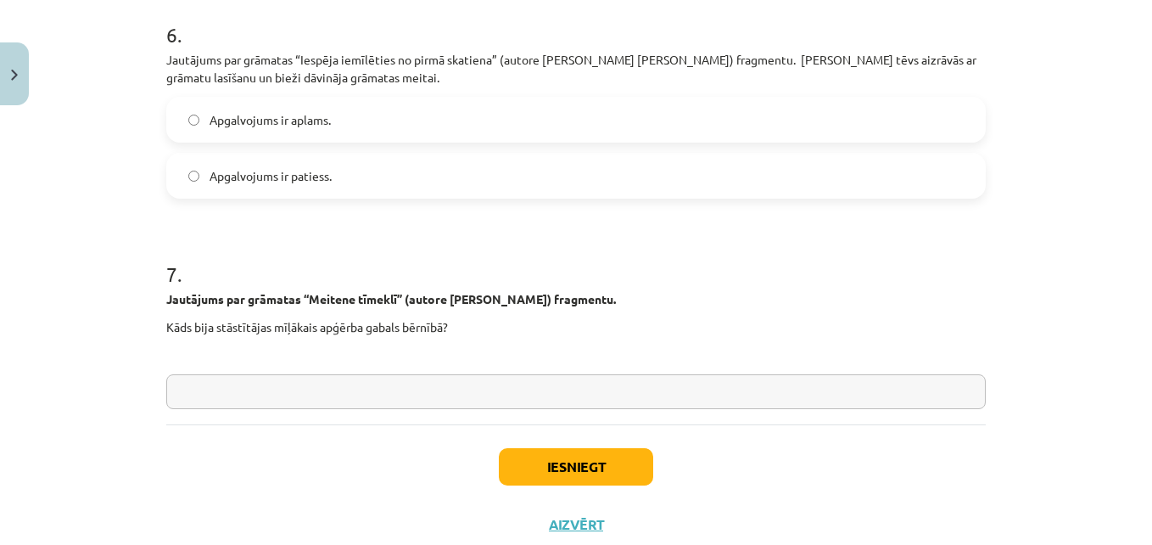
click at [233, 403] on input "text" at bounding box center [576, 391] width 820 height 35
type input "**********"
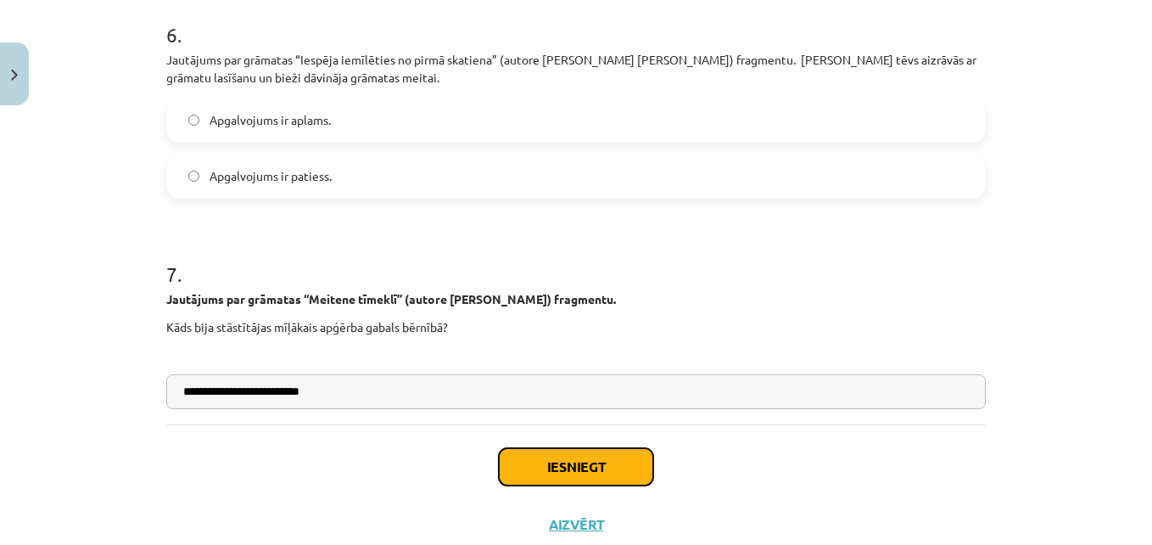
click at [531, 458] on button "Iesniegt" at bounding box center [576, 466] width 154 height 37
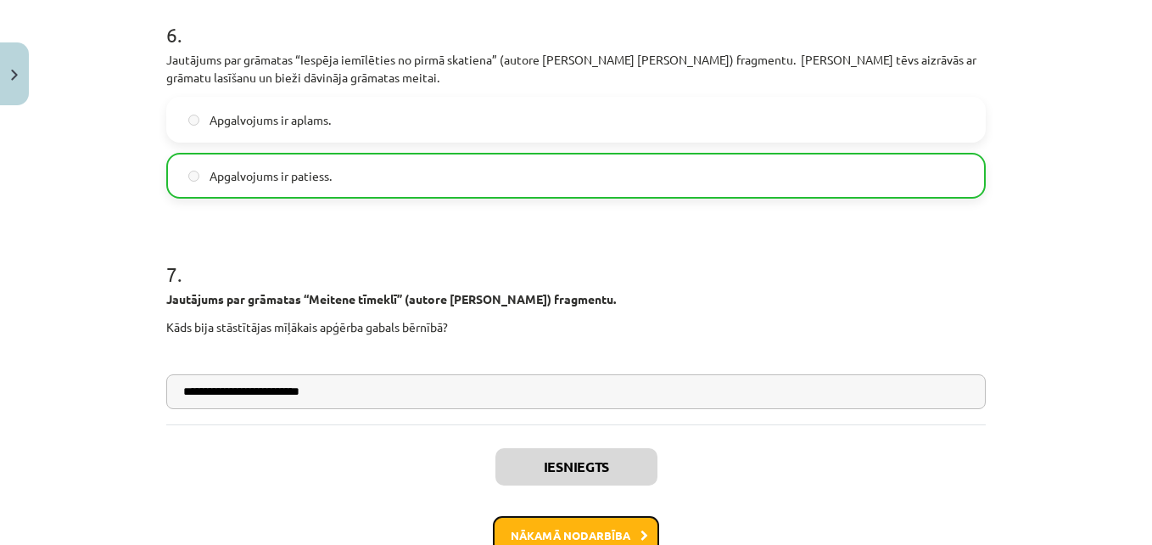
click at [558, 528] on button "Nākamā nodarbība" at bounding box center [576, 535] width 166 height 39
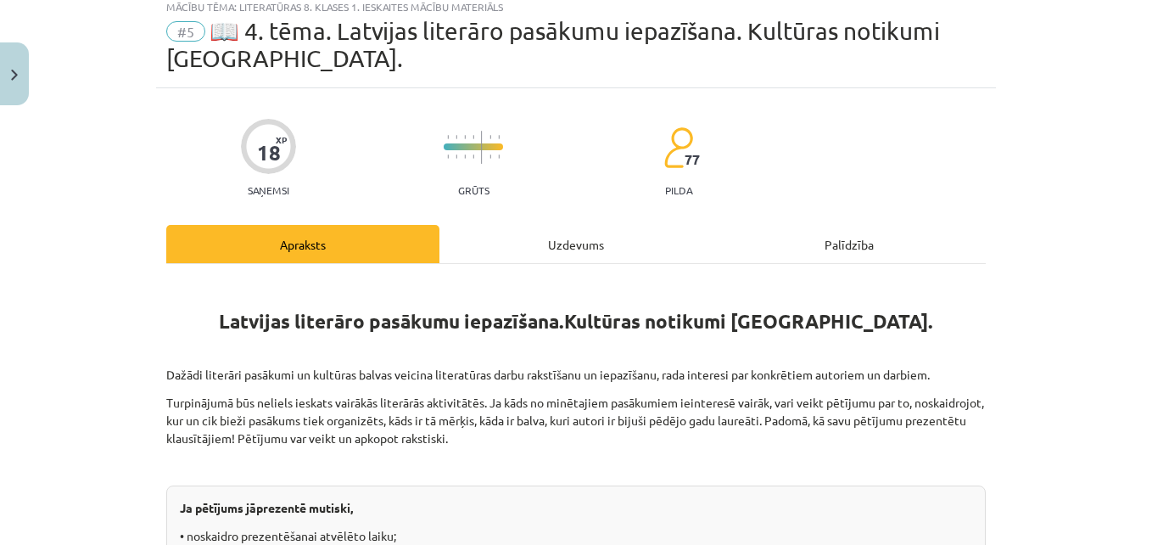
scroll to position [42, 0]
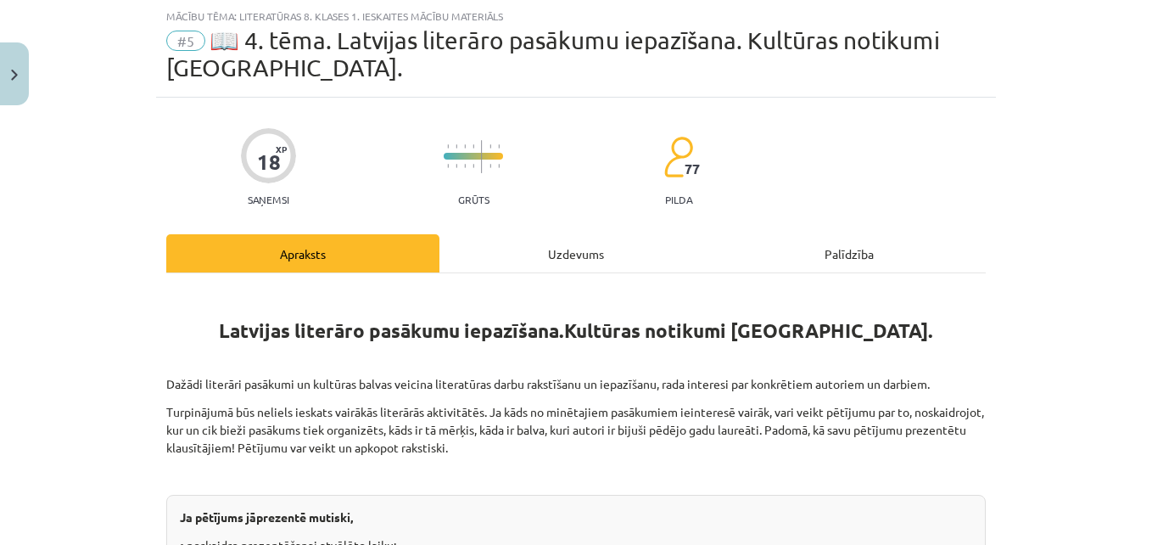
click at [541, 254] on div "Uzdevums" at bounding box center [576, 253] width 273 height 38
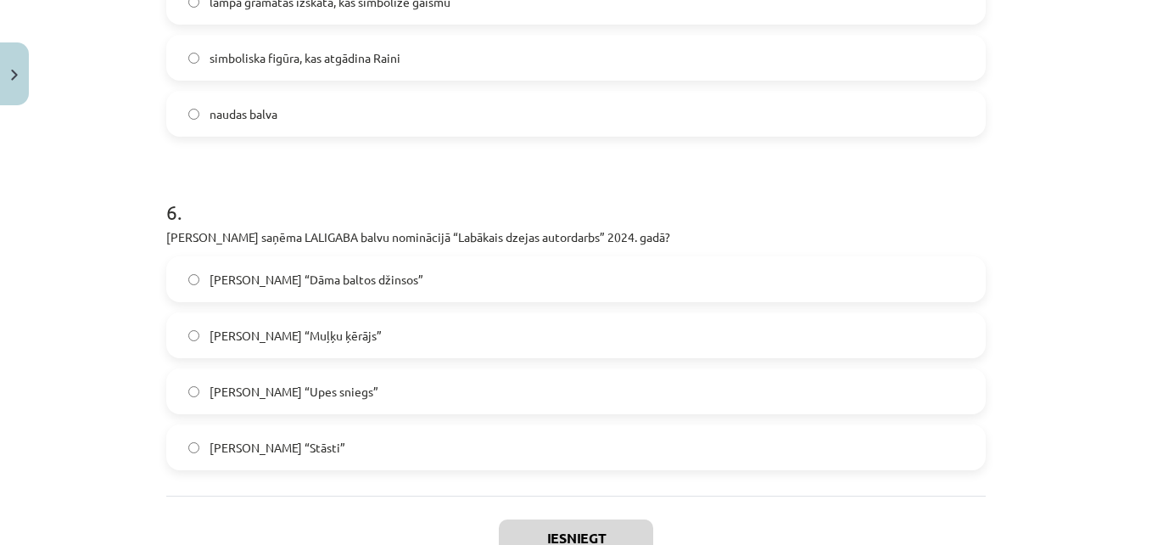
scroll to position [1816, 0]
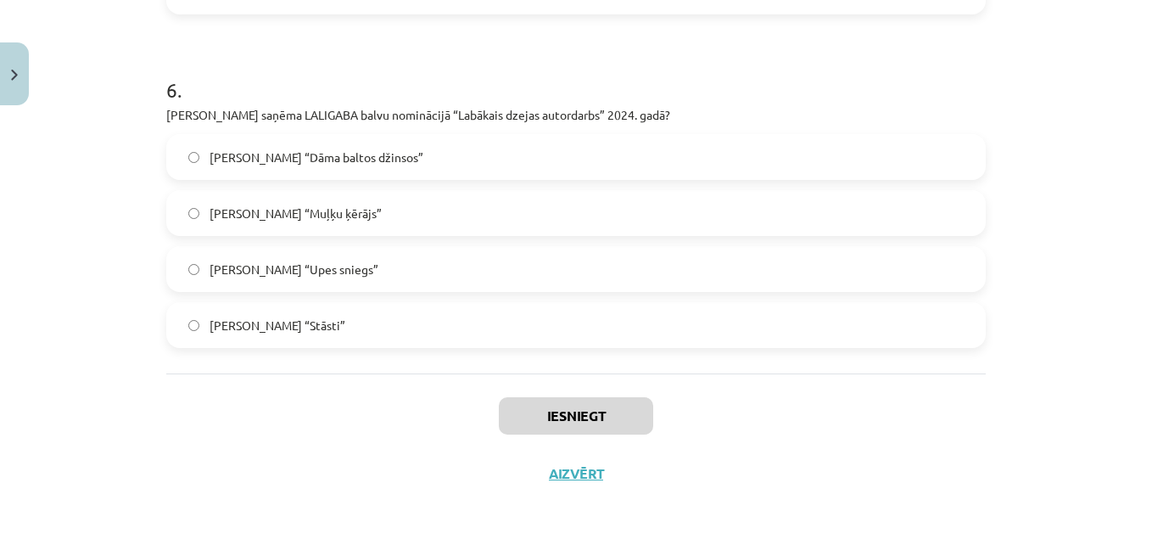
drag, startPoint x: 157, startPoint y: 350, endPoint x: 357, endPoint y: 347, distance: 200.3
copy form "8 . Lorem, ipsumdol si ametco adipisc elitsedd ei temporinc 2 utlabo etdolo. Ma…"
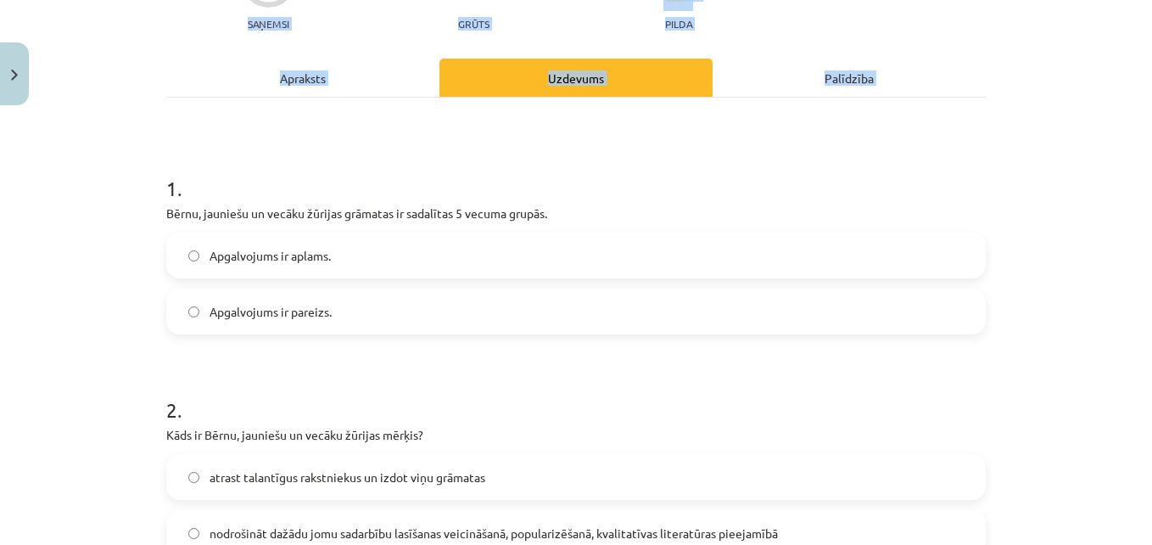
scroll to position [261, 0]
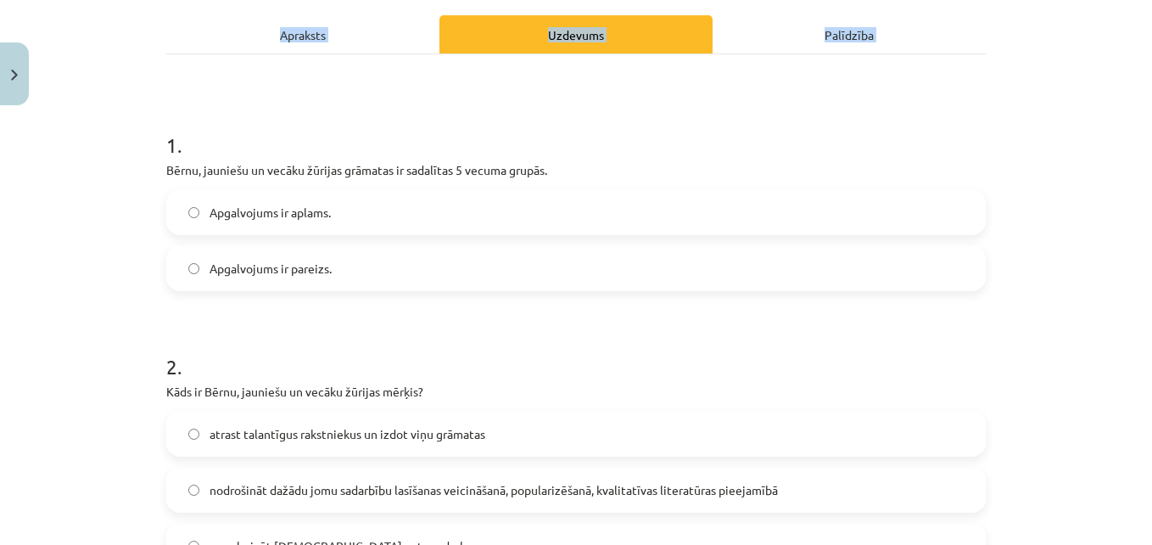
click at [402, 210] on label "Apgalvojums ir aplams." at bounding box center [576, 212] width 816 height 42
click at [412, 483] on span "nodrošināt dažādu jomu sadarbību lasīšanas veicināšanā, popularizēšanā, kvalita…" at bounding box center [494, 490] width 569 height 18
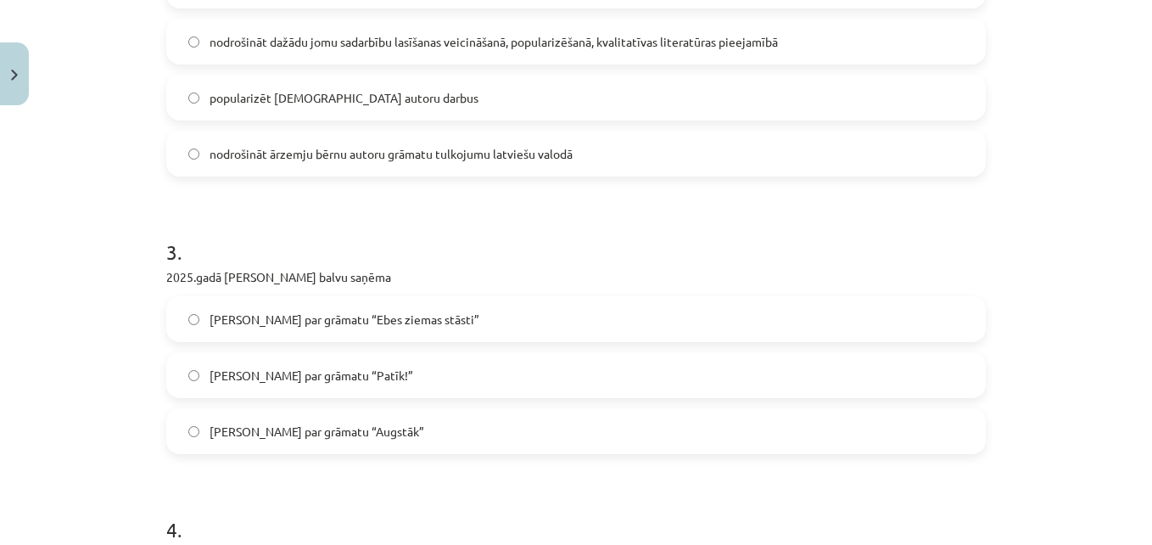
scroll to position [706, 0]
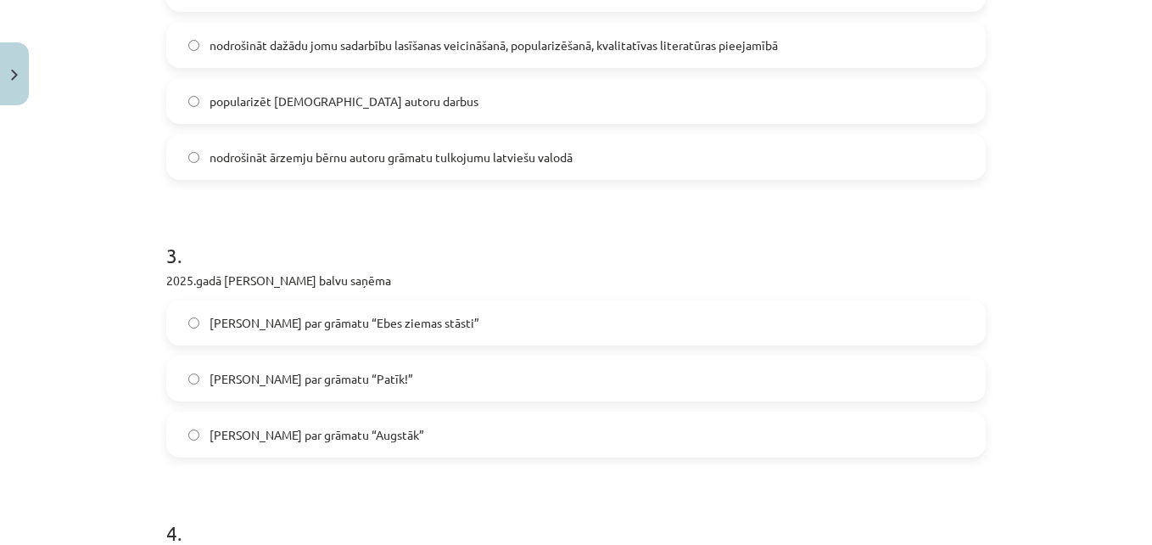
click at [349, 379] on span "[PERSON_NAME] par grāmatu “Patīk!”" at bounding box center [312, 379] width 204 height 18
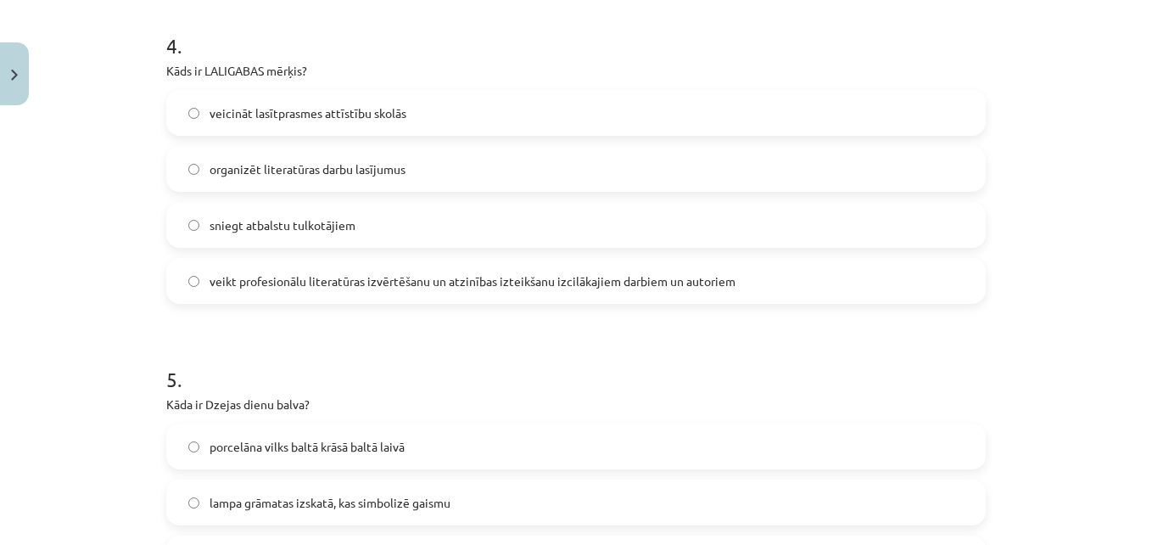
scroll to position [1197, 0]
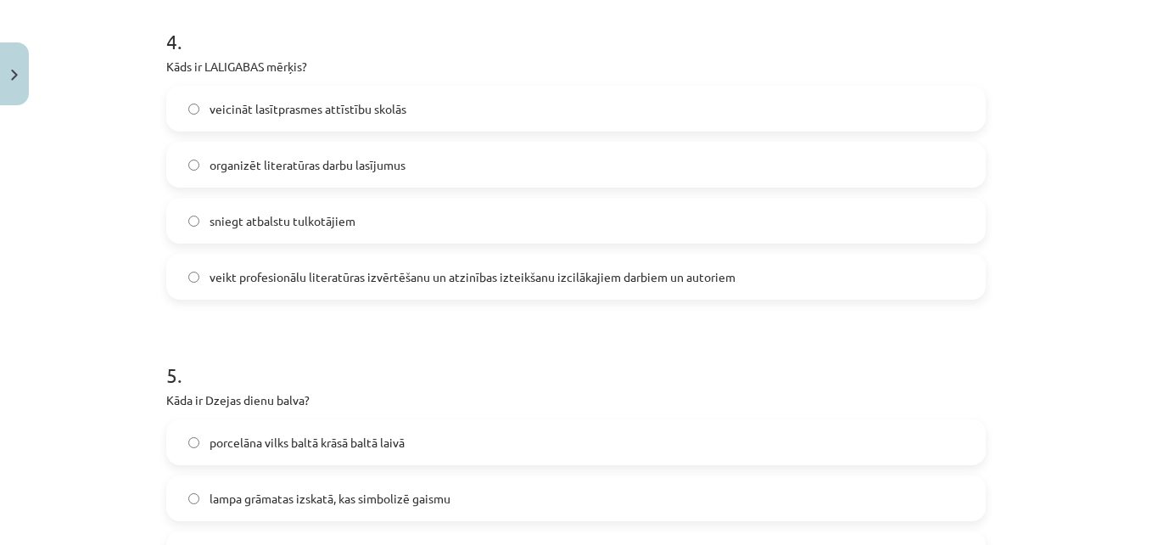
click at [374, 269] on span "veikt profesionālu literatūras izvērtēšanu un atzinības izteikšanu izcilākajiem…" at bounding box center [473, 277] width 526 height 18
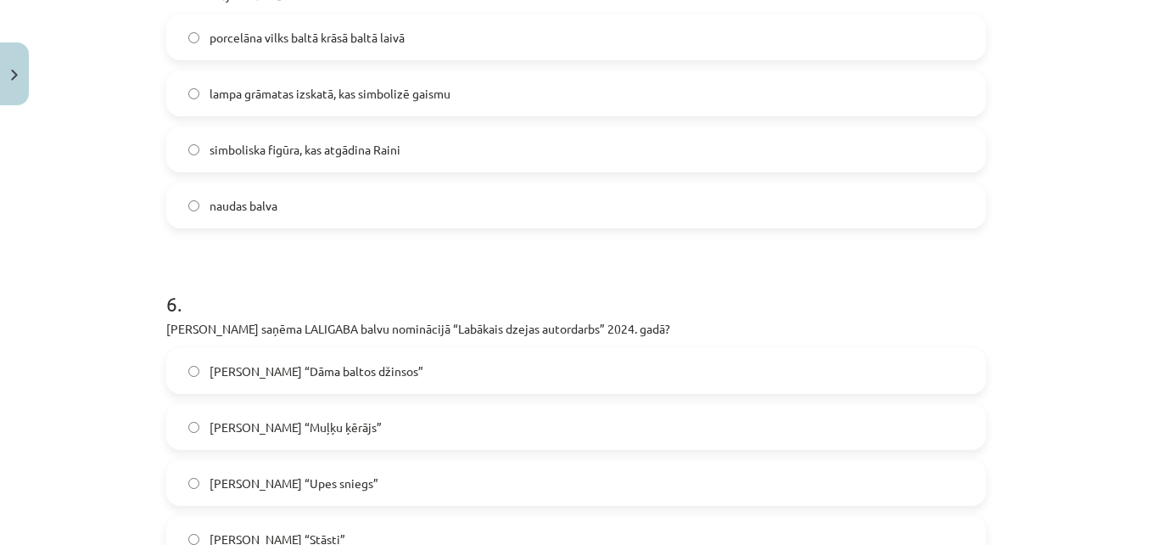
scroll to position [1626, 0]
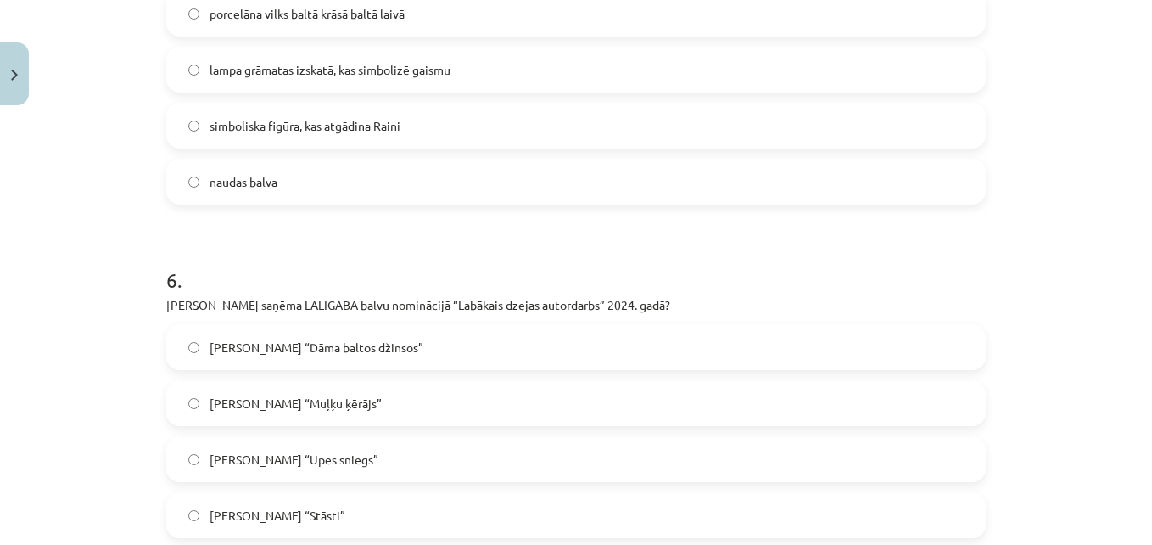
click at [613, 127] on label "simboliska figūra, kas atgādina Raini" at bounding box center [576, 125] width 816 height 42
click at [460, 451] on label "[PERSON_NAME] “Upes sniegs”" at bounding box center [576, 459] width 816 height 42
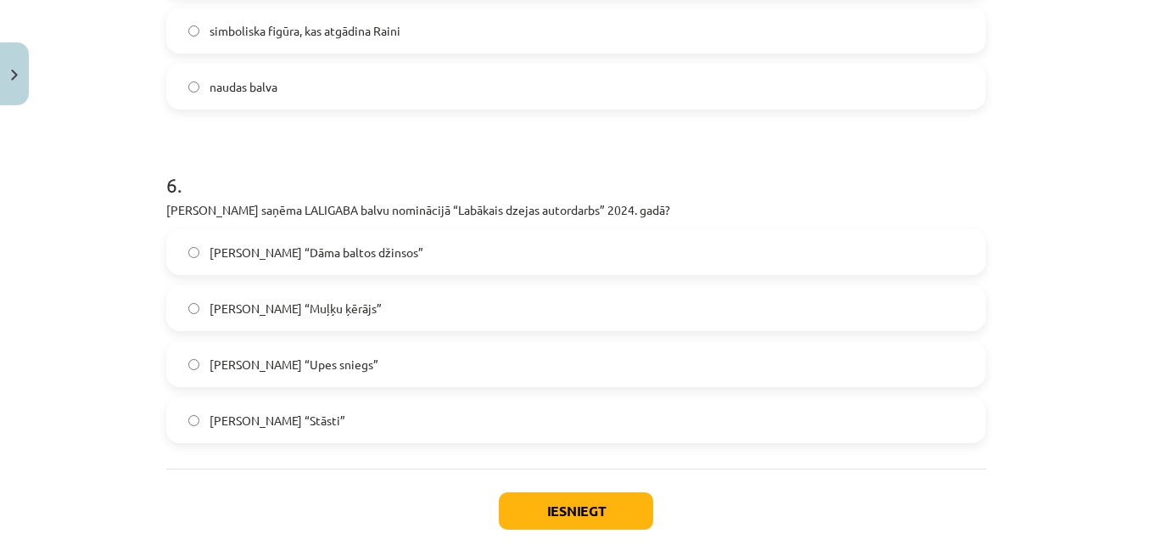
scroll to position [1816, 0]
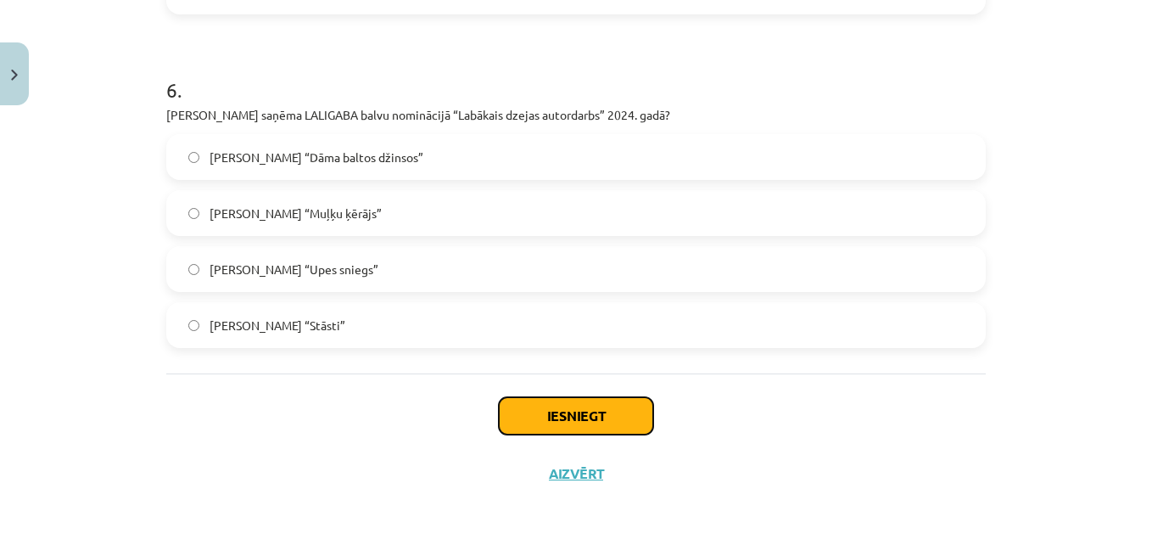
click at [621, 420] on button "Iesniegt" at bounding box center [576, 415] width 154 height 37
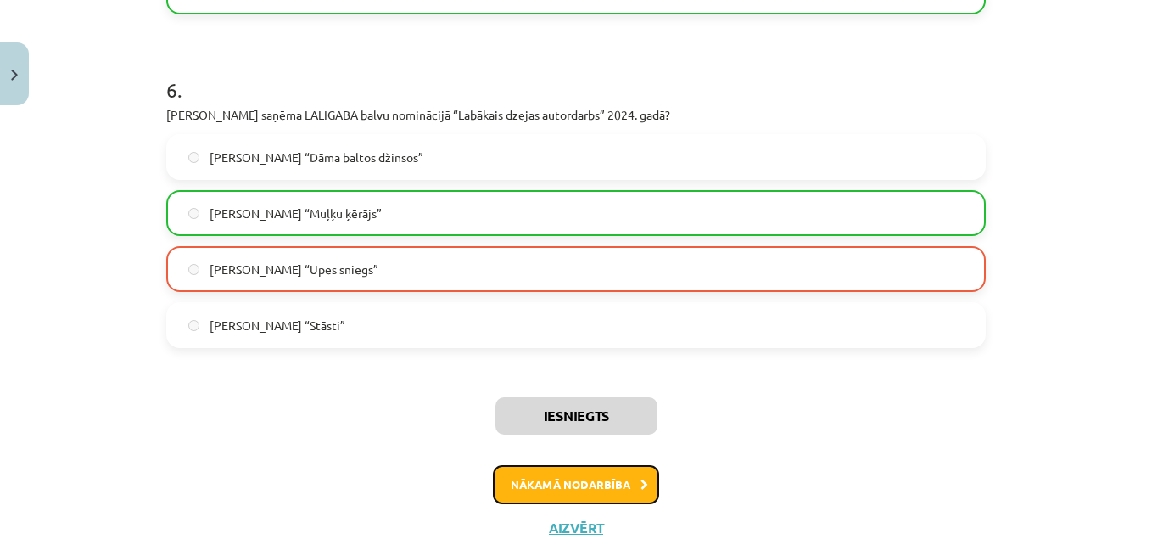
click at [622, 487] on button "Nākamā nodarbība" at bounding box center [576, 484] width 166 height 39
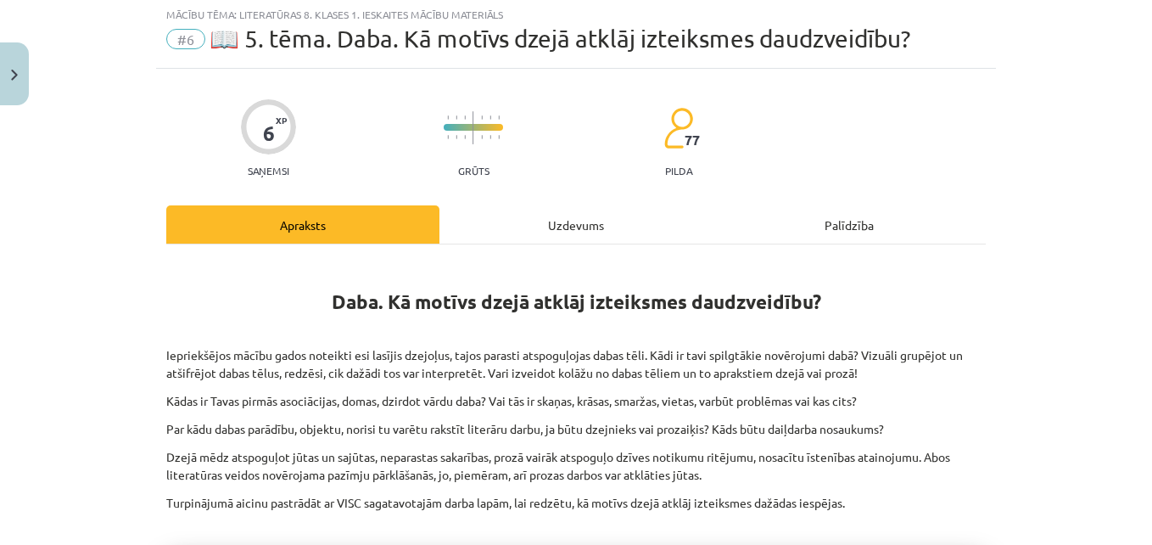
scroll to position [42, 0]
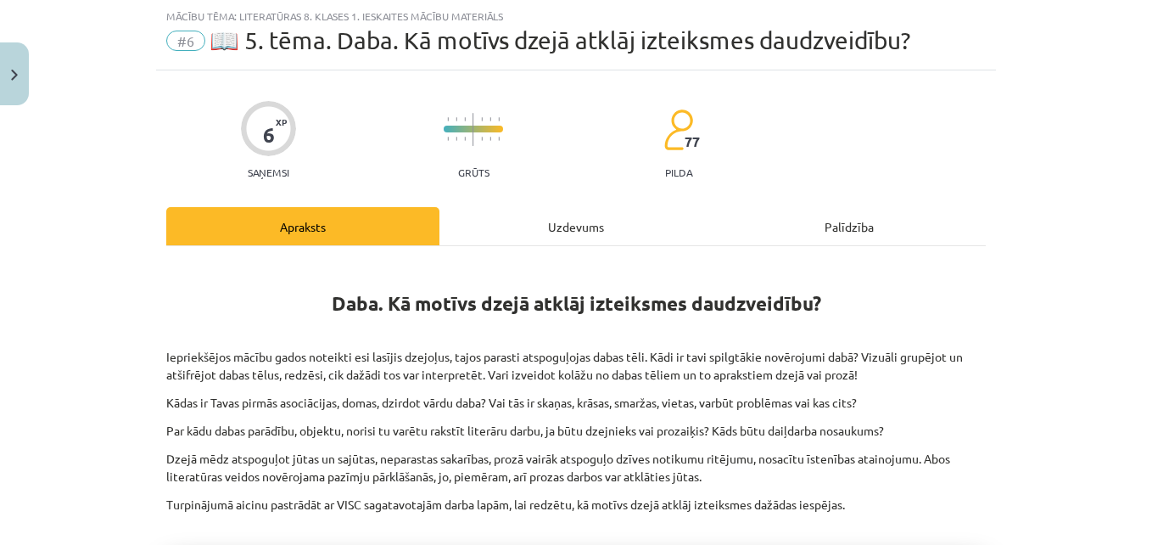
click at [595, 240] on div "Uzdevums" at bounding box center [576, 226] width 273 height 38
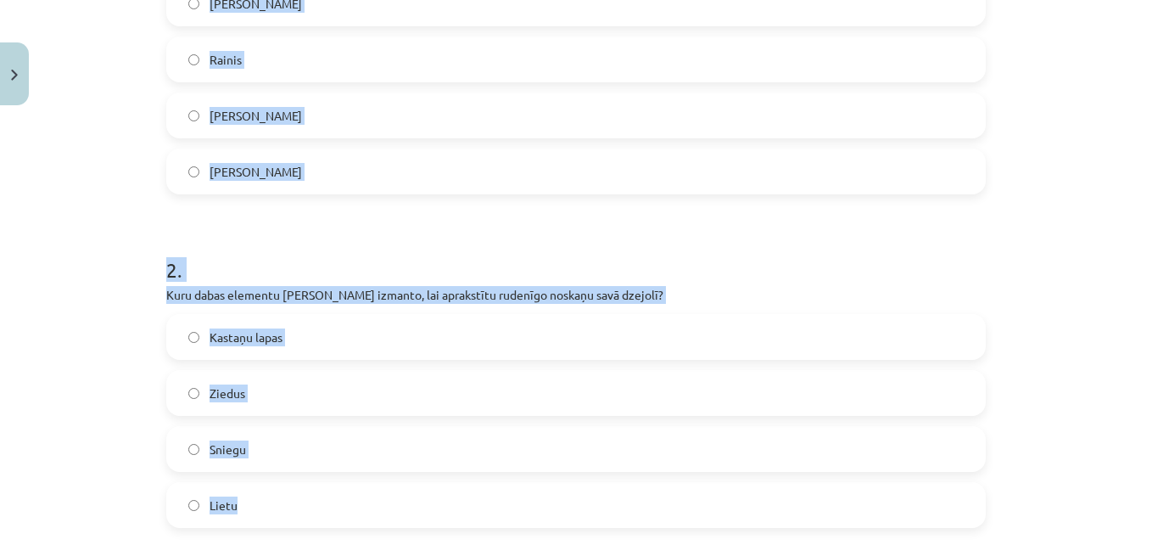
scroll to position [623, 0]
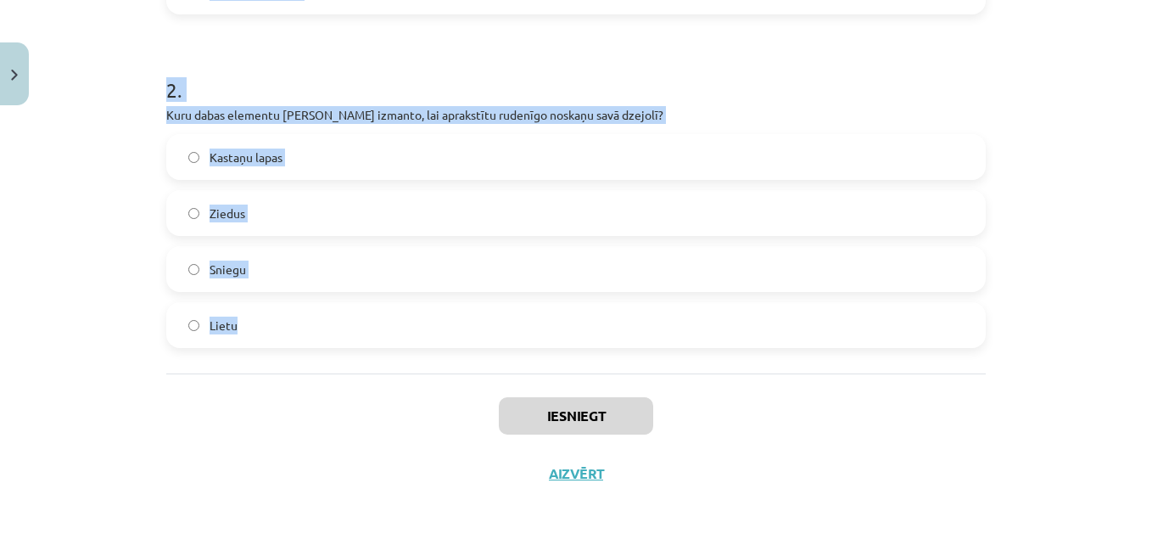
drag, startPoint x: 139, startPoint y: 327, endPoint x: 315, endPoint y: 361, distance: 179.1
click at [315, 361] on div "Mācību tēma: Literatūras 8. klases 1. ieskaites mācību materiāls #6 📖 5. tēma. …" at bounding box center [576, 272] width 1152 height 545
copy form "1 . Kurš dzejnieks savā darbā izmanto jokus, lai atklātu cilvēka absurdas situā…"
click at [261, 334] on label "Lietu" at bounding box center [576, 325] width 816 height 42
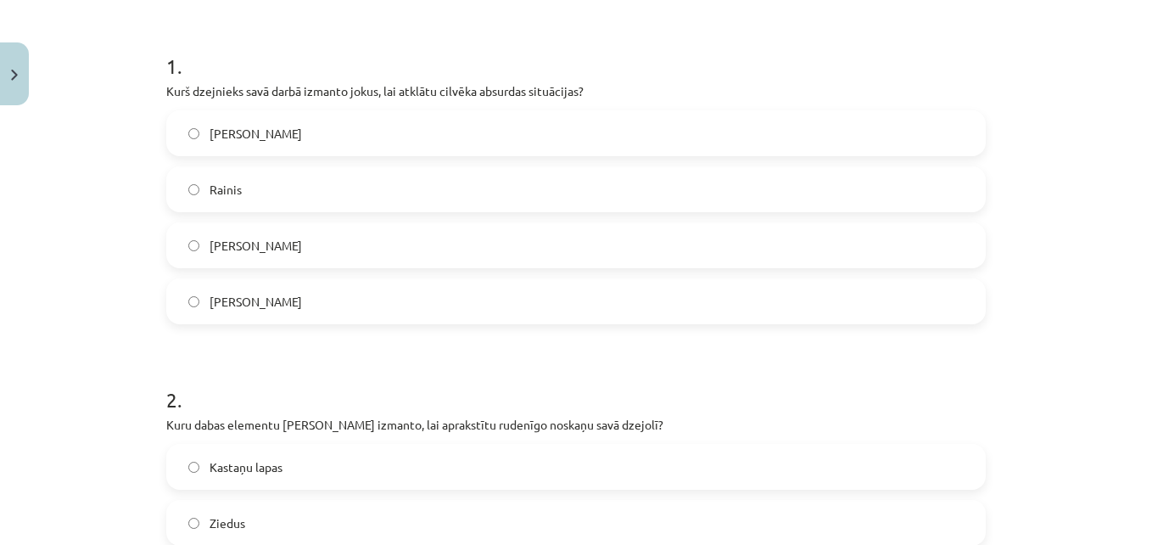
scroll to position [250, 0]
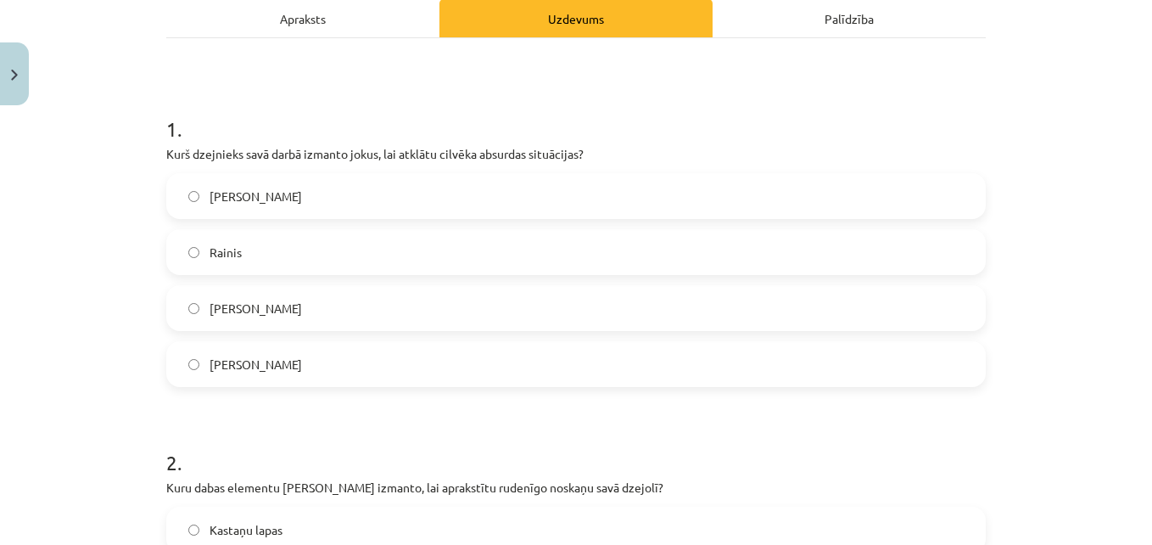
click at [289, 391] on form "1 . Kurš dzejnieks savā darbā izmanto jokus, lai atklātu cilvēka absurdas situā…" at bounding box center [576, 403] width 820 height 633
click at [940, 374] on label "[PERSON_NAME]" at bounding box center [576, 364] width 816 height 42
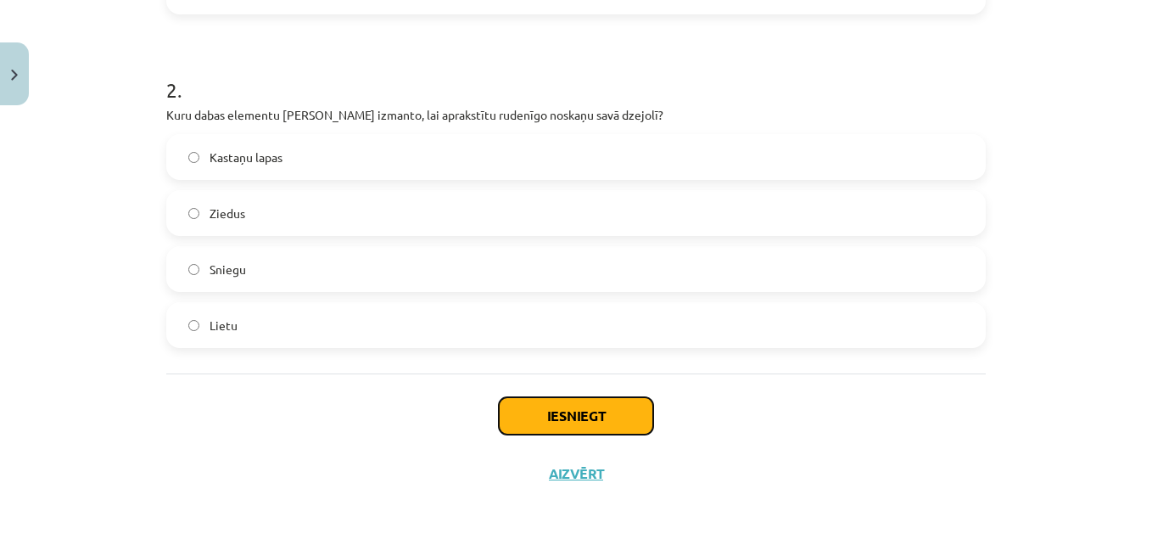
click at [627, 412] on button "Iesniegt" at bounding box center [576, 415] width 154 height 37
click at [591, 397] on button "Iesniegt" at bounding box center [576, 415] width 154 height 37
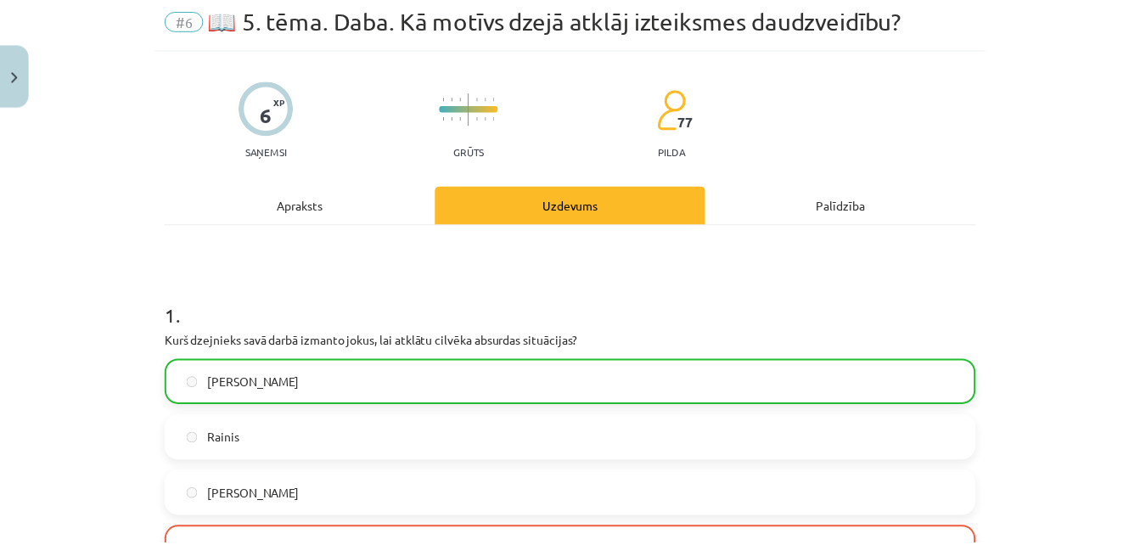
scroll to position [69, 0]
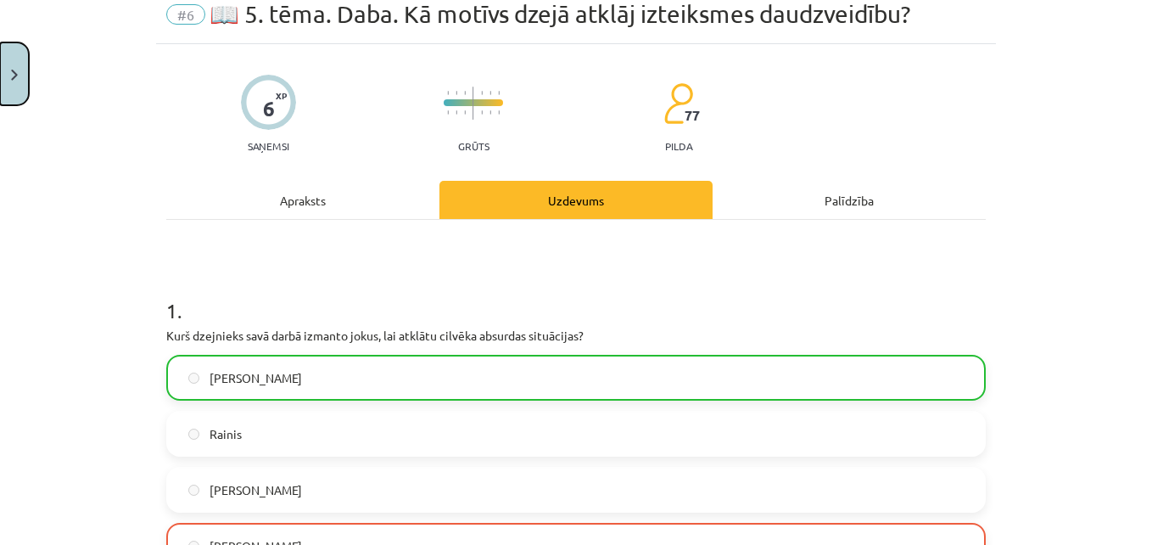
click at [18, 79] on button "Close" at bounding box center [14, 73] width 29 height 63
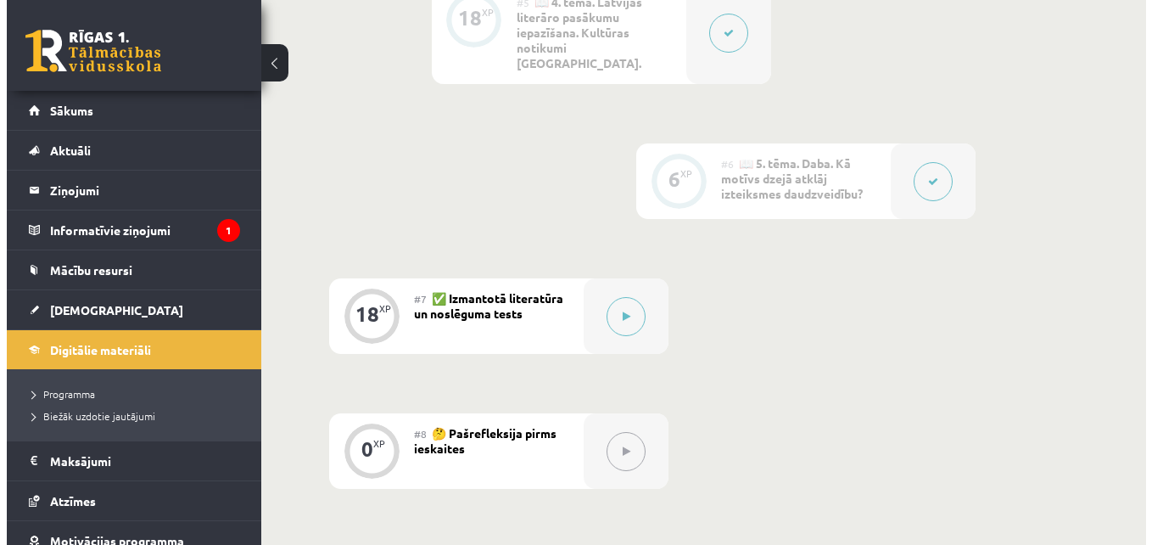
scroll to position [1086, 0]
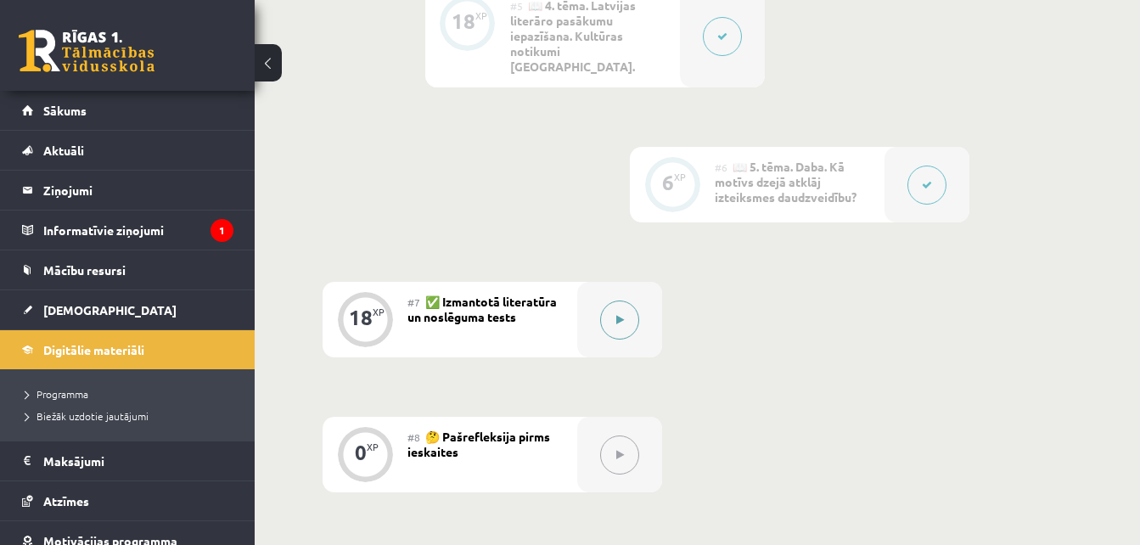
click at [625, 300] on button at bounding box center [619, 319] width 39 height 39
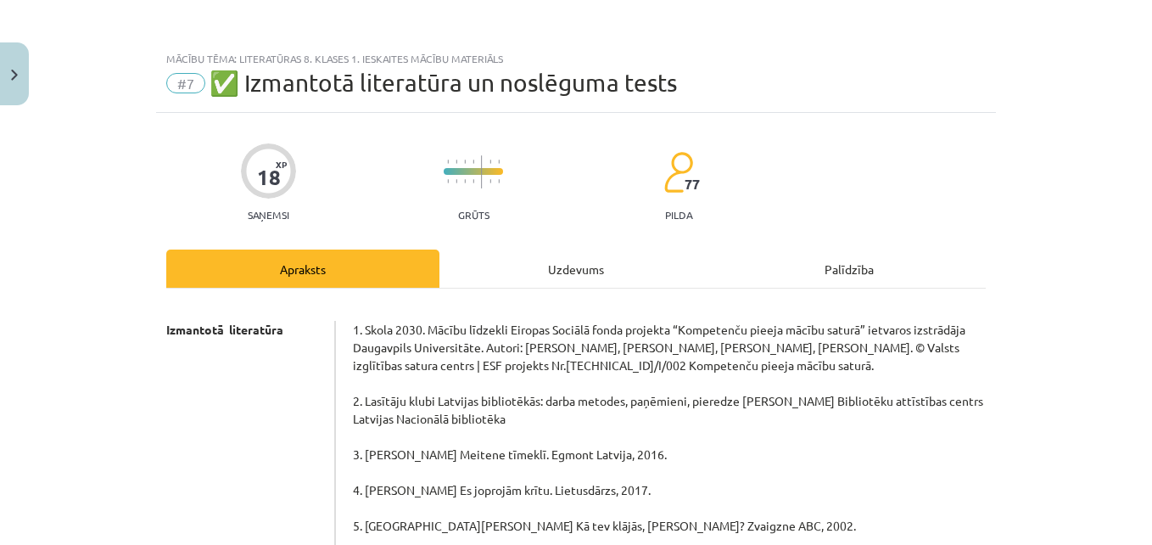
click at [584, 254] on div "Uzdevums" at bounding box center [576, 268] width 273 height 38
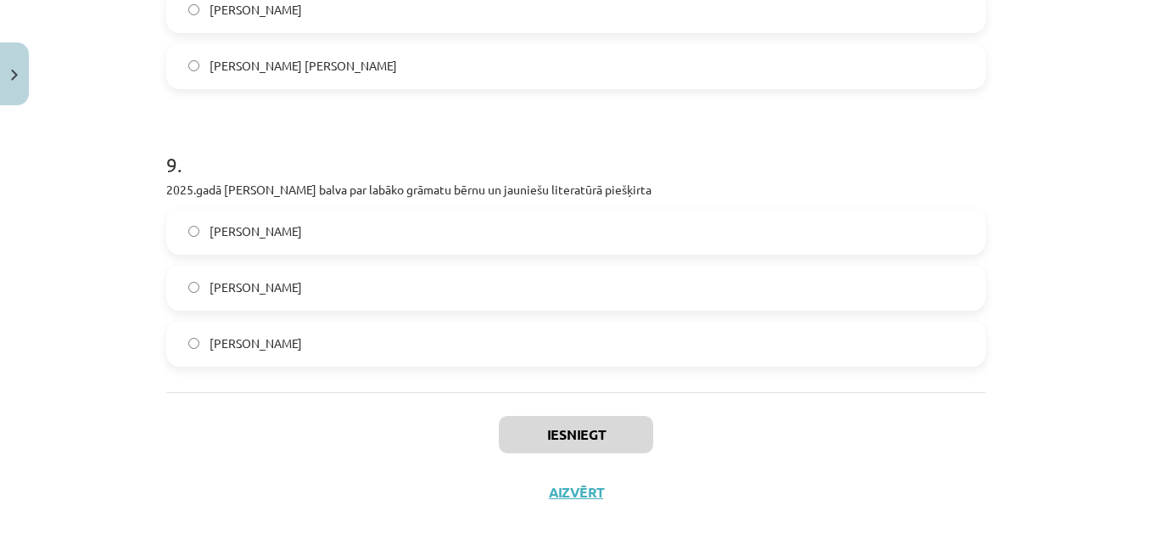
scroll to position [2473, 0]
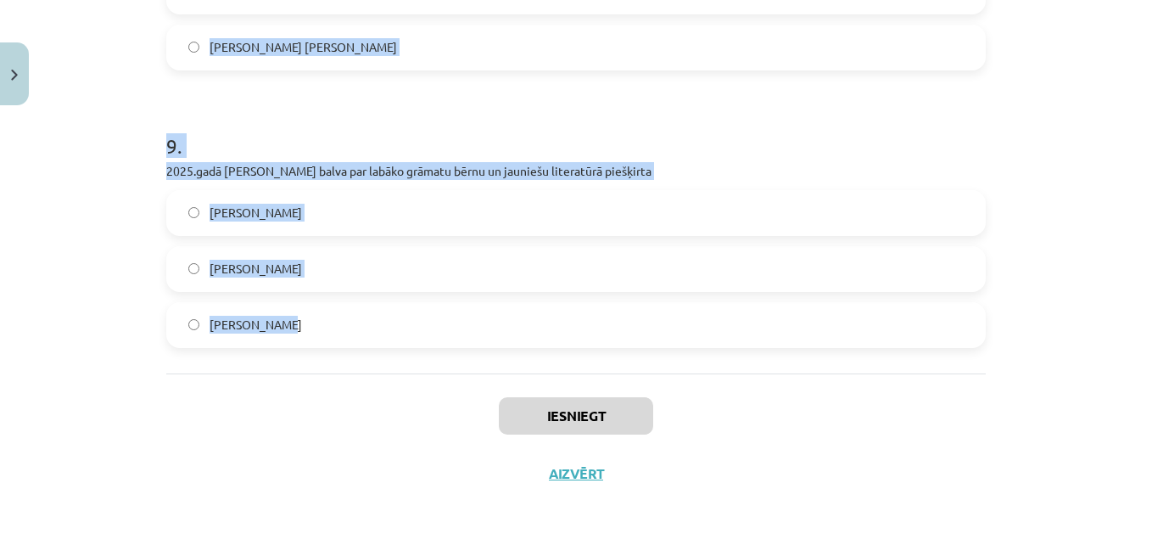
drag, startPoint x: 156, startPoint y: 324, endPoint x: 321, endPoint y: 305, distance: 165.8
copy form "8 . Loremi dolors ametcons ad eli seddoe tempor 36. incididun utlab etdo magnaa…"
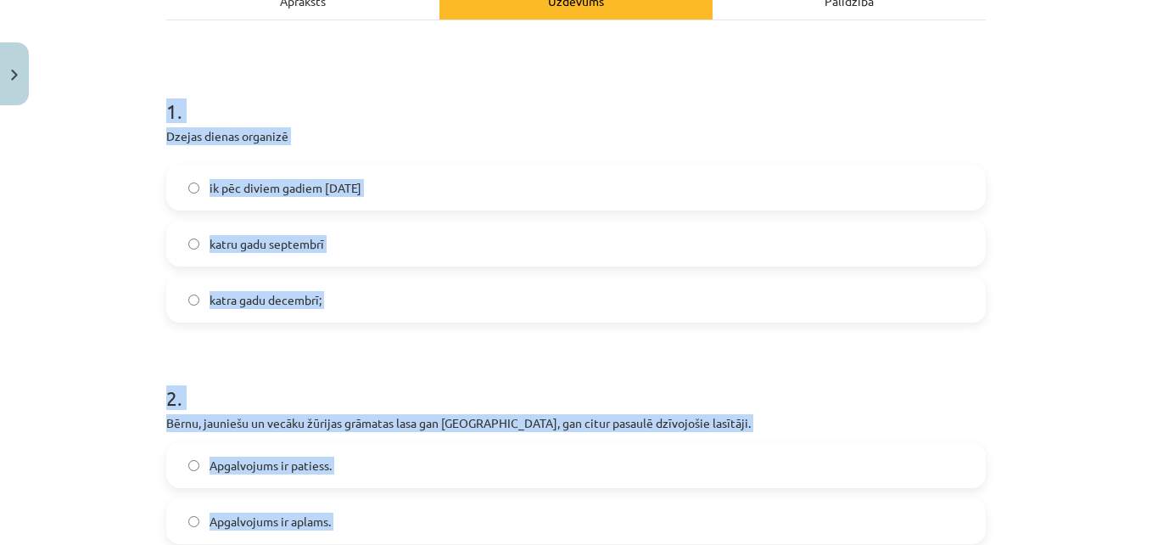
scroll to position [309, 0]
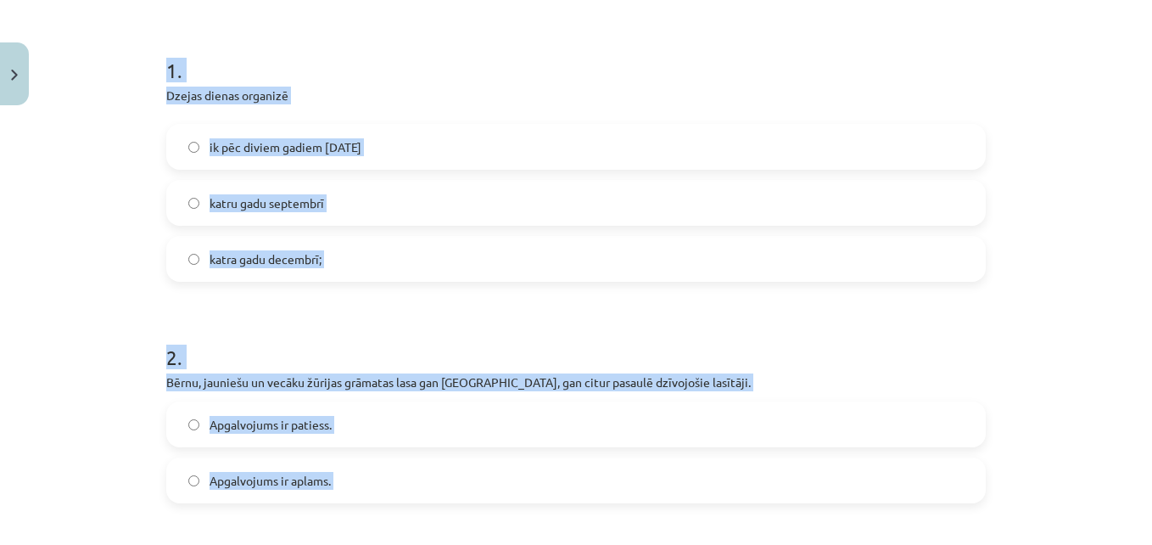
click at [328, 194] on label "katru gadu septembrī" at bounding box center [576, 203] width 816 height 42
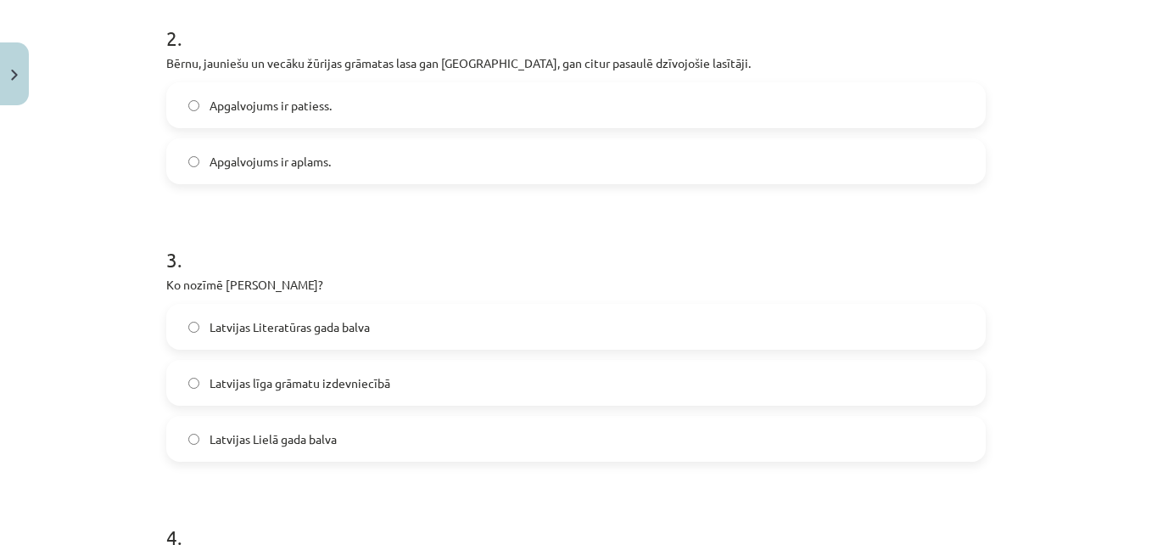
scroll to position [633, 0]
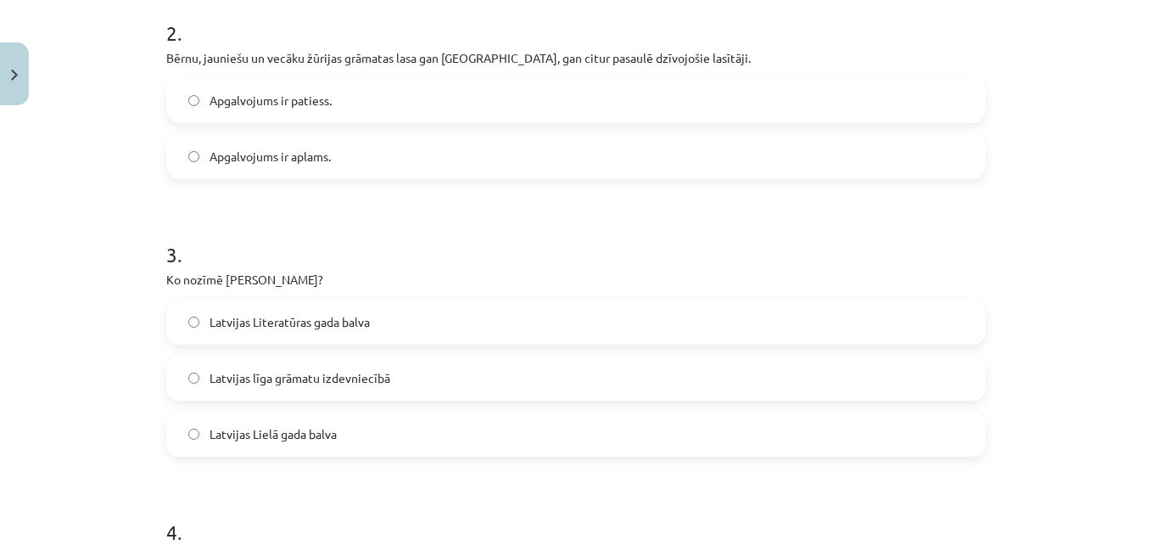
click at [359, 104] on label "Apgalvojums ir patiess." at bounding box center [576, 100] width 816 height 42
click at [359, 322] on span "Latvijas Literatūras gada balva" at bounding box center [290, 322] width 160 height 18
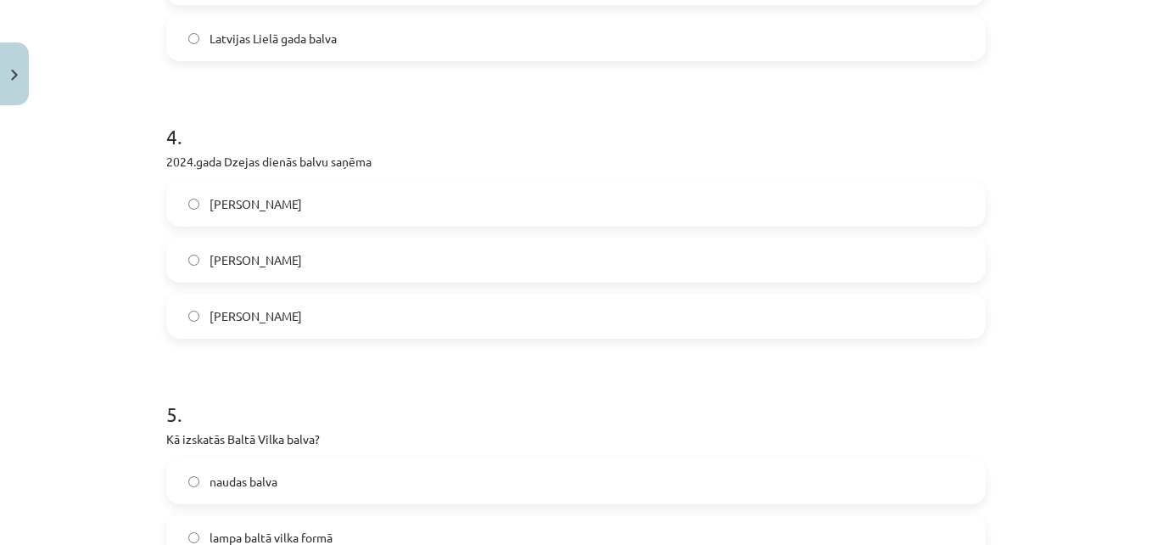
scroll to position [1059, 0]
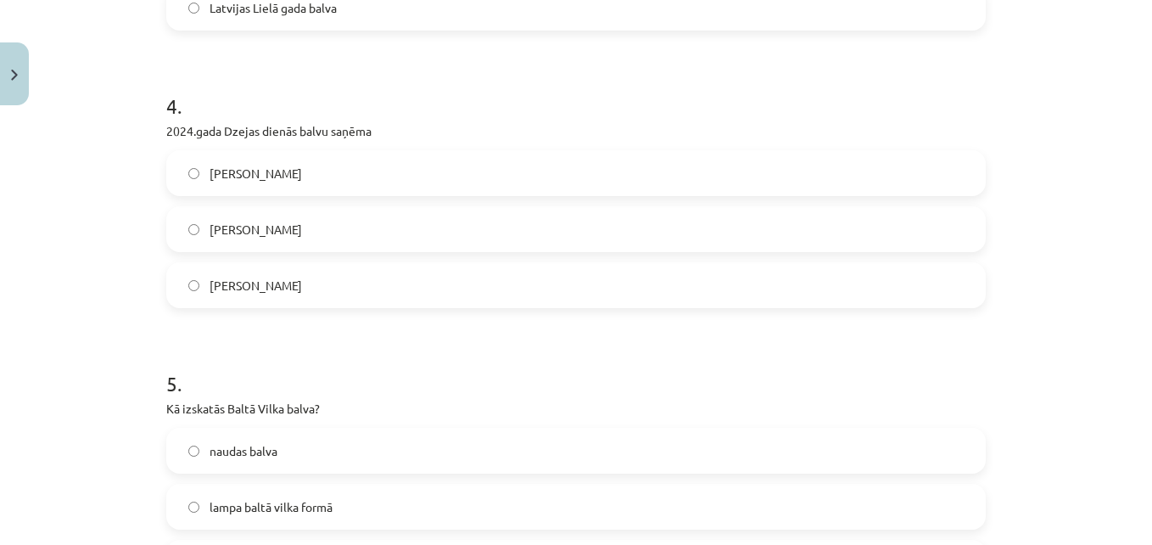
click at [361, 233] on label "[PERSON_NAME]" at bounding box center [576, 229] width 816 height 42
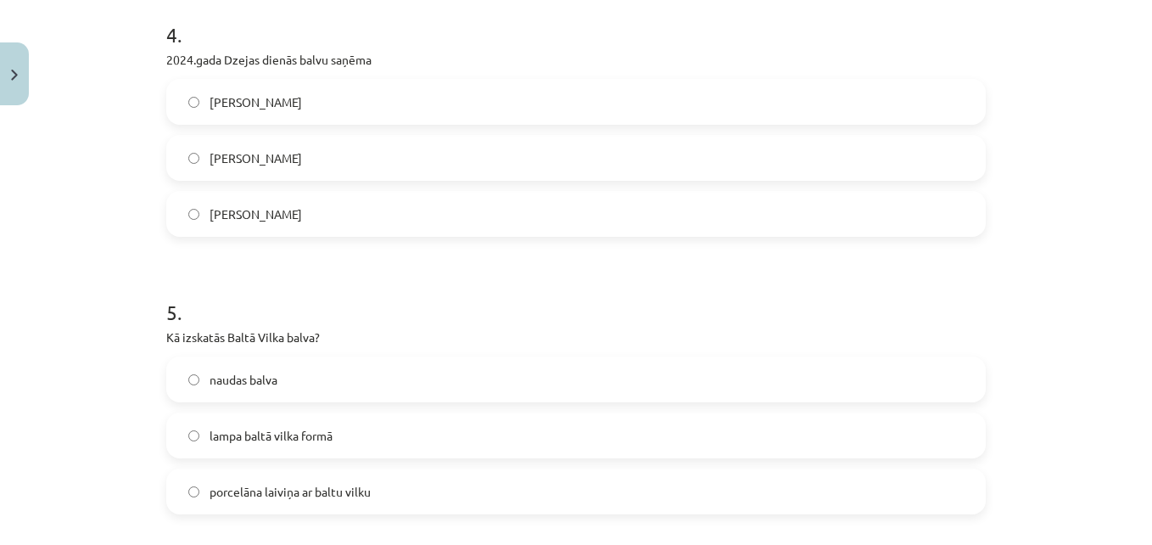
scroll to position [1090, 0]
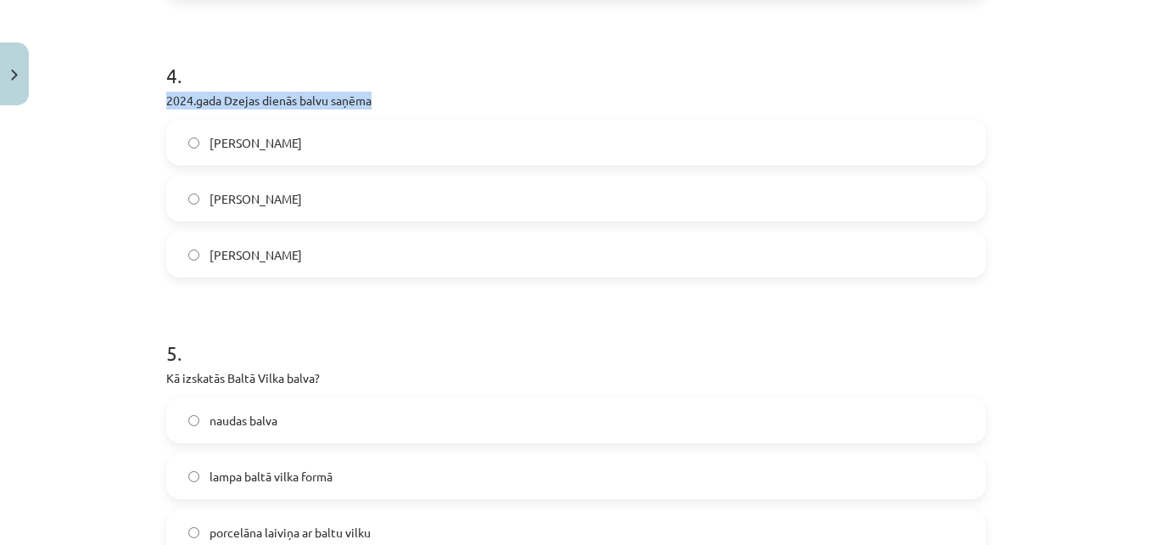
drag, startPoint x: 144, startPoint y: 93, endPoint x: 389, endPoint y: 98, distance: 244.4
click at [389, 98] on div "Mācību tēma: Literatūras 8. klases 1. ieskaites mācību materiāls #7 ✅ Izmantotā…" at bounding box center [576, 272] width 1152 height 545
copy p "2024.gada Dzejas dienās balvu saņēma"
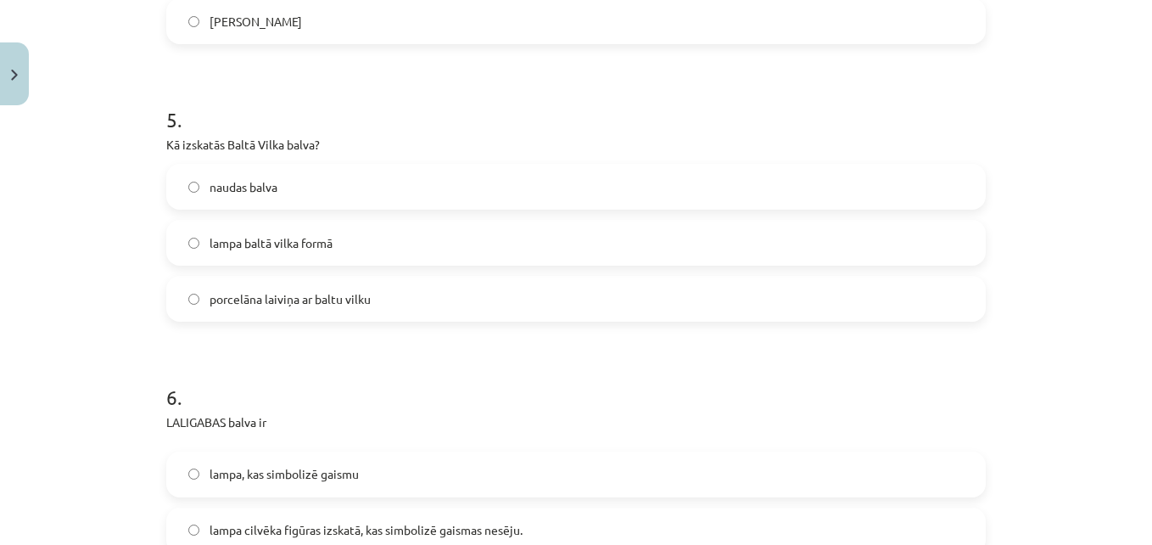
scroll to position [1327, 0]
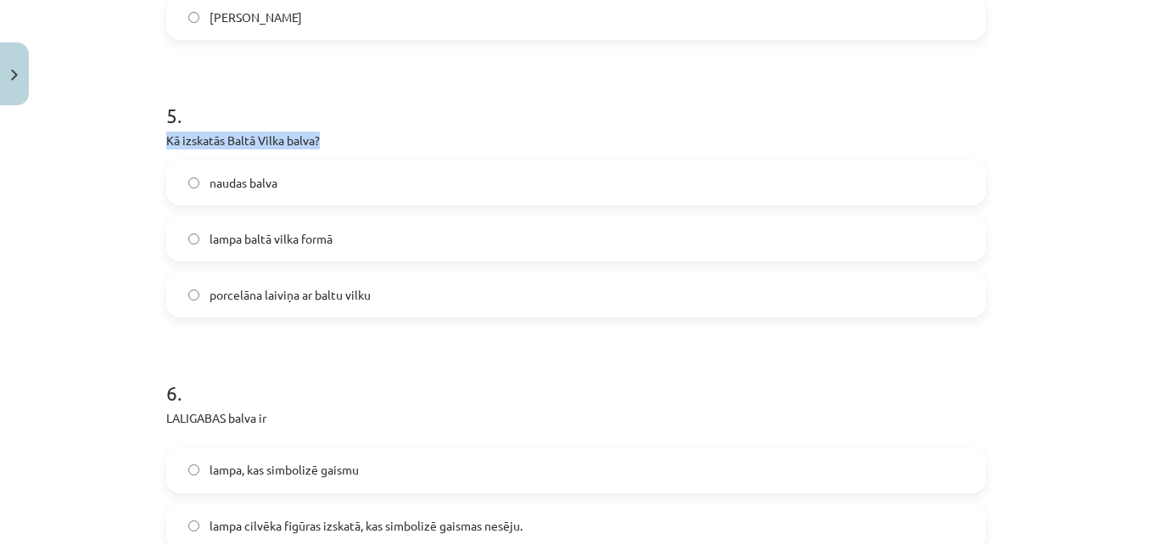
drag, startPoint x: 162, startPoint y: 133, endPoint x: 340, endPoint y: 148, distance: 178.9
click at [340, 148] on p "Kā izskatās Baltā Vilka balva?" at bounding box center [576, 141] width 820 height 18
copy p "Kā izskatās Baltā Vilka balva?"
click at [341, 229] on label "lampa baltā vilka formā" at bounding box center [576, 238] width 816 height 42
click at [379, 300] on label "porcelāna laiviņa ar baltu vilku" at bounding box center [576, 294] width 816 height 42
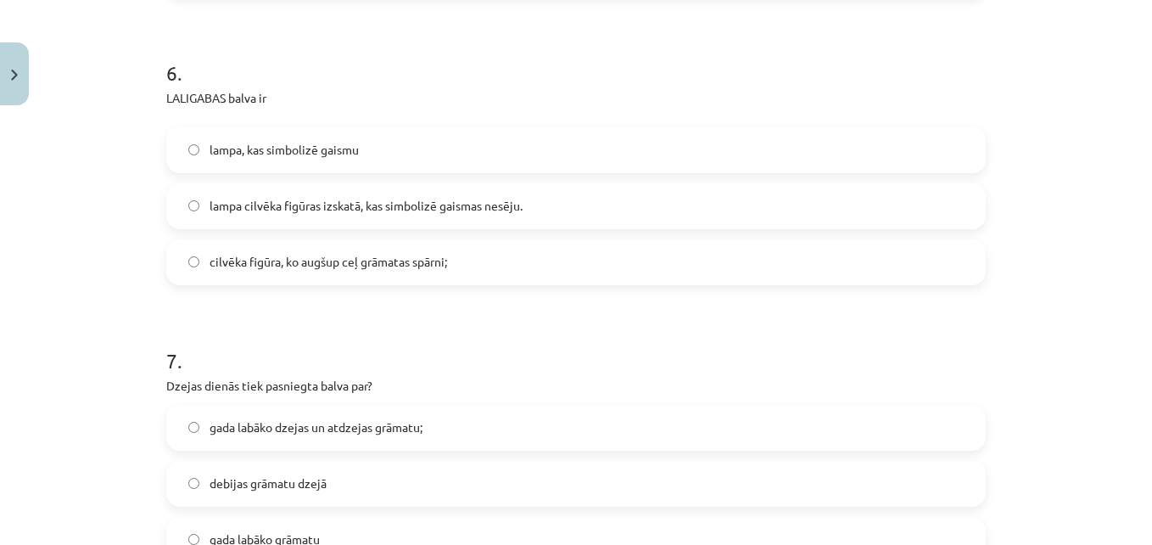
scroll to position [1652, 0]
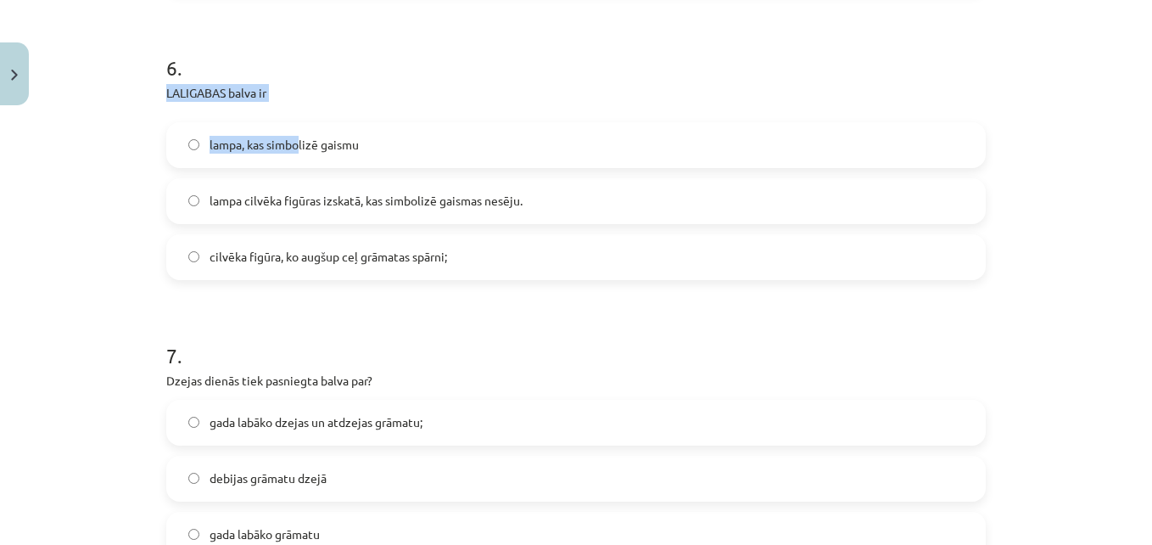
drag, startPoint x: 155, startPoint y: 90, endPoint x: 298, endPoint y: 108, distance: 143.7
drag, startPoint x: 298, startPoint y: 108, endPoint x: 264, endPoint y: 44, distance: 72.1
click at [264, 44] on h1 "6 ." at bounding box center [576, 52] width 820 height 53
drag, startPoint x: 150, startPoint y: 84, endPoint x: 327, endPoint y: 100, distance: 177.2
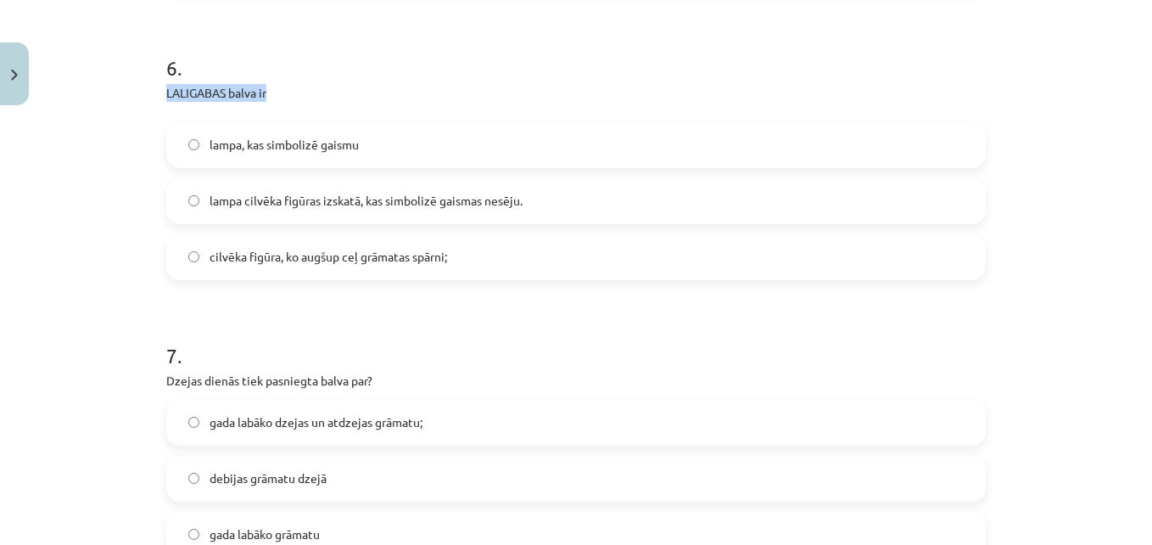
copy p "LALIGABAS balva ir"
click at [498, 255] on label "cilvēka figūra, ko augšup ceļ grāmatas spārni;" at bounding box center [576, 257] width 816 height 42
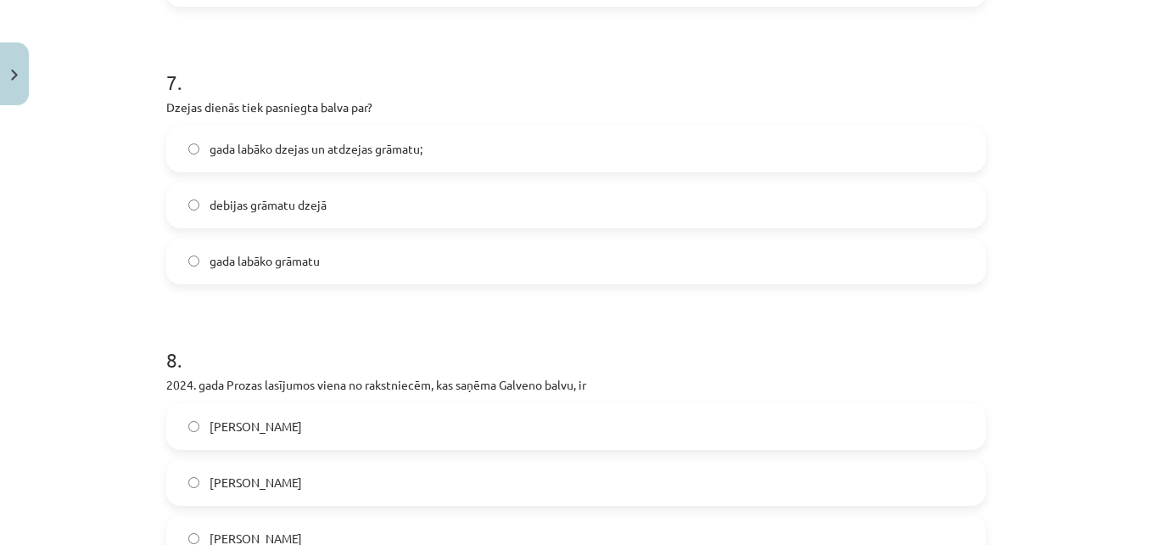
scroll to position [1905, 0]
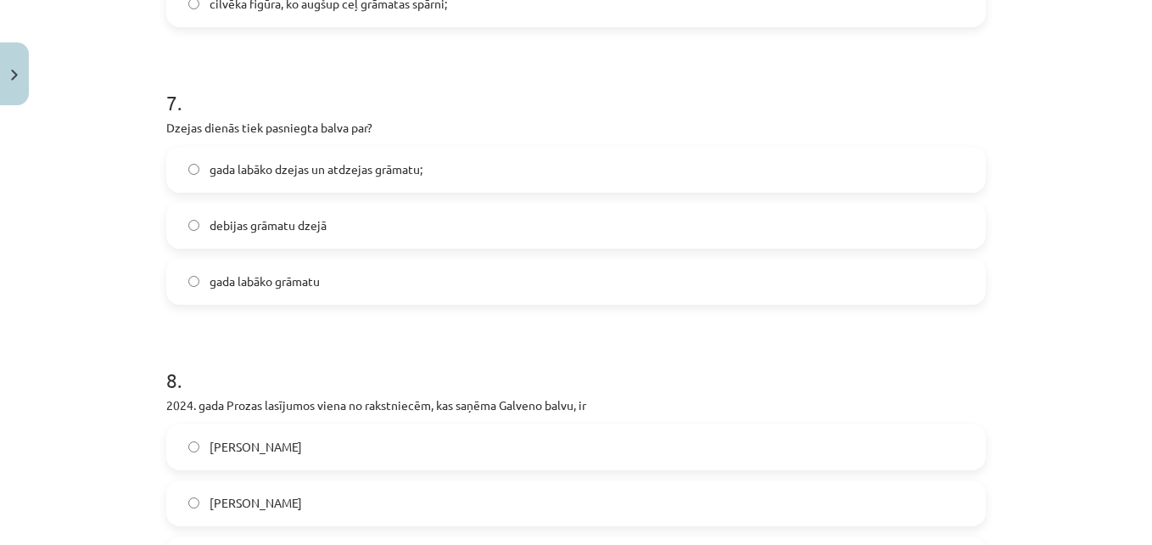
click at [473, 167] on label "gada labāko dzejas un atdzejas grāmatu;" at bounding box center [576, 169] width 816 height 42
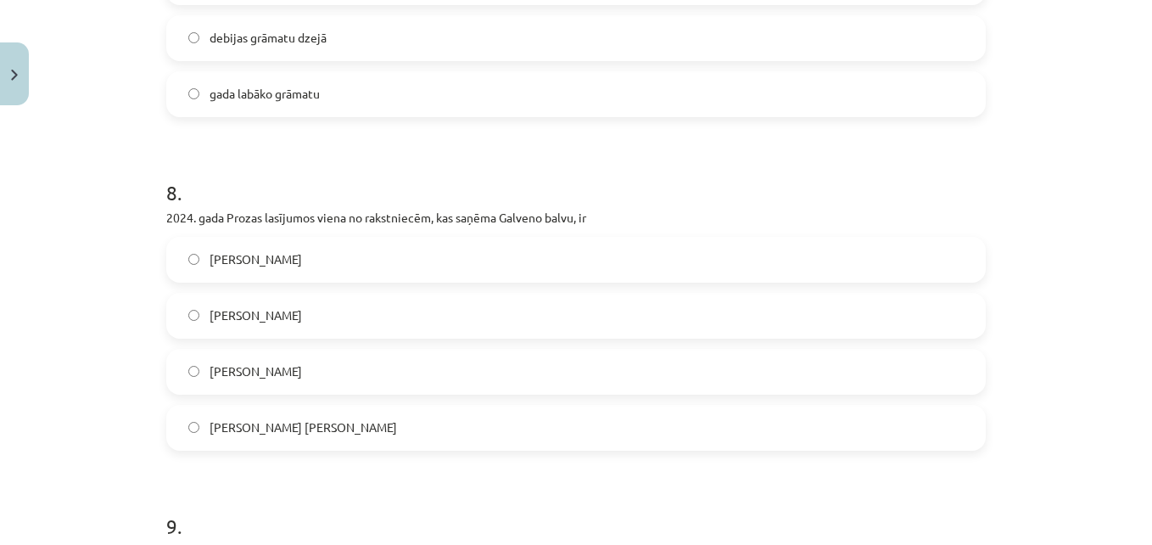
scroll to position [2133, 0]
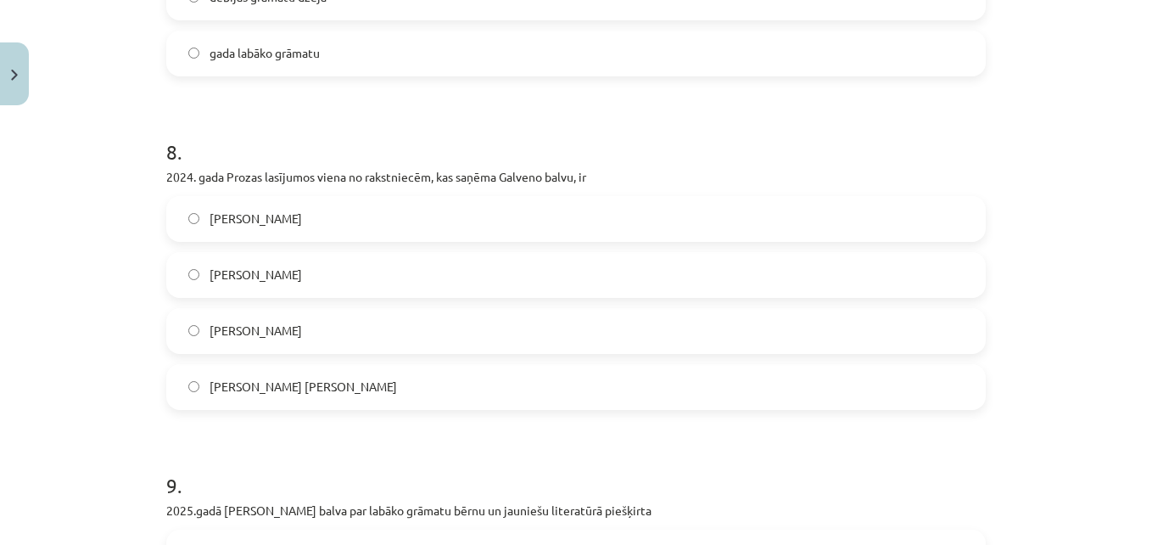
click at [321, 337] on label "[PERSON_NAME]" at bounding box center [576, 331] width 816 height 42
click at [370, 393] on label "[PERSON_NAME] [PERSON_NAME]" at bounding box center [576, 387] width 816 height 42
click at [429, 328] on label "[PERSON_NAME]" at bounding box center [576, 331] width 816 height 42
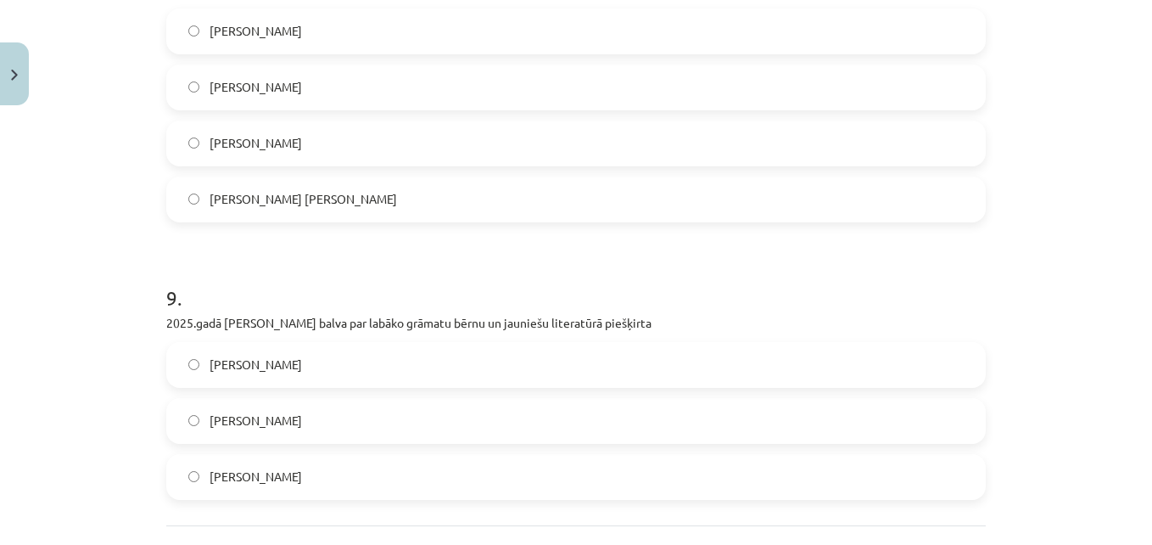
scroll to position [2463, 0]
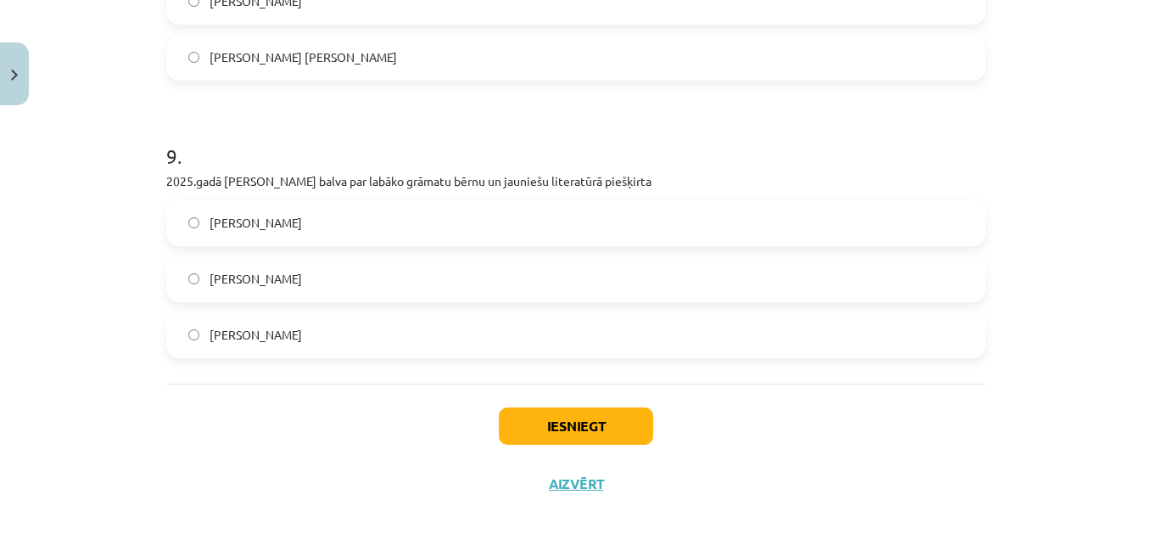
click at [390, 223] on label "[PERSON_NAME]" at bounding box center [576, 223] width 816 height 42
click at [555, 417] on button "Iesniegt" at bounding box center [576, 425] width 154 height 37
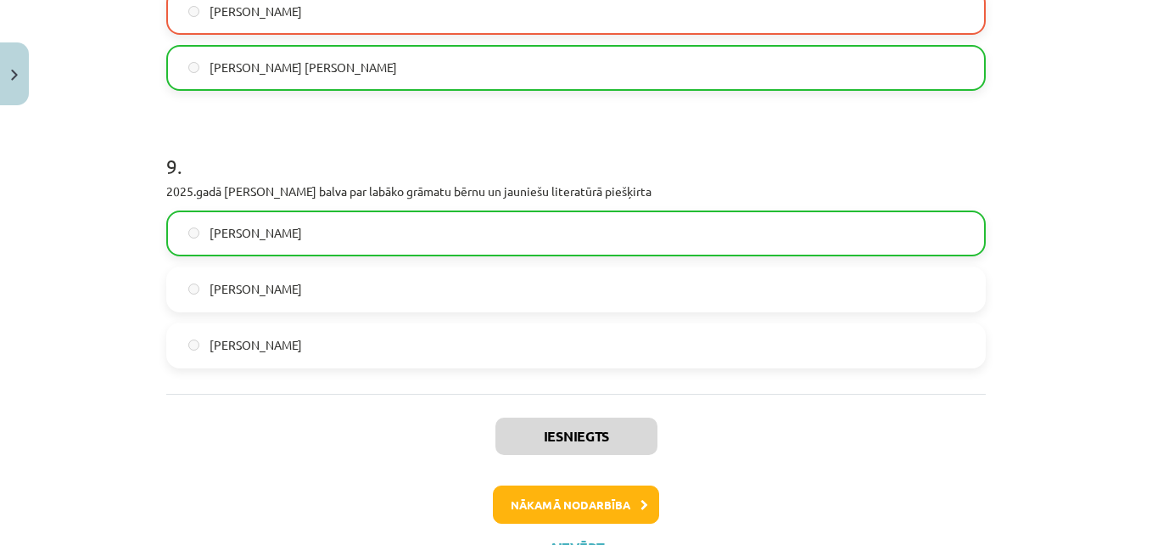
scroll to position [2526, 0]
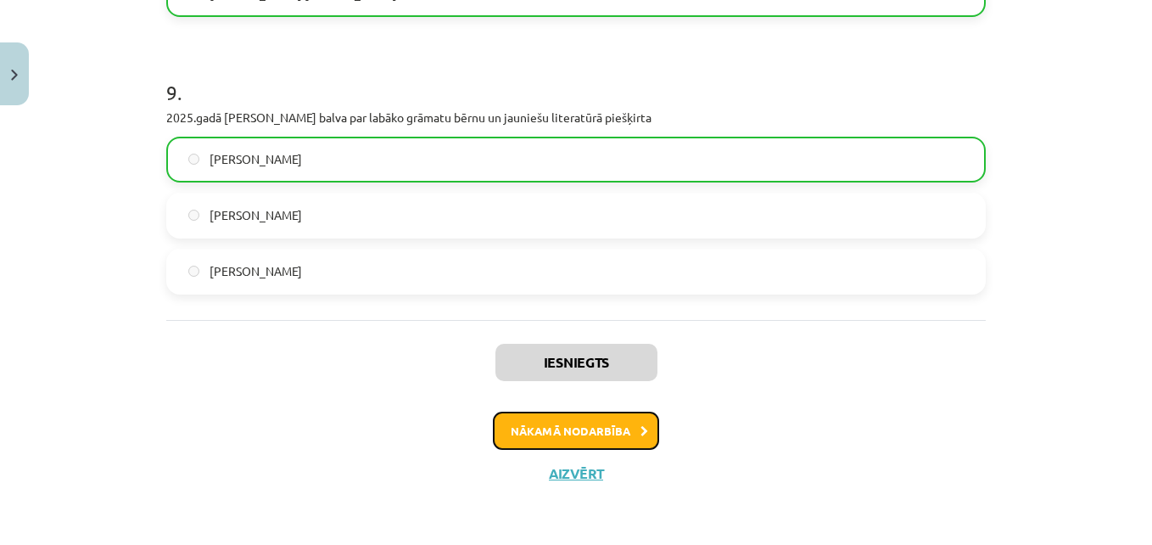
click at [613, 427] on button "Nākamā nodarbība" at bounding box center [576, 431] width 166 height 39
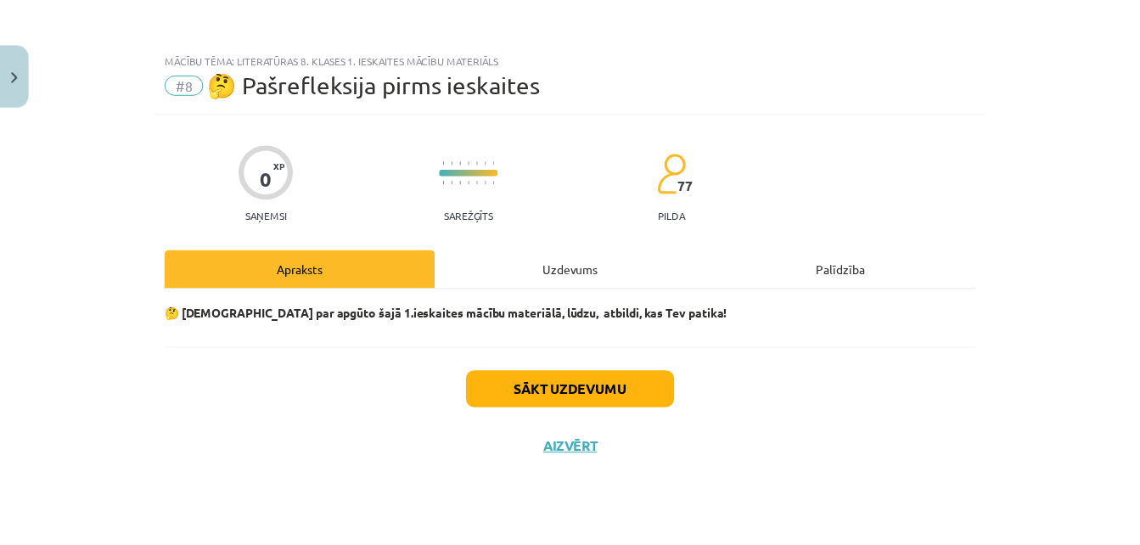
scroll to position [0, 0]
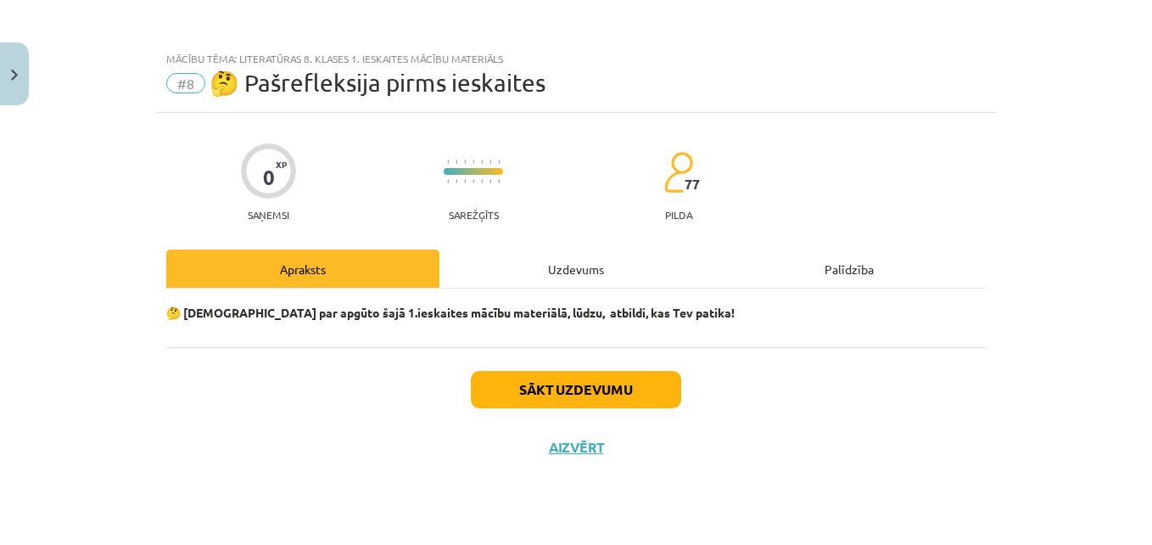
click at [554, 363] on div "Sākt uzdevumu Aizvērt" at bounding box center [576, 406] width 820 height 119
click at [10, 55] on button "Close" at bounding box center [14, 73] width 29 height 63
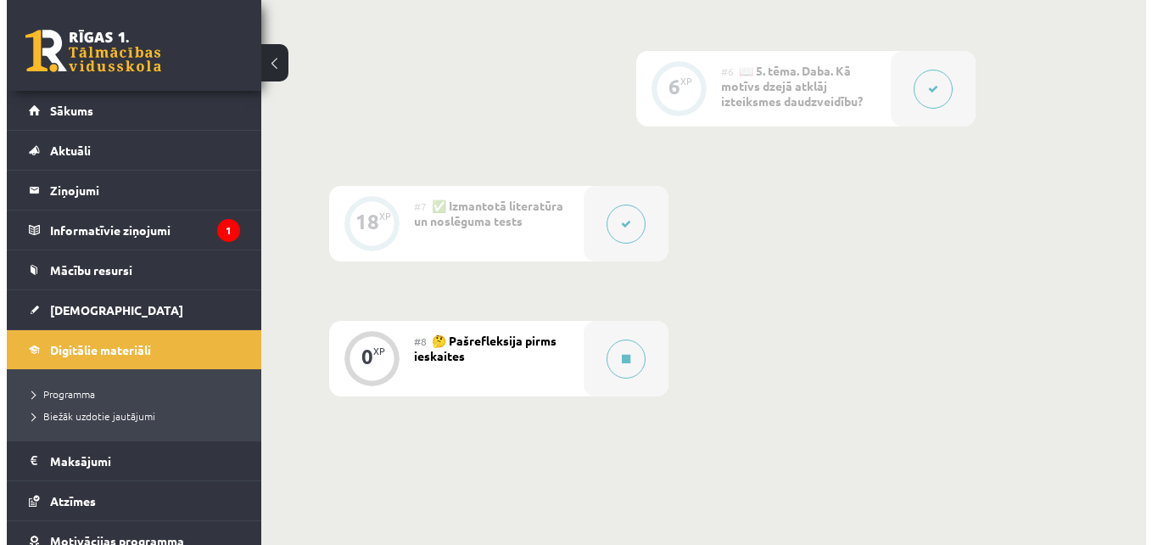
scroll to position [1188, 0]
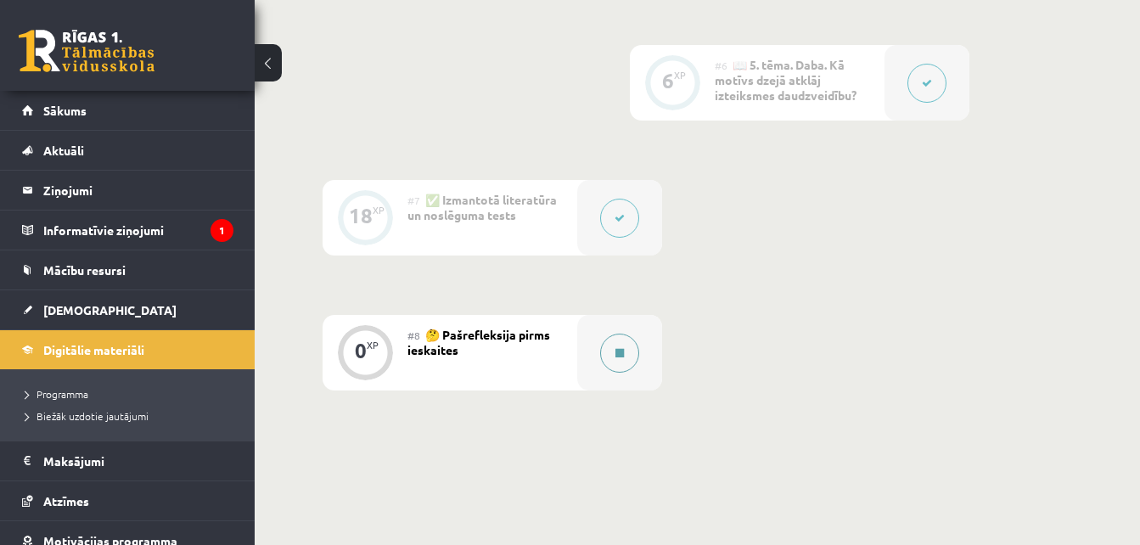
click at [634, 333] on button at bounding box center [619, 352] width 39 height 39
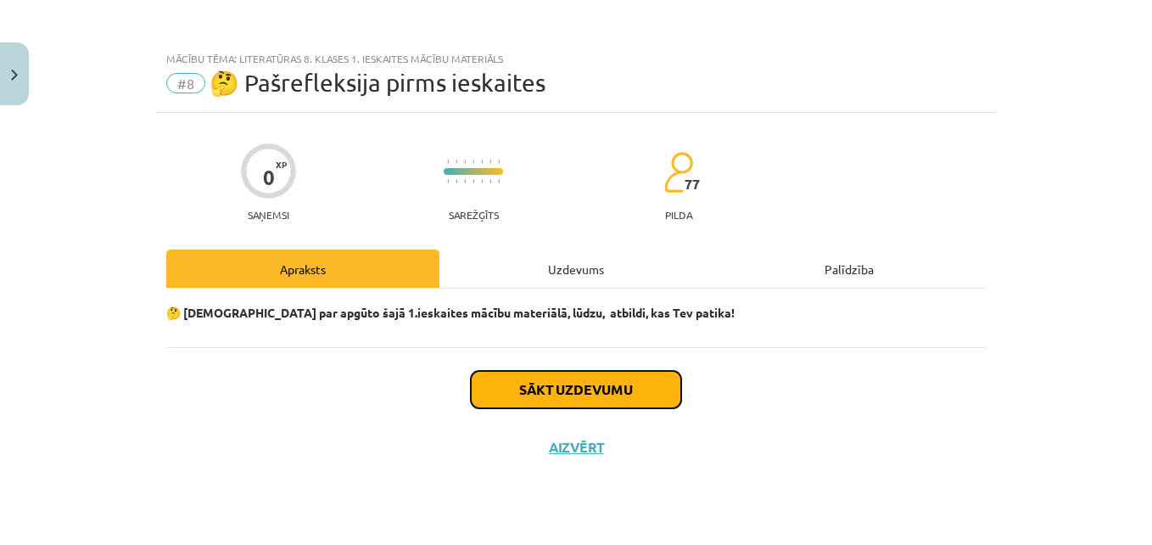
click at [642, 398] on button "Sākt uzdevumu" at bounding box center [576, 389] width 210 height 37
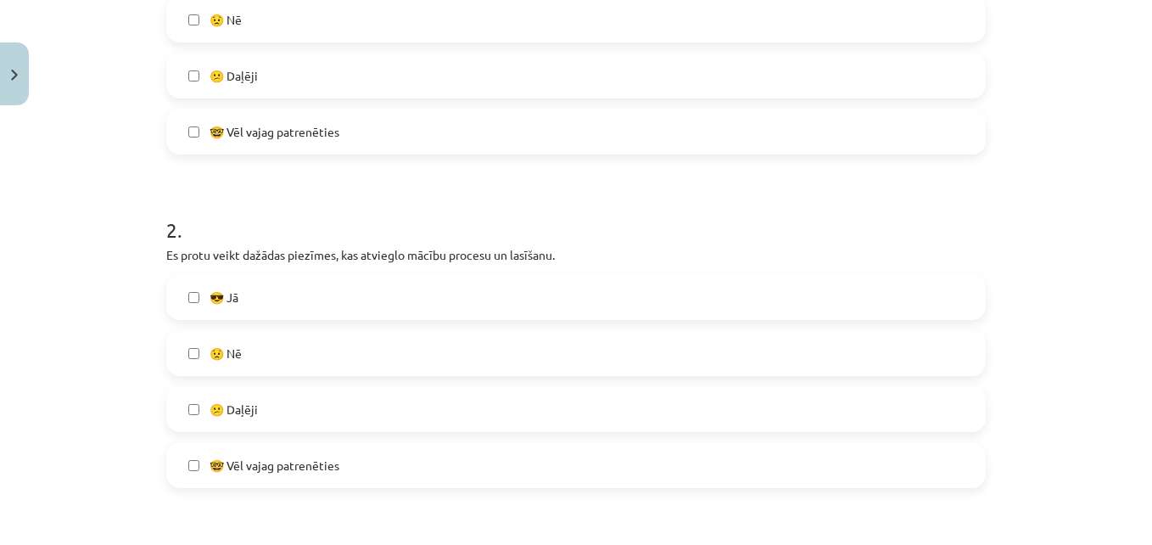
scroll to position [463, 0]
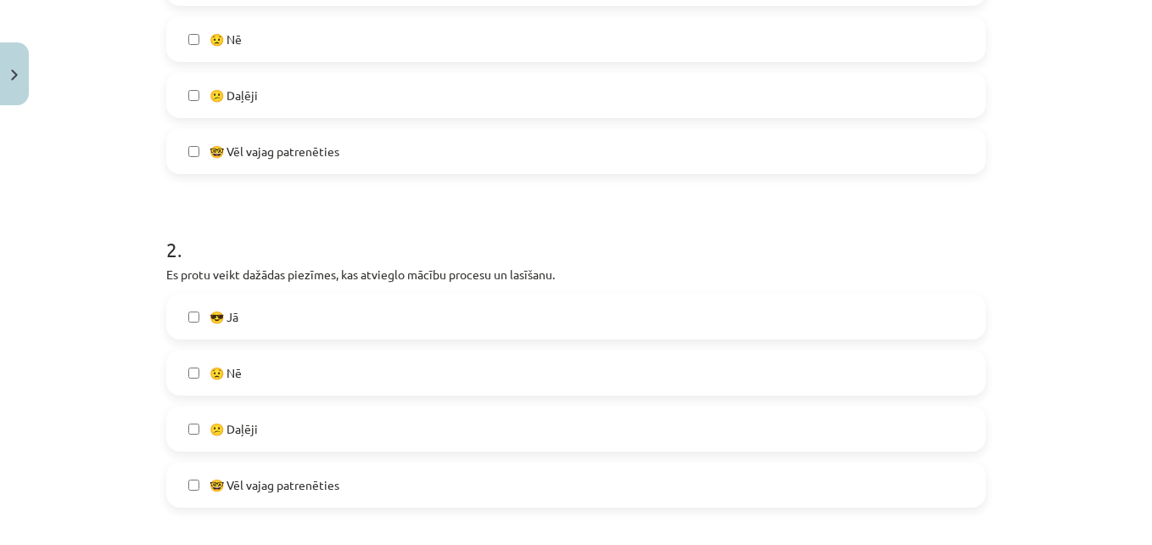
click at [355, 98] on label "😕 Daļēji" at bounding box center [576, 95] width 816 height 42
click at [382, 325] on label "😎 Jā" at bounding box center [576, 316] width 816 height 42
click at [389, 476] on label "🤓 Vēl vajag patrenēties" at bounding box center [576, 484] width 816 height 42
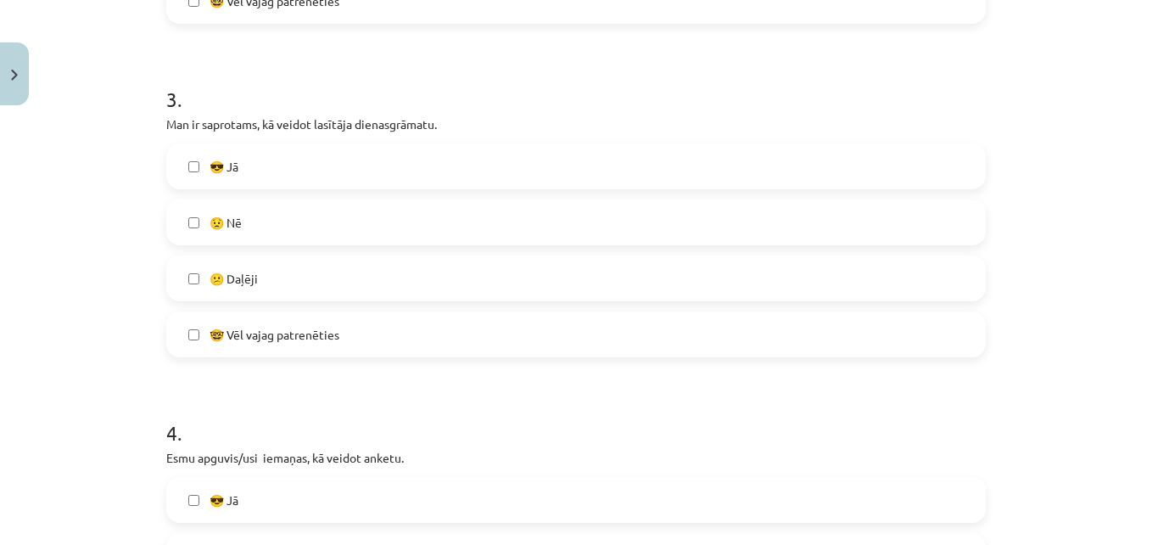
scroll to position [960, 0]
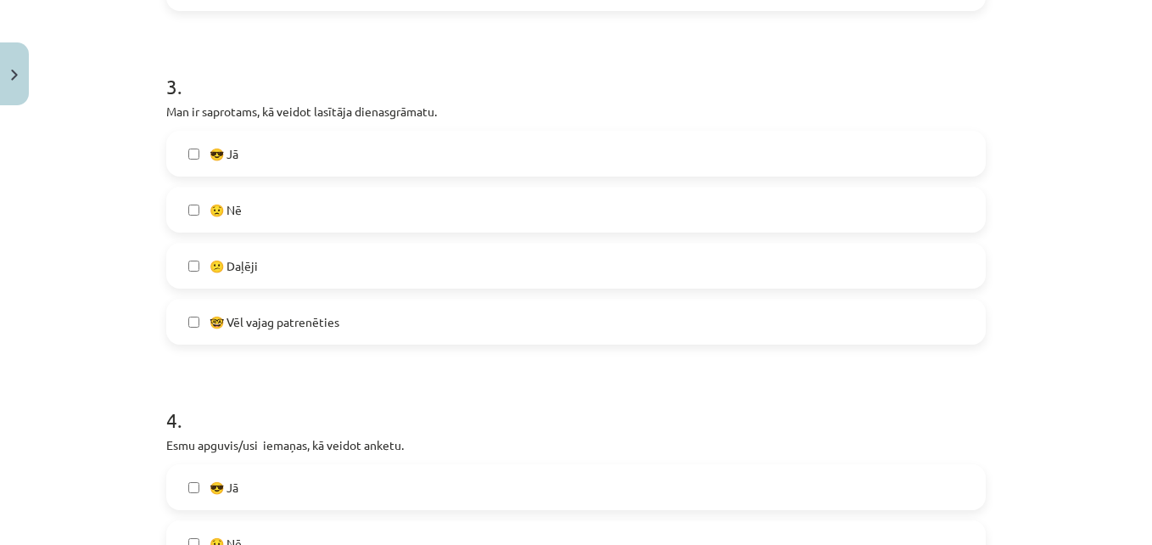
click at [293, 159] on label "😎 Jā" at bounding box center [576, 153] width 816 height 42
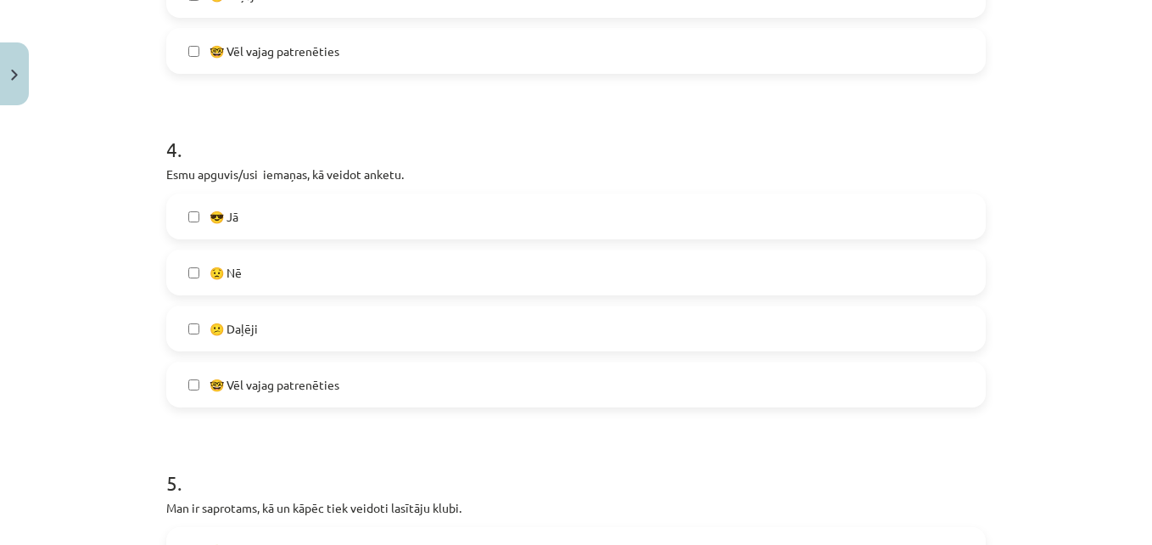
scroll to position [1340, 0]
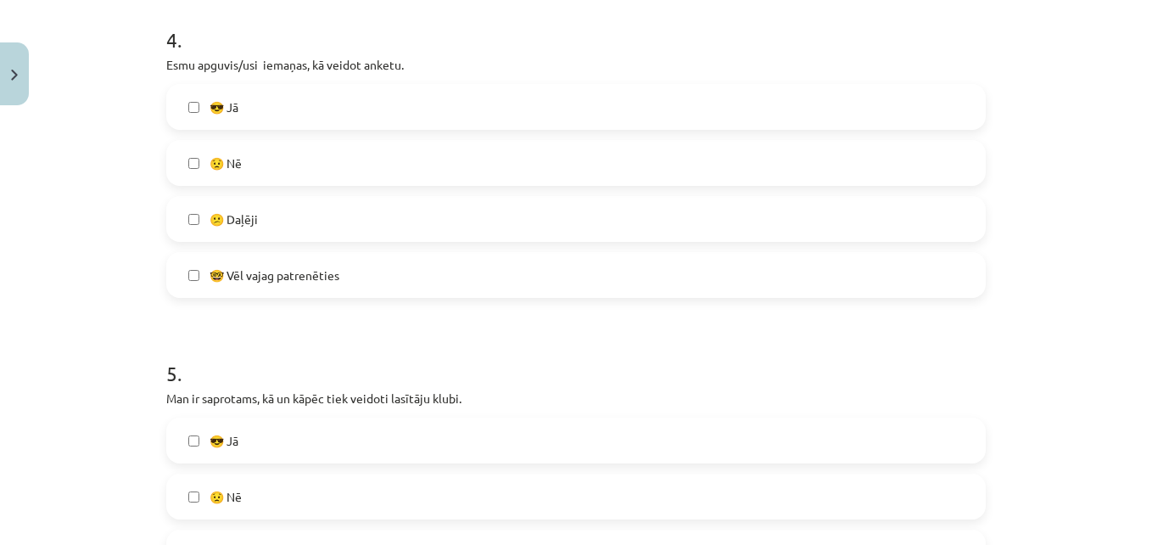
click at [313, 98] on label "😎 Jā" at bounding box center [576, 107] width 816 height 42
click at [324, 431] on label "😎 Jā" at bounding box center [576, 440] width 816 height 42
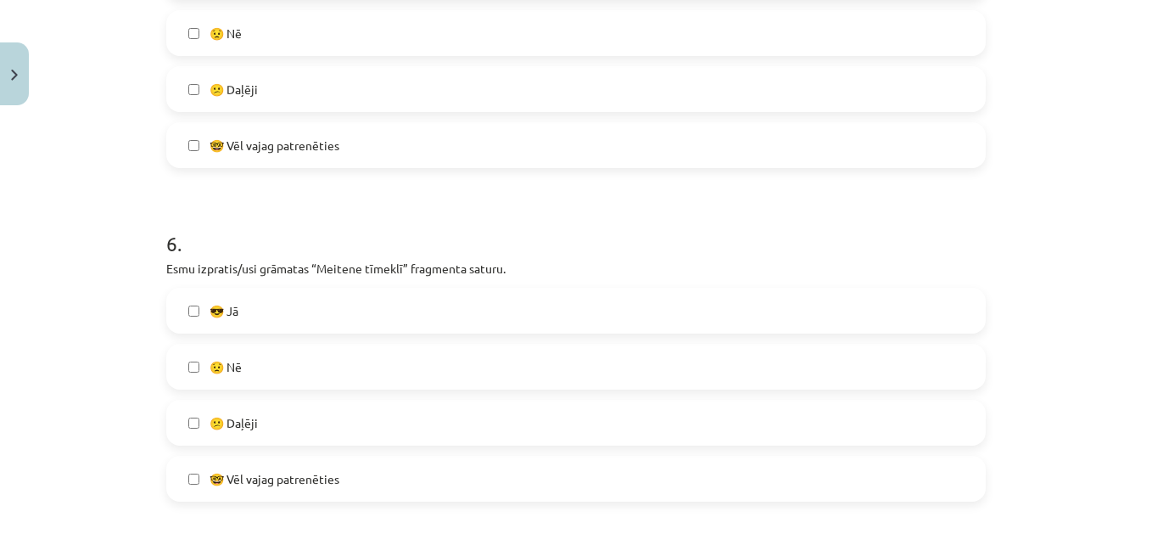
scroll to position [1835, 0]
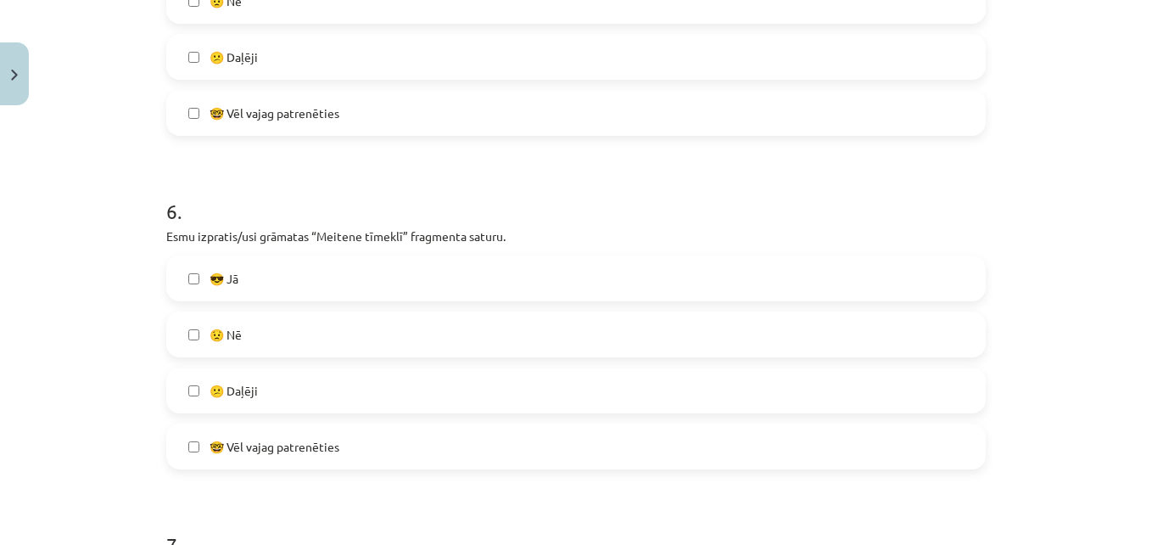
click at [338, 333] on label "😟 Nē" at bounding box center [576, 334] width 816 height 42
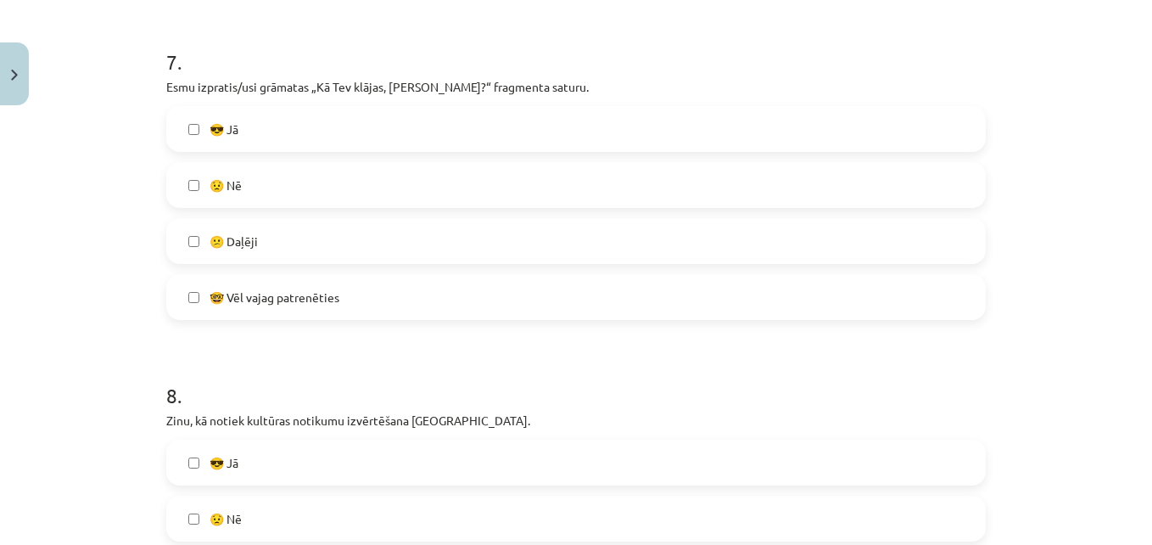
scroll to position [2351, 0]
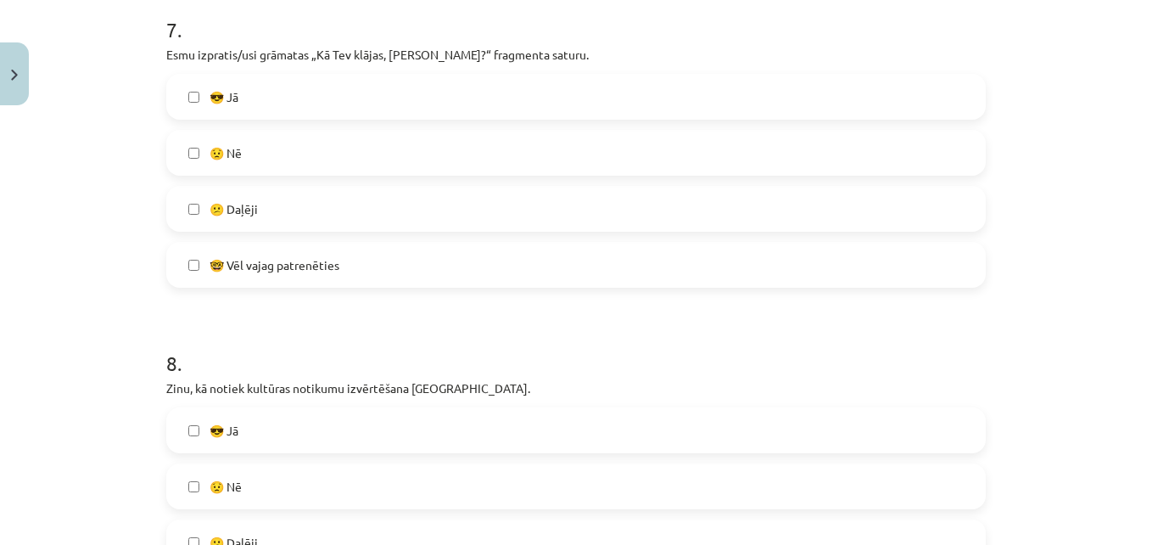
click at [293, 214] on label "😕 Daļēji" at bounding box center [576, 209] width 816 height 42
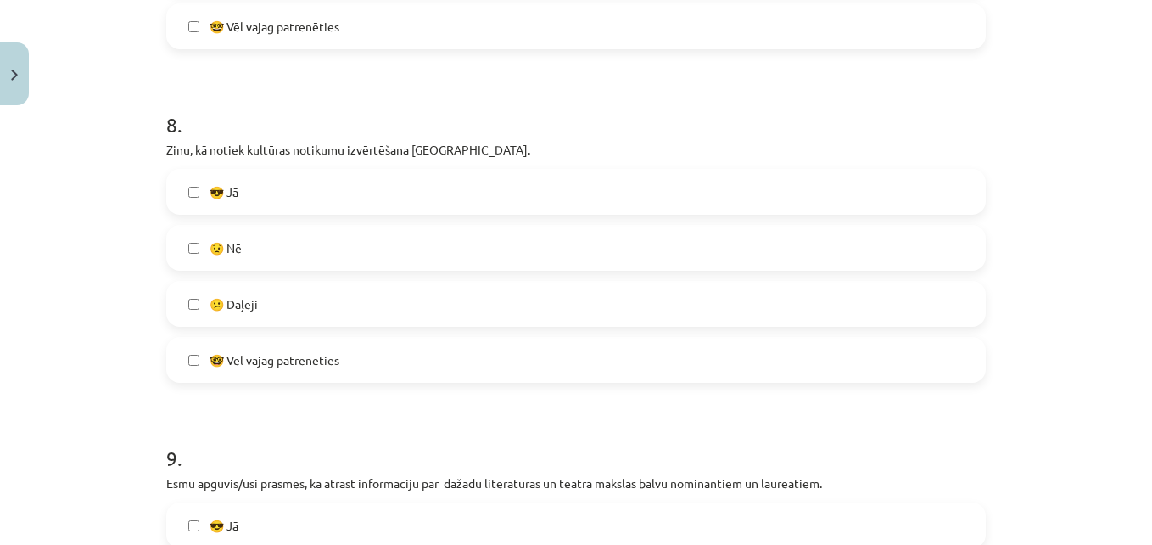
scroll to position [2704, 0]
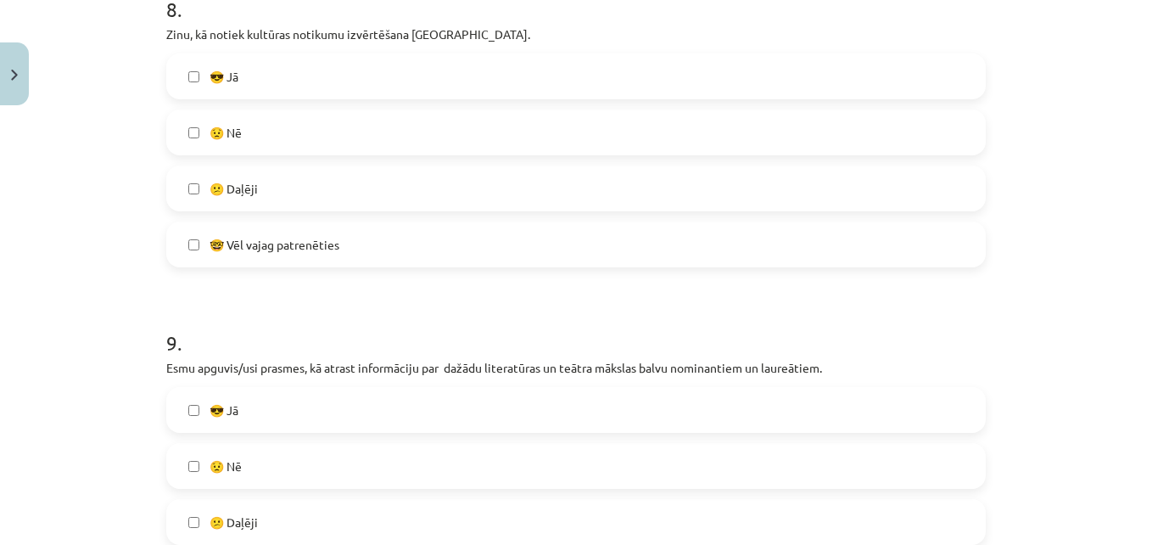
click at [302, 64] on label "😎 Jā" at bounding box center [576, 76] width 816 height 42
click at [244, 412] on label "😎 Jā" at bounding box center [576, 410] width 816 height 42
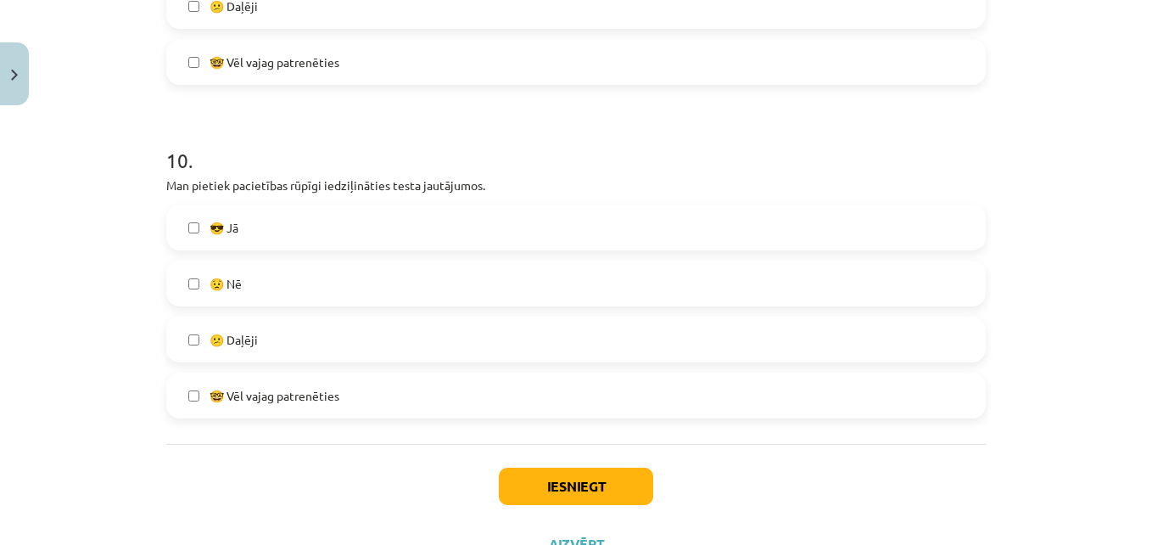
scroll to position [3233, 0]
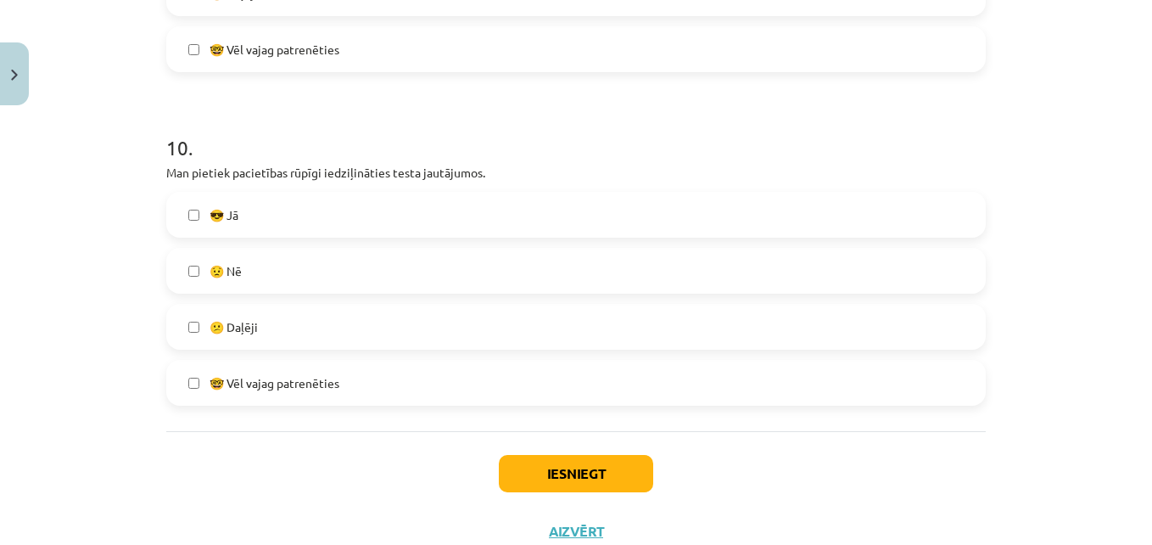
click at [387, 394] on label "🤓 Vēl vajag patrenēties" at bounding box center [576, 382] width 816 height 42
click at [568, 470] on button "Iesniegt" at bounding box center [576, 473] width 154 height 37
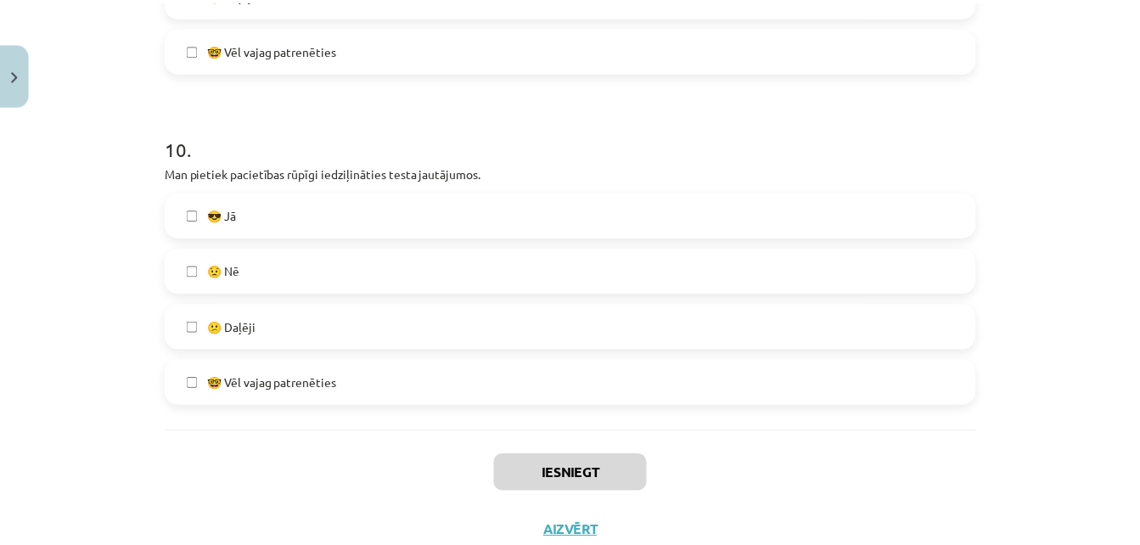
scroll to position [1170, 0]
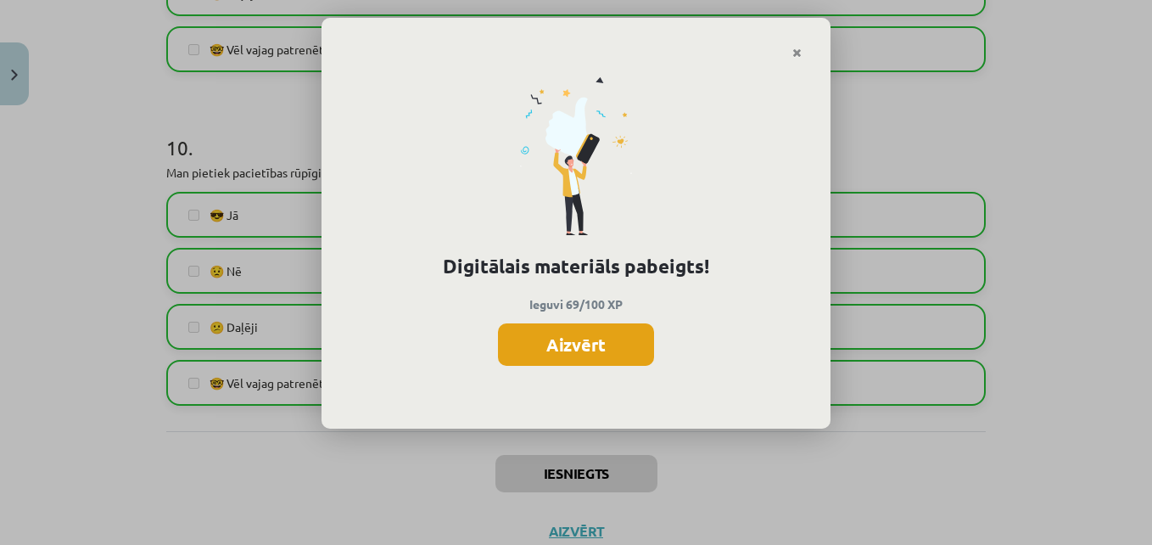
click at [620, 341] on button "Aizvērt" at bounding box center [576, 344] width 156 height 42
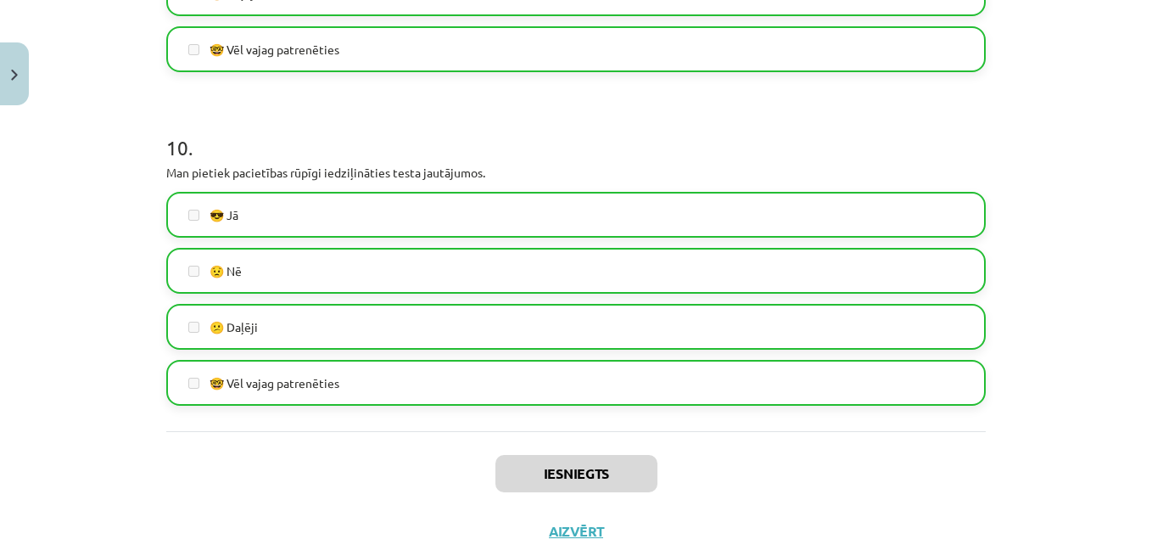
click at [32, 76] on div "Mācību tēma: Literatūras 8. klases 1. ieskaites mācību materiāls #8 🤔 Pašreflek…" at bounding box center [576, 272] width 1152 height 545
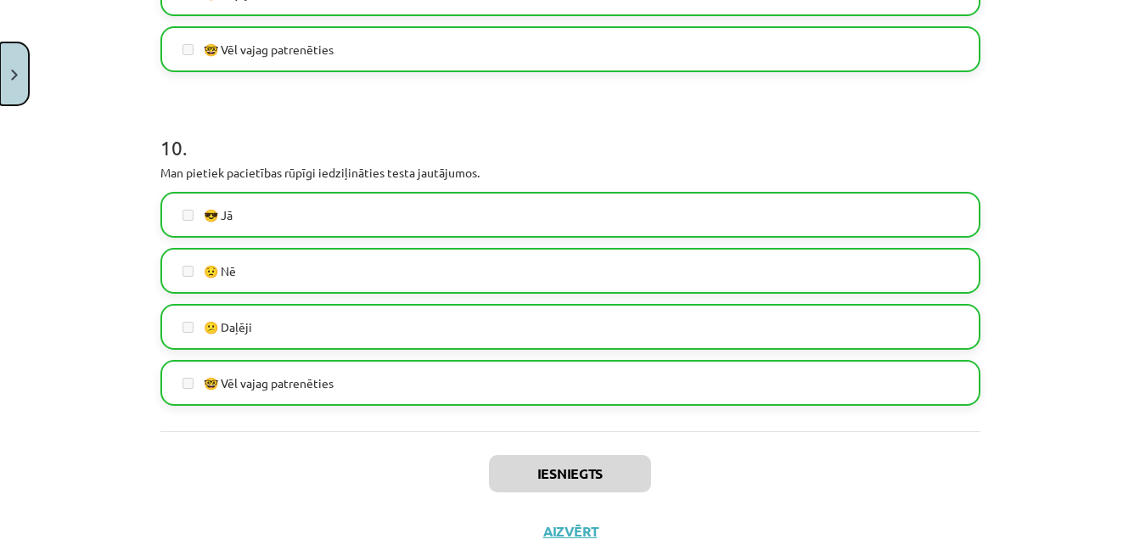
click at [3, 67] on button "Close" at bounding box center [14, 73] width 29 height 63
click at [137, 318] on div "Mācību tēma: Literatūras 8. klases 1. ieskaites mācību materiāls #8 🤔 Pašreflek…" at bounding box center [570, 272] width 1140 height 545
